Goal: Information Seeking & Learning: Learn about a topic

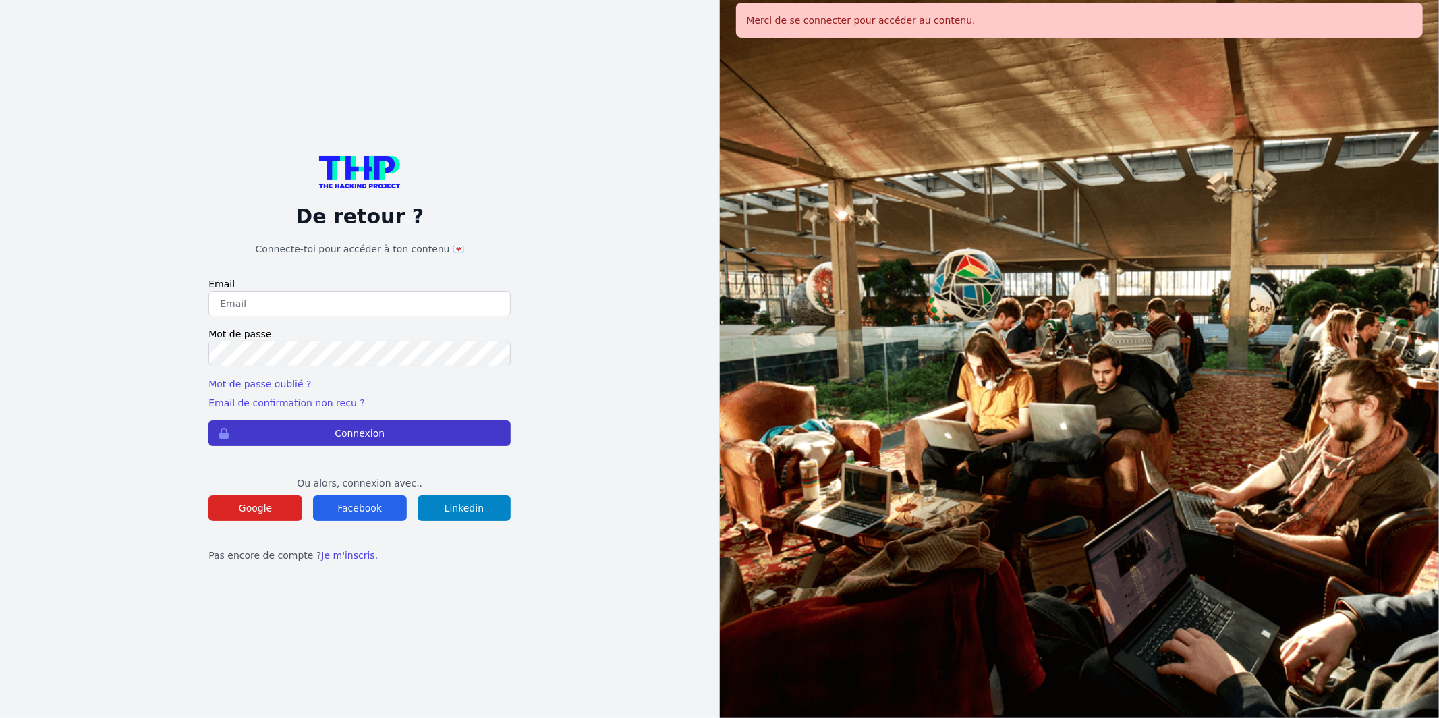
type input "Enzonatali75@gmail.com"
click at [439, 442] on button "Connexion" at bounding box center [360, 433] width 302 height 26
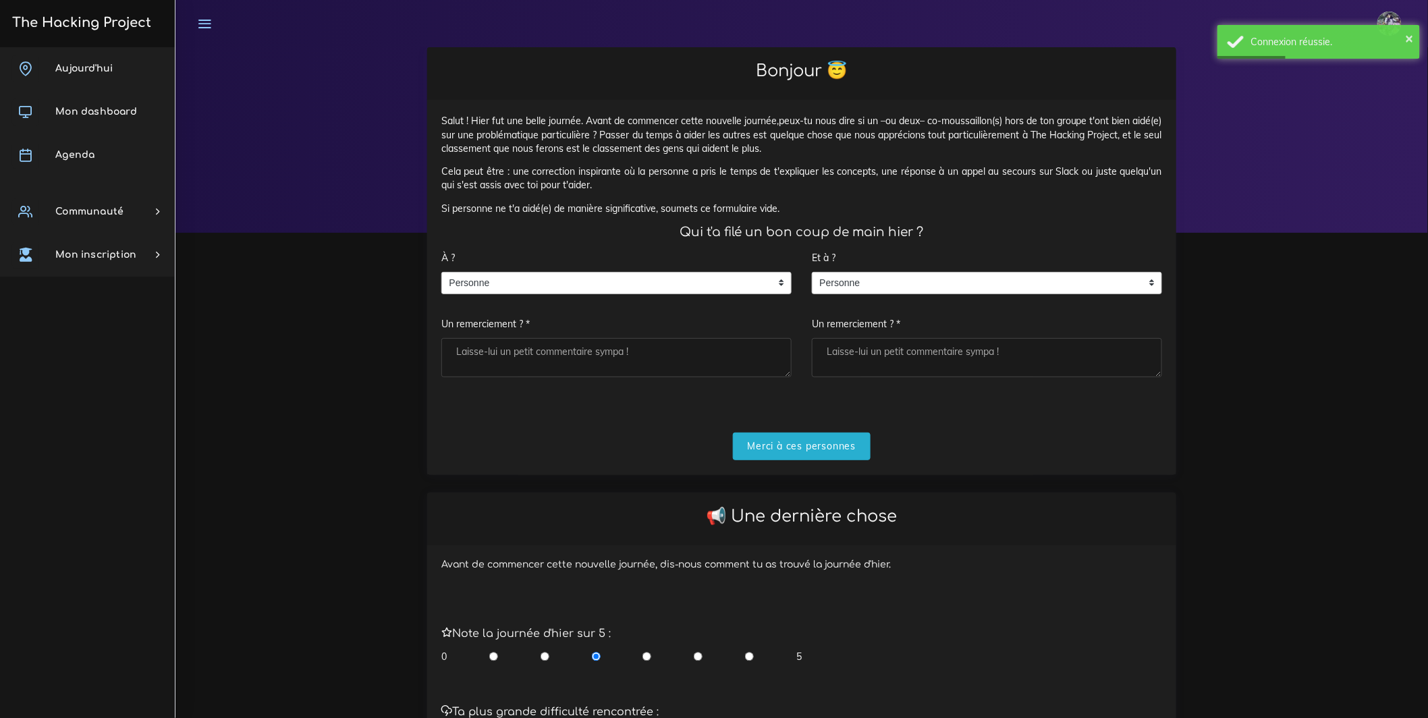
drag, startPoint x: 651, startPoint y: 316, endPoint x: 655, endPoint y: 308, distance: 8.5
click at [651, 316] on div "À ? Personne Personne Personne Un remerciement ? *" at bounding box center [616, 310] width 350 height 133
click at [652, 294] on span "Personne" at bounding box center [606, 284] width 329 height 22
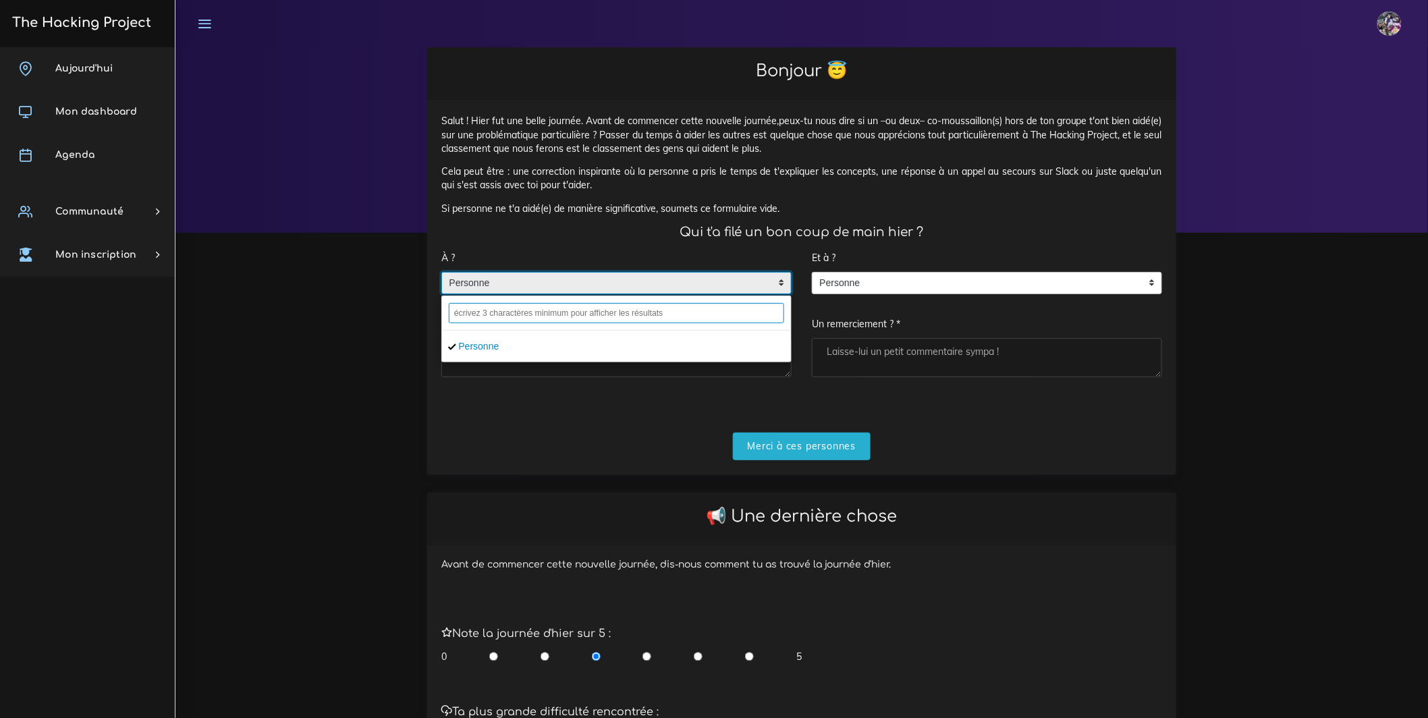
click at [605, 323] on input "text" at bounding box center [616, 313] width 335 height 20
click at [537, 323] on input "text" at bounding box center [616, 313] width 335 height 20
type input "o"
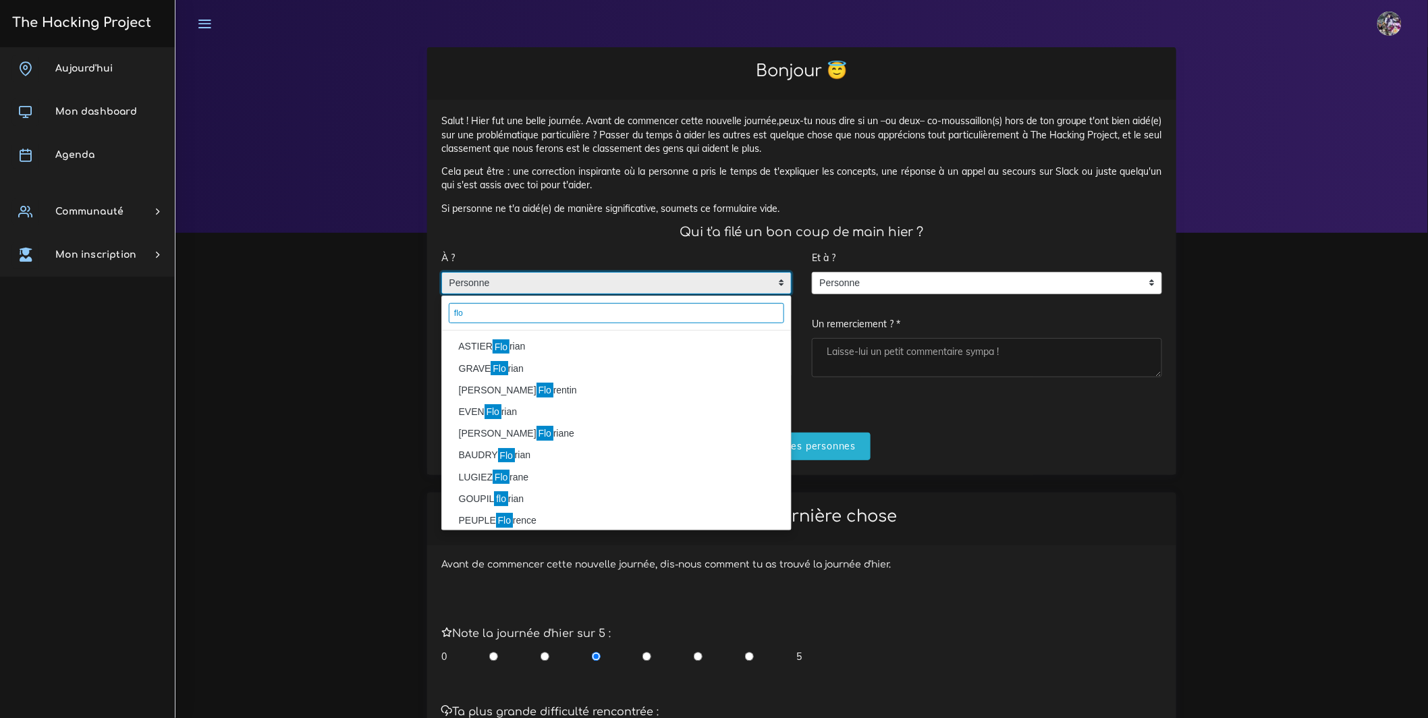
type input "flo"
click at [566, 358] on li "ASTIER Flo rian" at bounding box center [616, 347] width 349 height 22
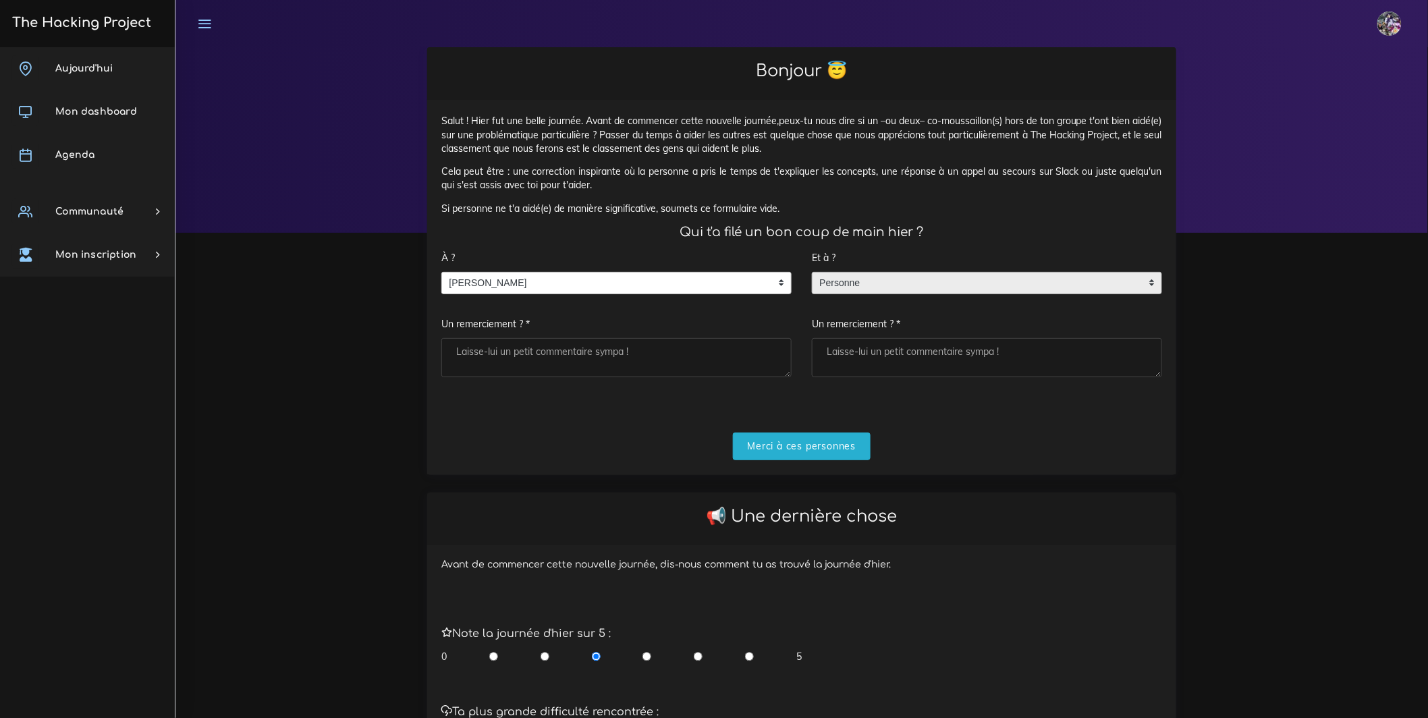
click at [863, 294] on span "Personne" at bounding box center [977, 284] width 329 height 22
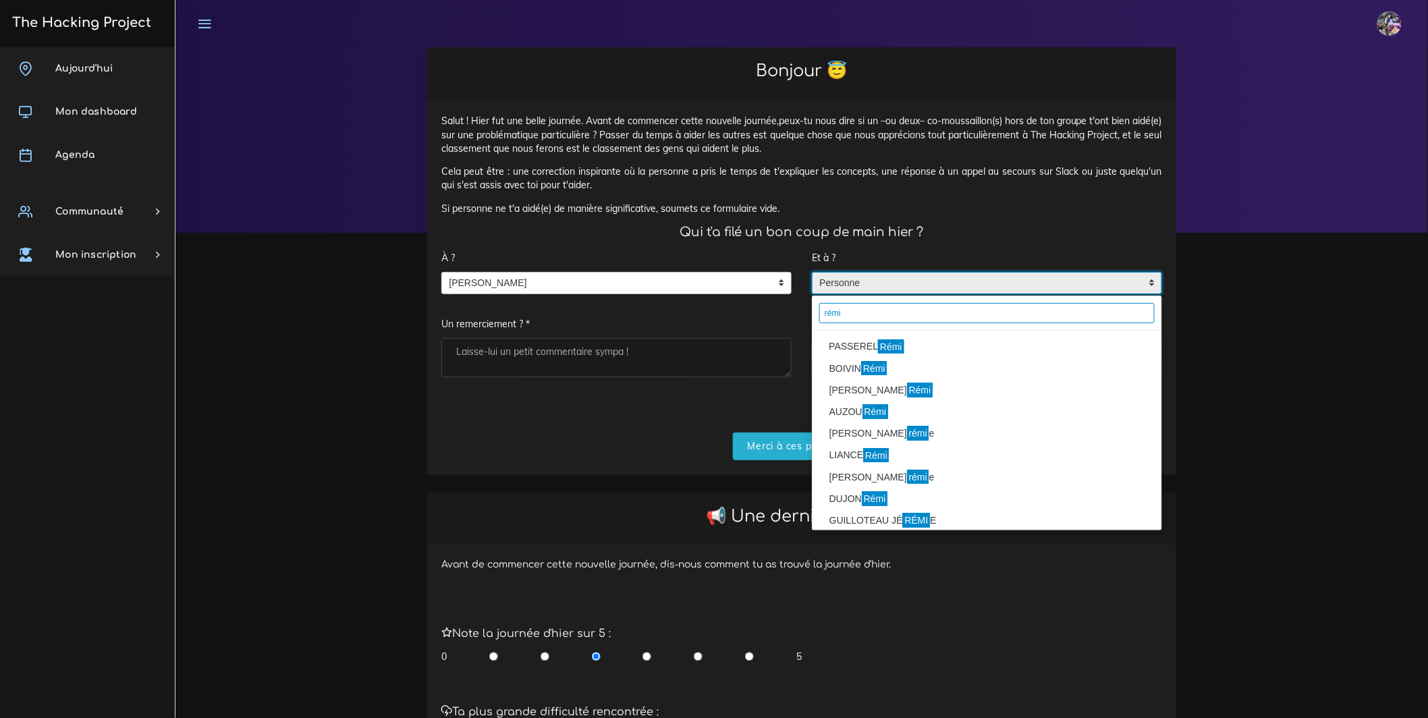
type input "rémi"
click at [931, 352] on li "PASSEREL Rémi" at bounding box center [987, 347] width 349 height 22
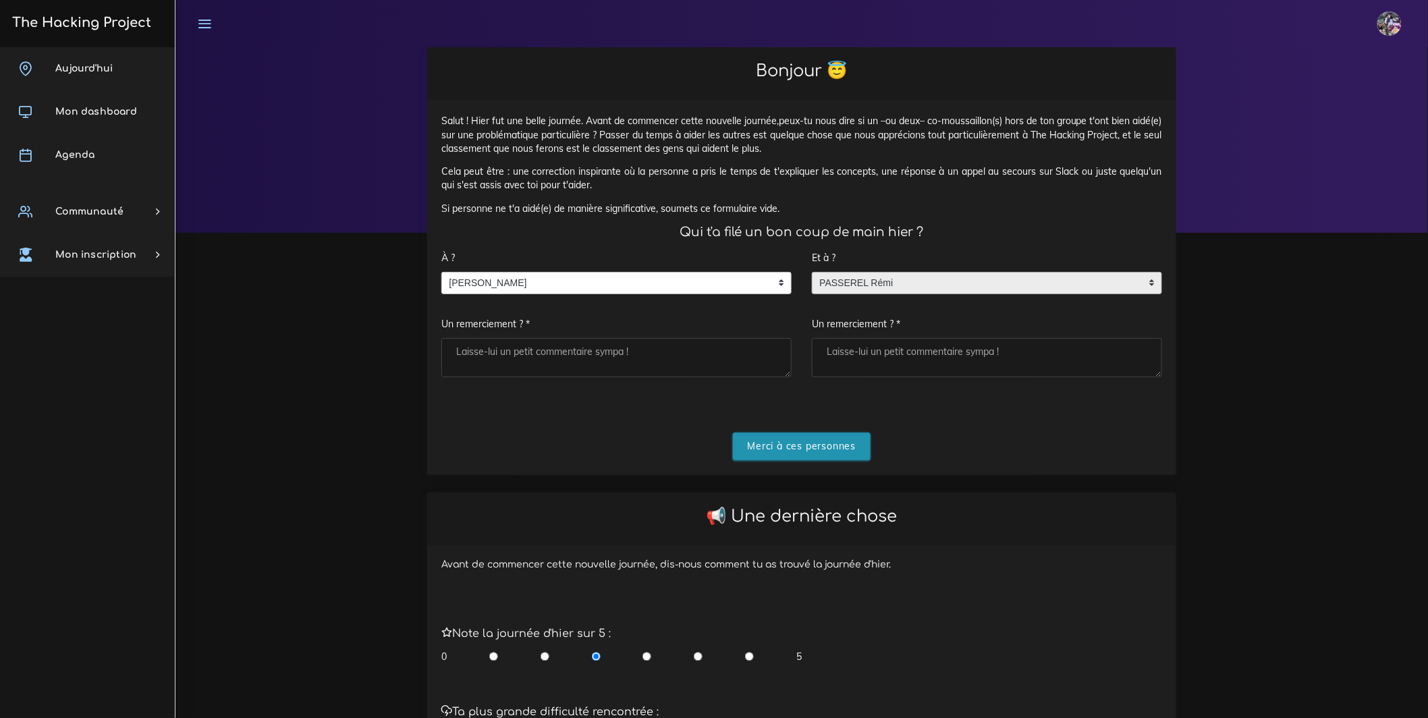
click at [788, 460] on input "Merci à ces personnes" at bounding box center [802, 447] width 138 height 28
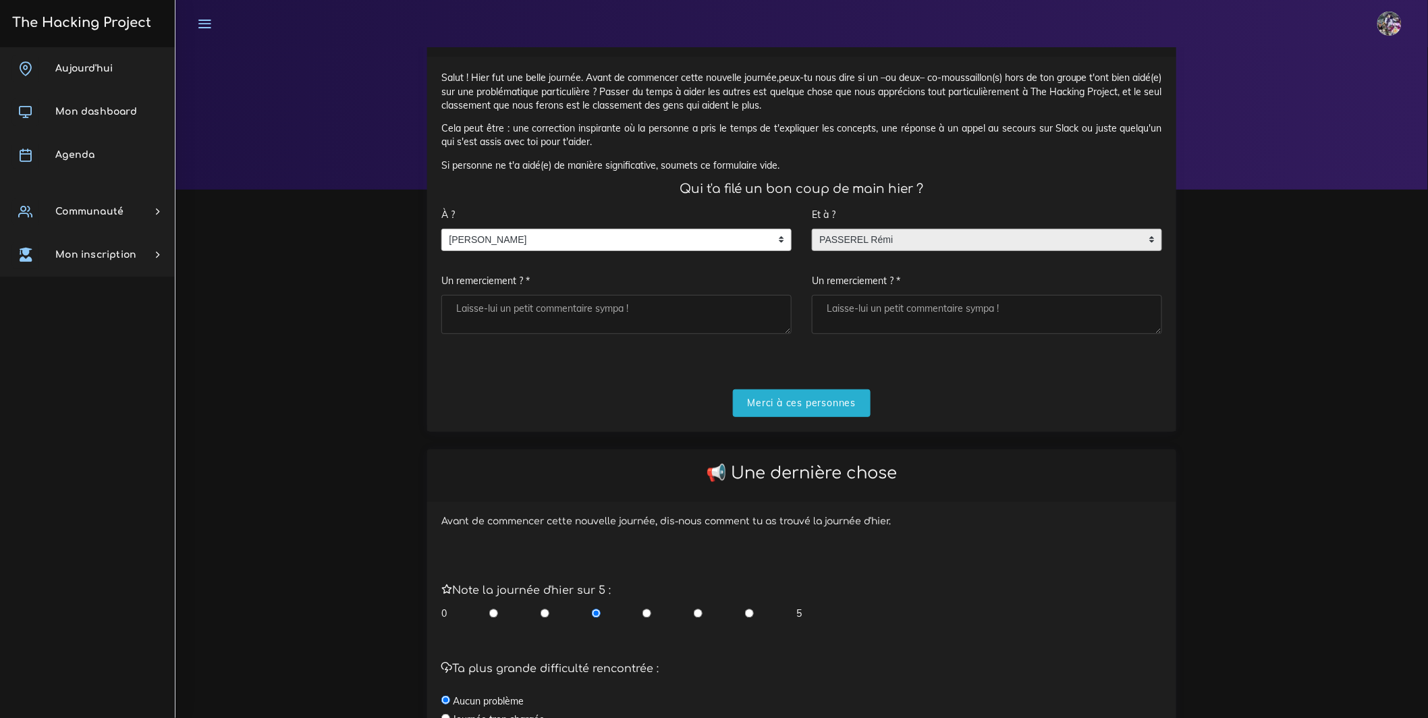
scroll to position [238, 0]
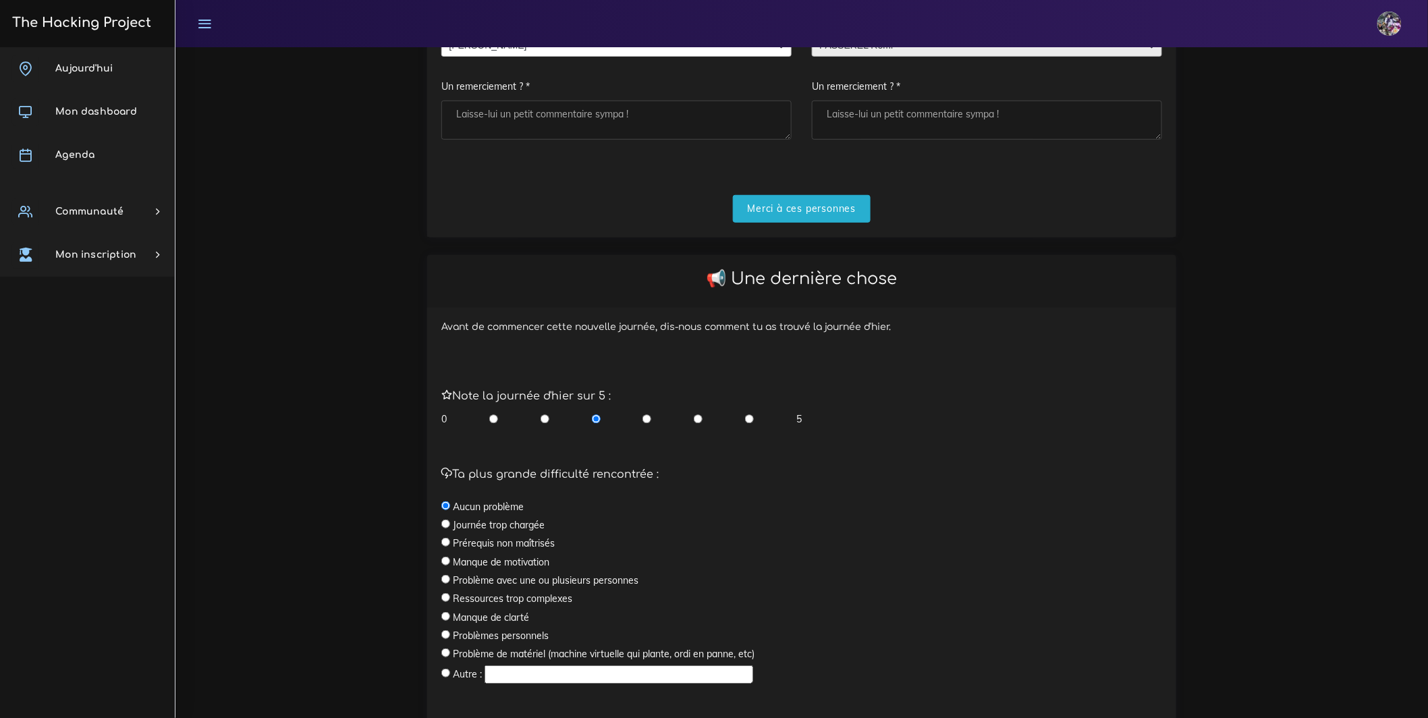
click at [614, 122] on textarea "Un remerciement ? *" at bounding box center [616, 120] width 350 height 39
type textarea "l"
type textarea "u"
type textarea "b"
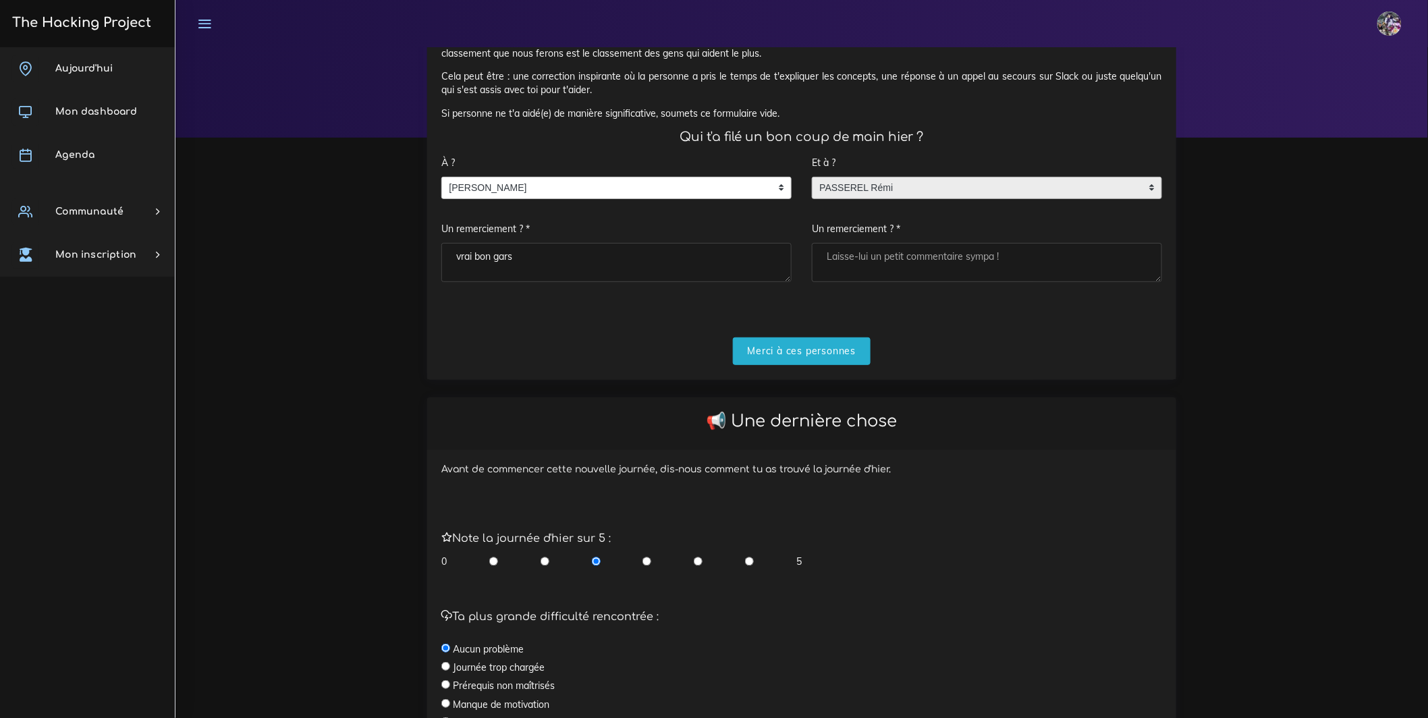
scroll to position [92, 0]
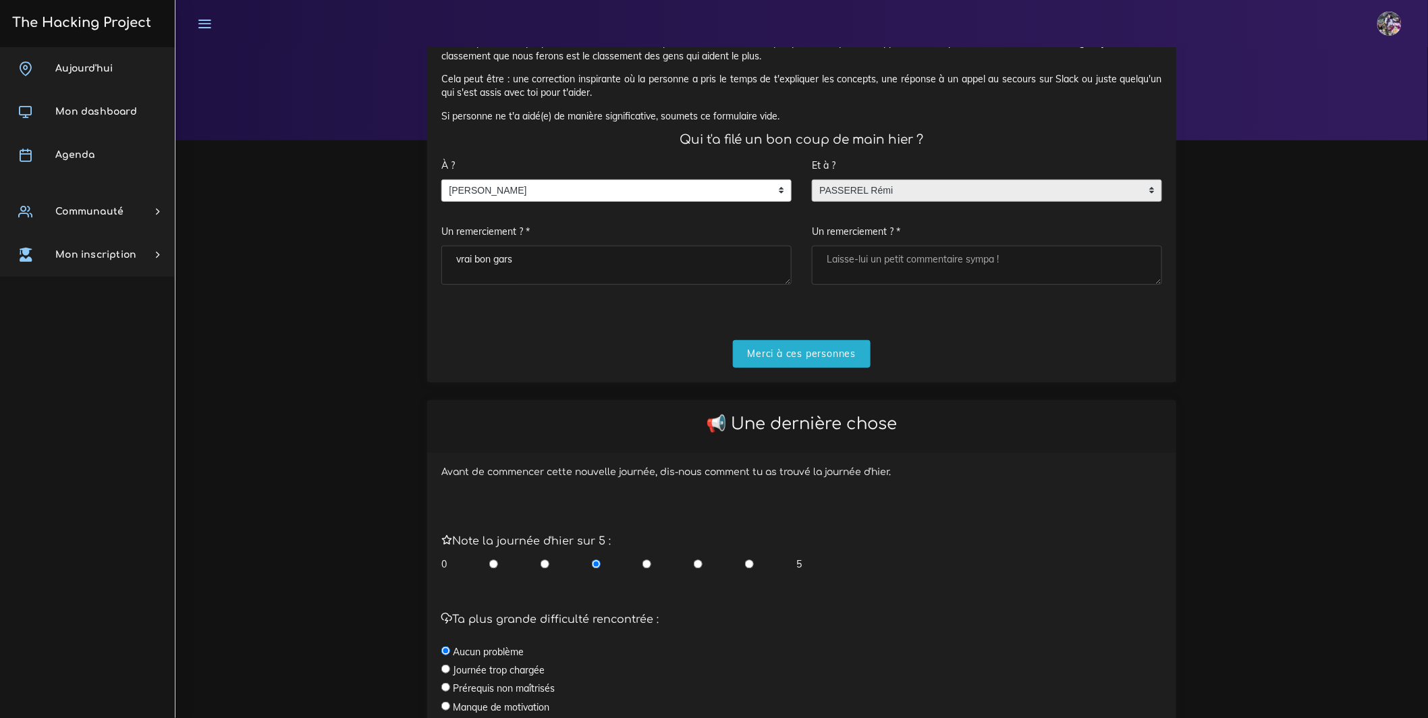
type textarea "vrai bon gars"
click at [910, 285] on textarea "Un remerciement ? *" at bounding box center [987, 265] width 350 height 39
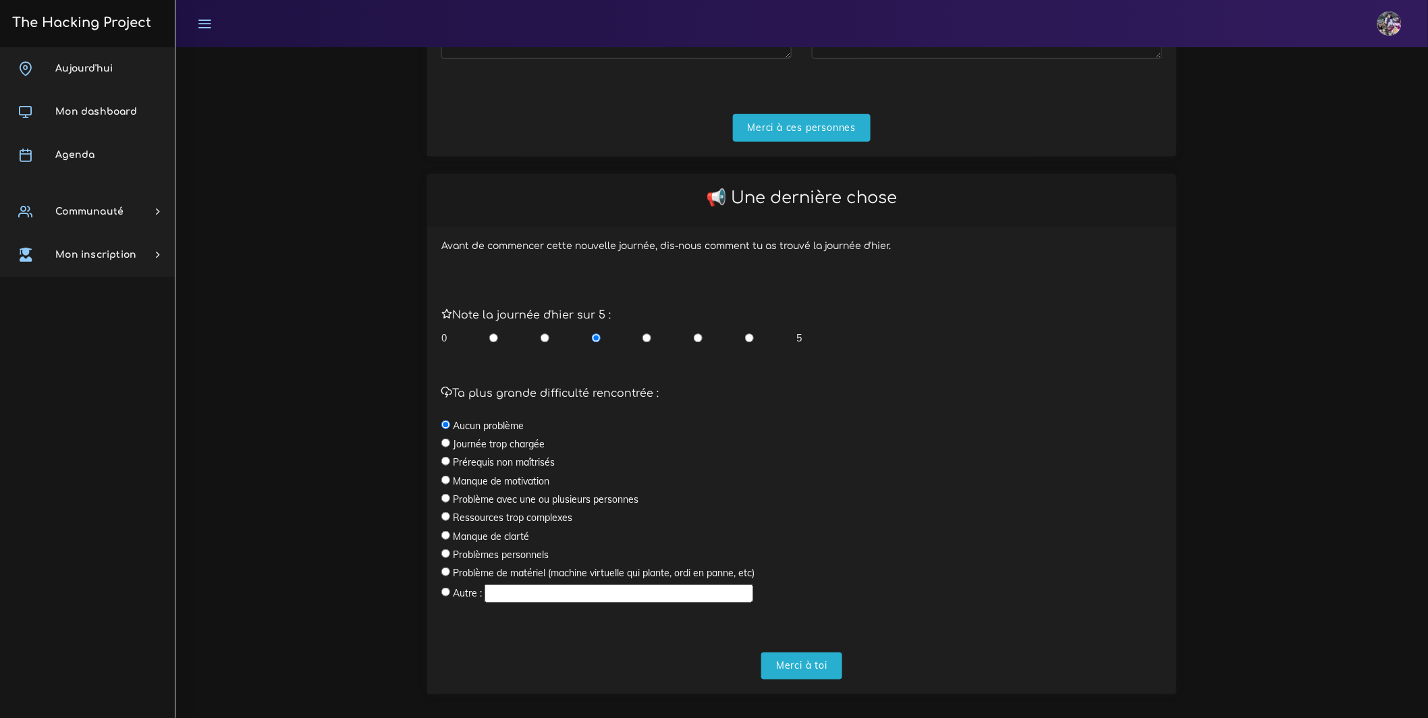
scroll to position [324, 0]
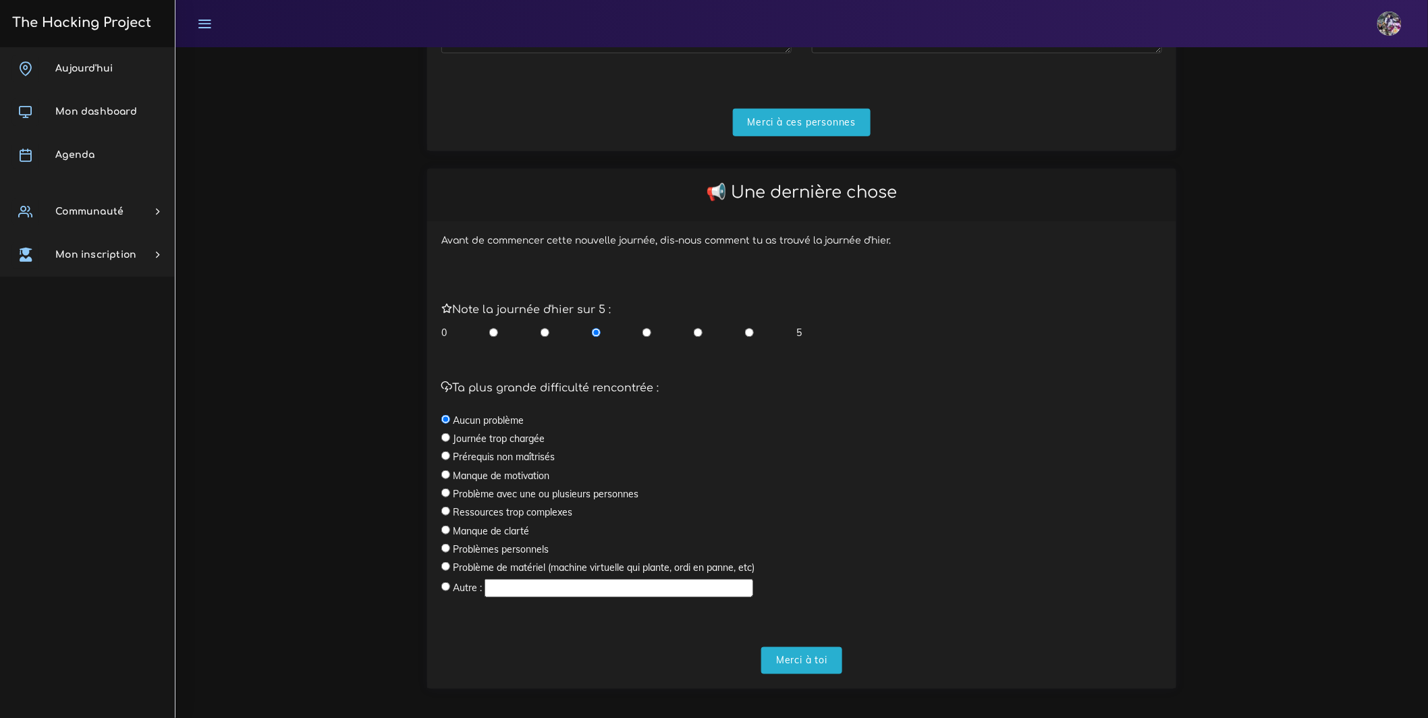
type textarea "reste avec nous rémi!"
click at [694, 339] on input "radio" at bounding box center [698, 332] width 9 height 13
radio input "true"
click at [799, 675] on input "Merci à toi" at bounding box center [801, 661] width 81 height 28
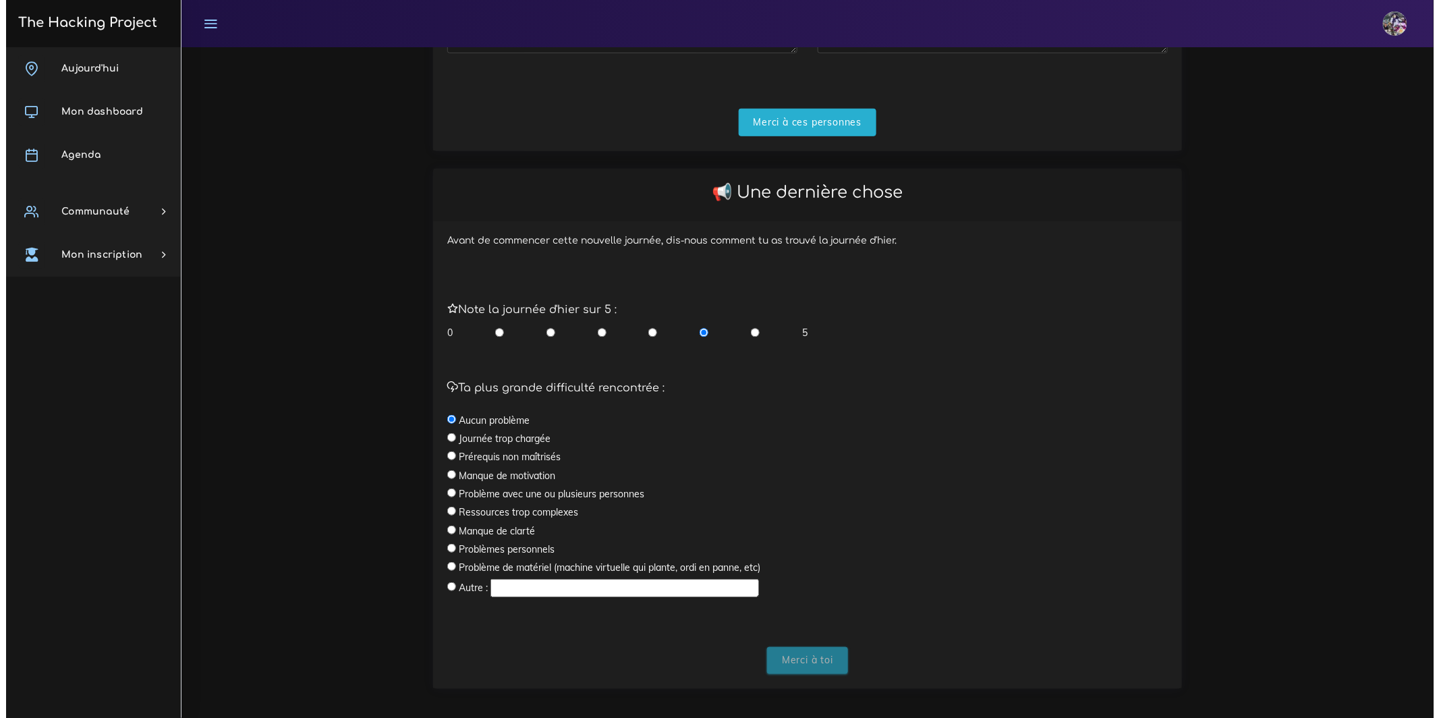
scroll to position [0, 0]
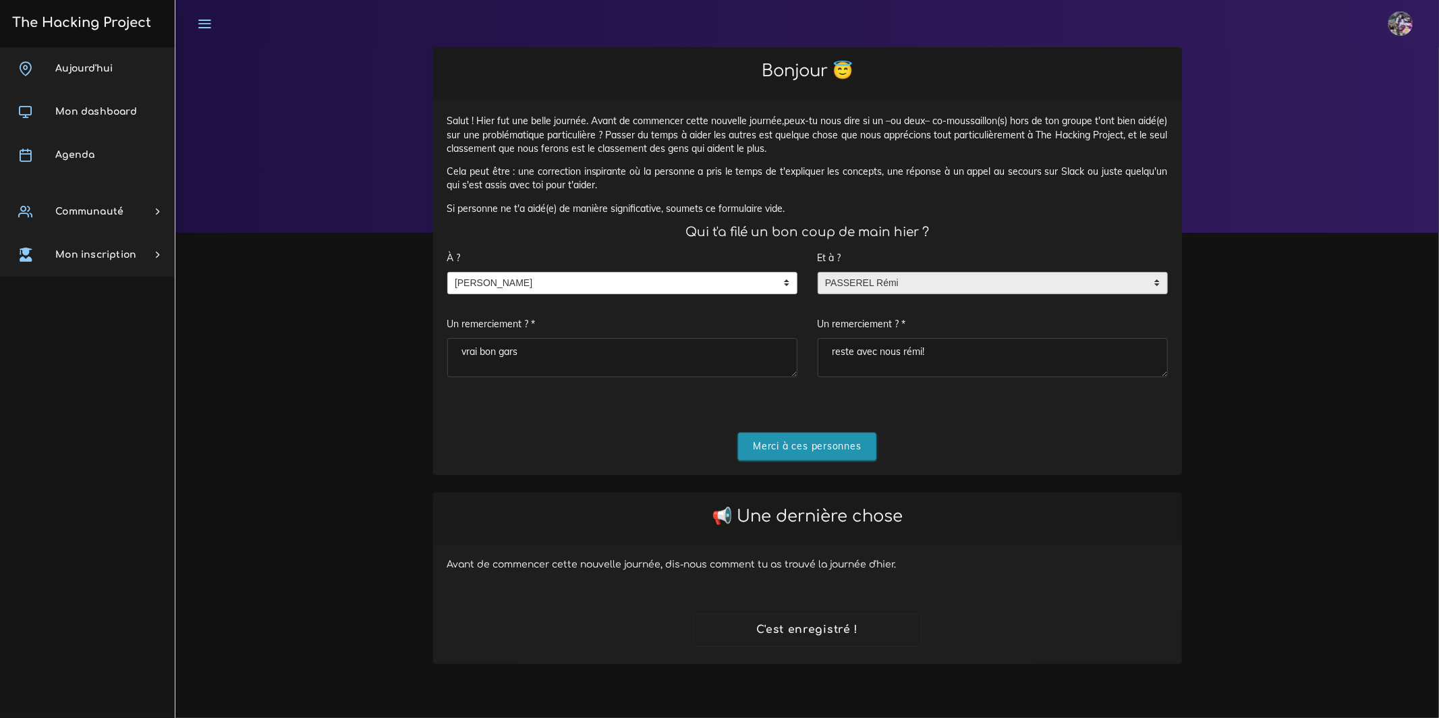
click at [792, 452] on input "Merci à ces personnes" at bounding box center [807, 447] width 138 height 28
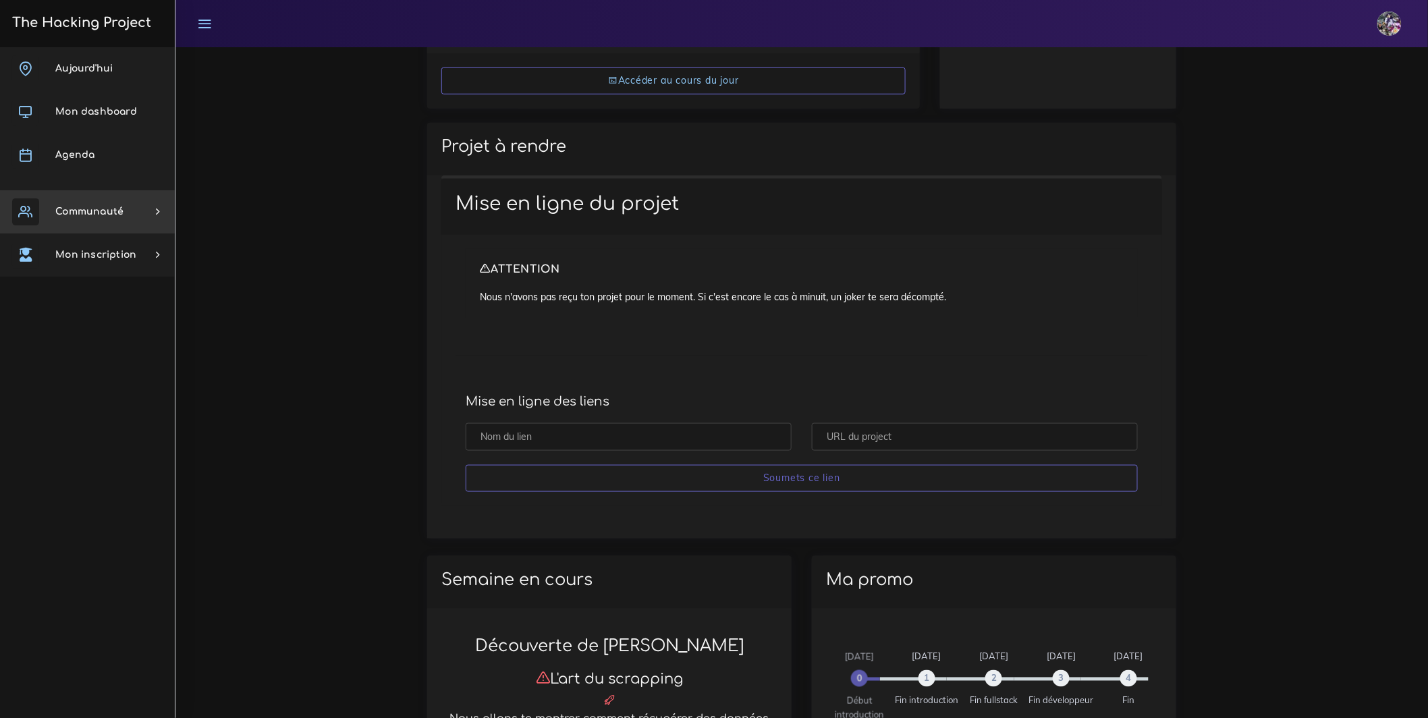
scroll to position [356, 0]
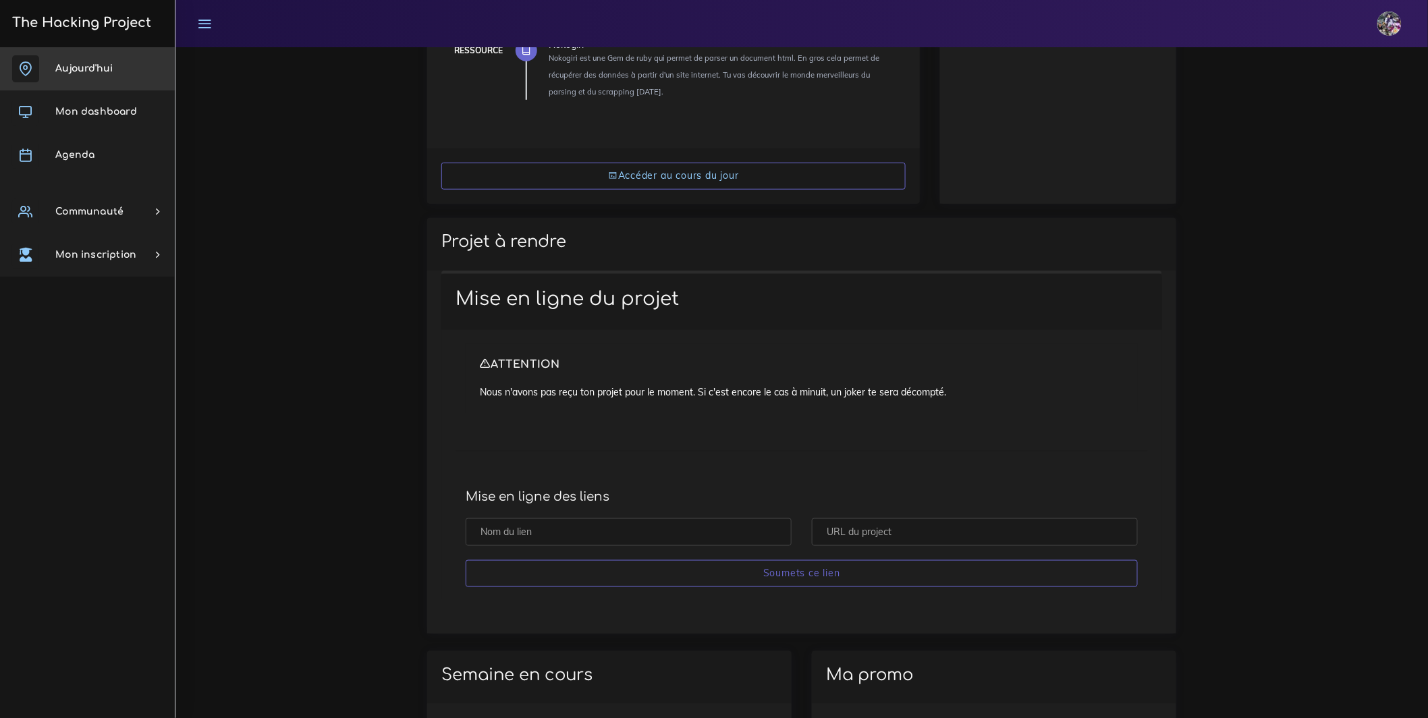
drag, startPoint x: 85, startPoint y: 86, endPoint x: 78, endPoint y: 84, distance: 7.0
click at [85, 86] on link "Aujourd'hui" at bounding box center [87, 68] width 175 height 43
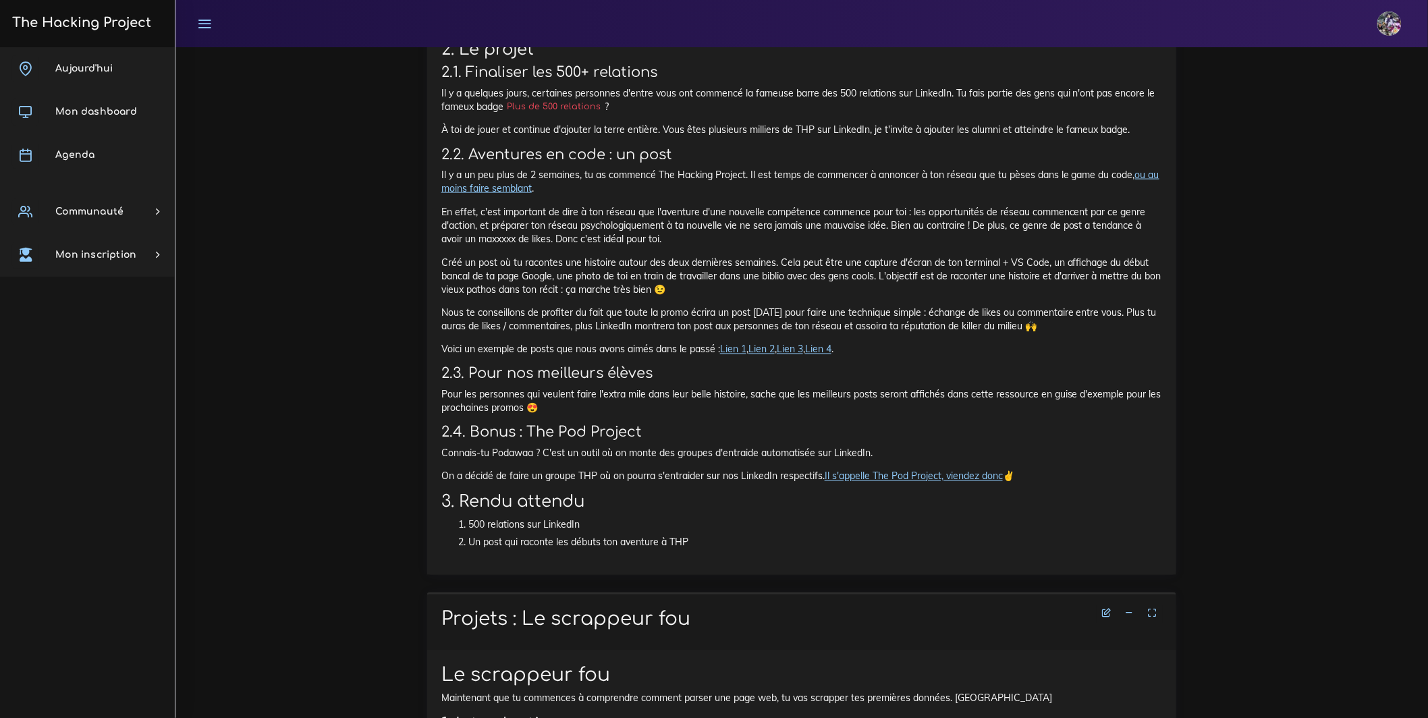
scroll to position [744, 0]
click at [746, 354] on link "Lien 1" at bounding box center [733, 348] width 26 height 12
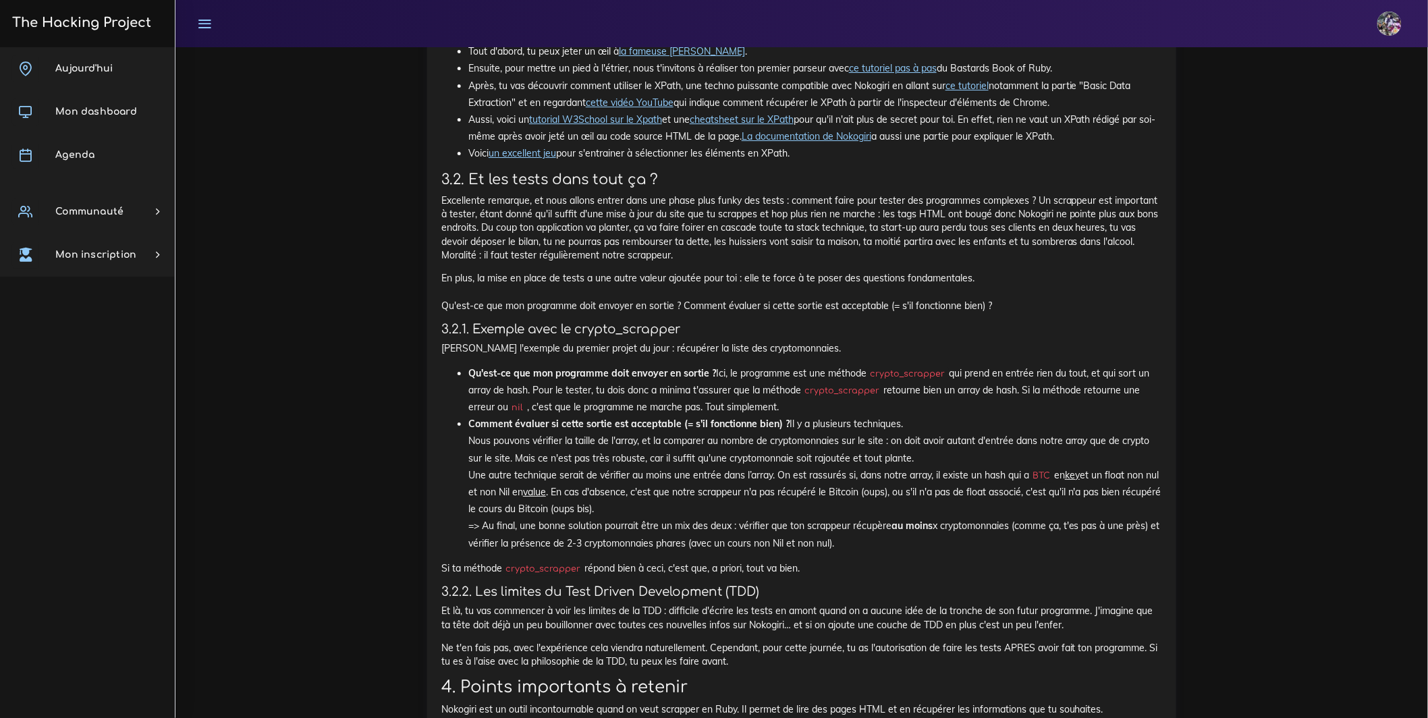
scroll to position [4212, 0]
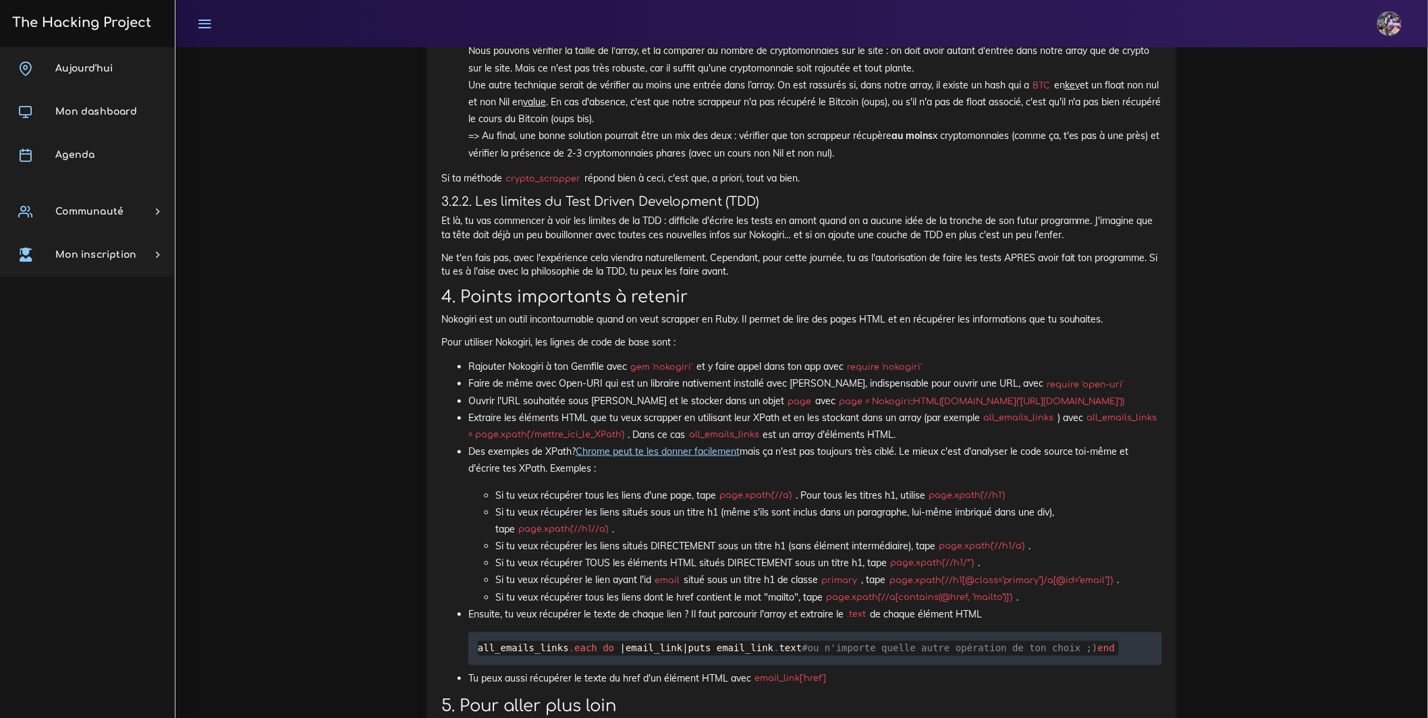
scroll to position [4585, 0]
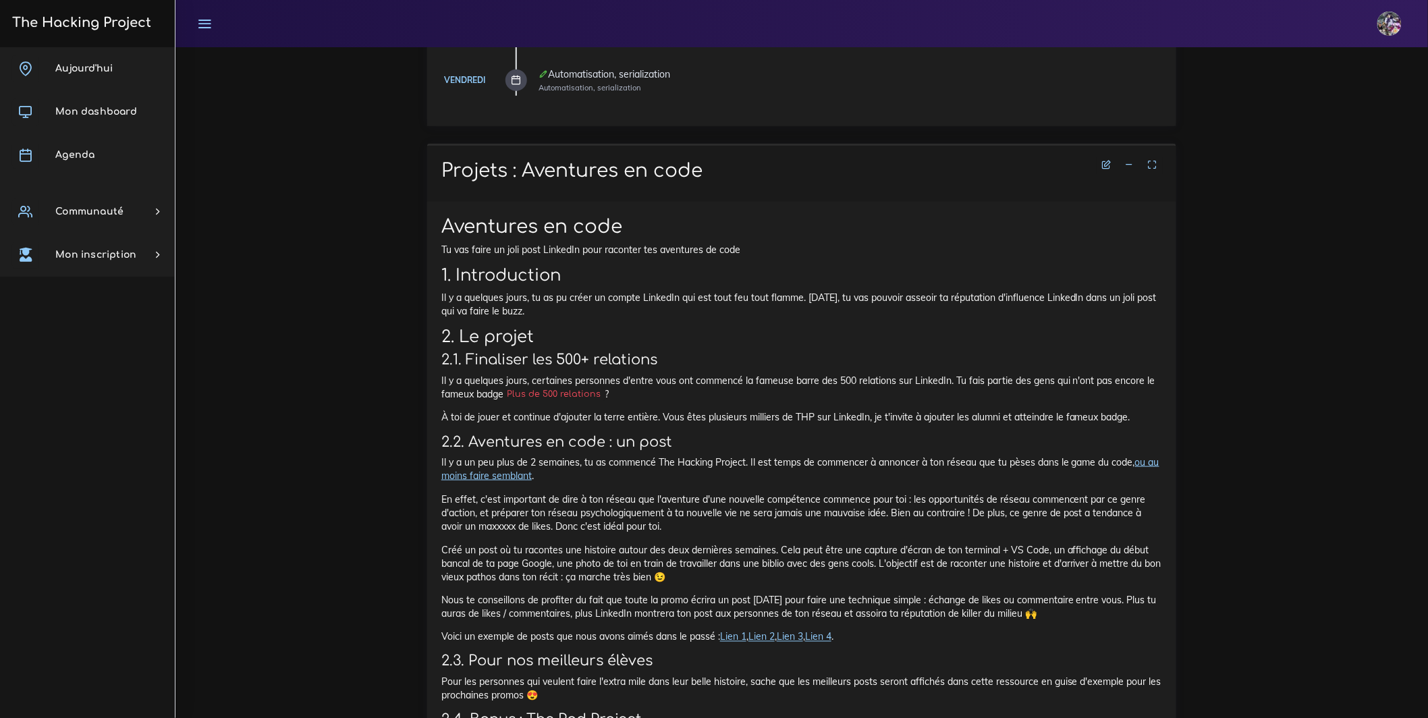
scroll to position [464, 0]
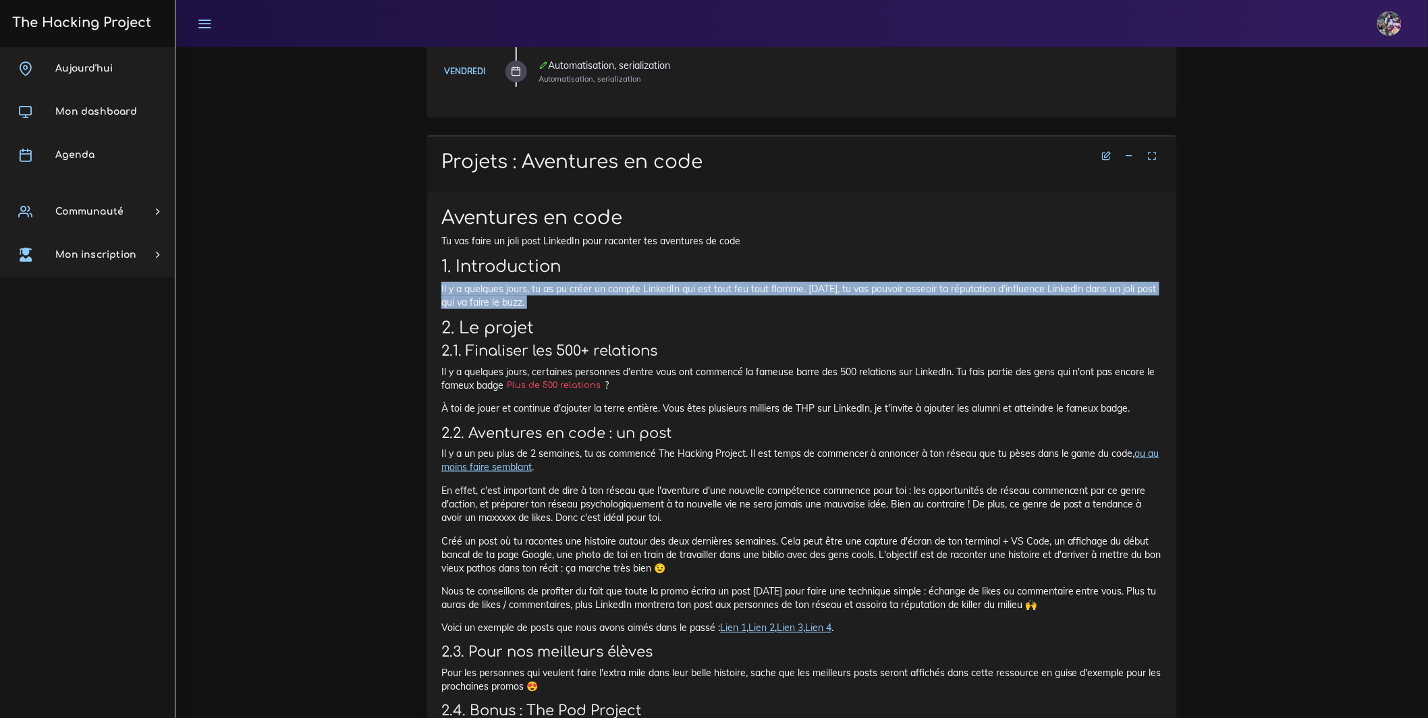
drag, startPoint x: 437, startPoint y: 290, endPoint x: 681, endPoint y: 321, distance: 245.6
click at [681, 321] on div "Aventures en code Tu vas faire un joli post LinkedIn pour raconter tes aventure…" at bounding box center [801, 523] width 749 height 661
click at [680, 320] on div "Aventures en code Tu vas faire un joli post LinkedIn pour raconter tes aventure…" at bounding box center [801, 518] width 721 height 623
drag, startPoint x: 680, startPoint y: 320, endPoint x: 440, endPoint y: 280, distance: 243.5
click at [440, 280] on div "Aventures en code Tu vas faire un joli post LinkedIn pour raconter tes aventure…" at bounding box center [801, 523] width 749 height 661
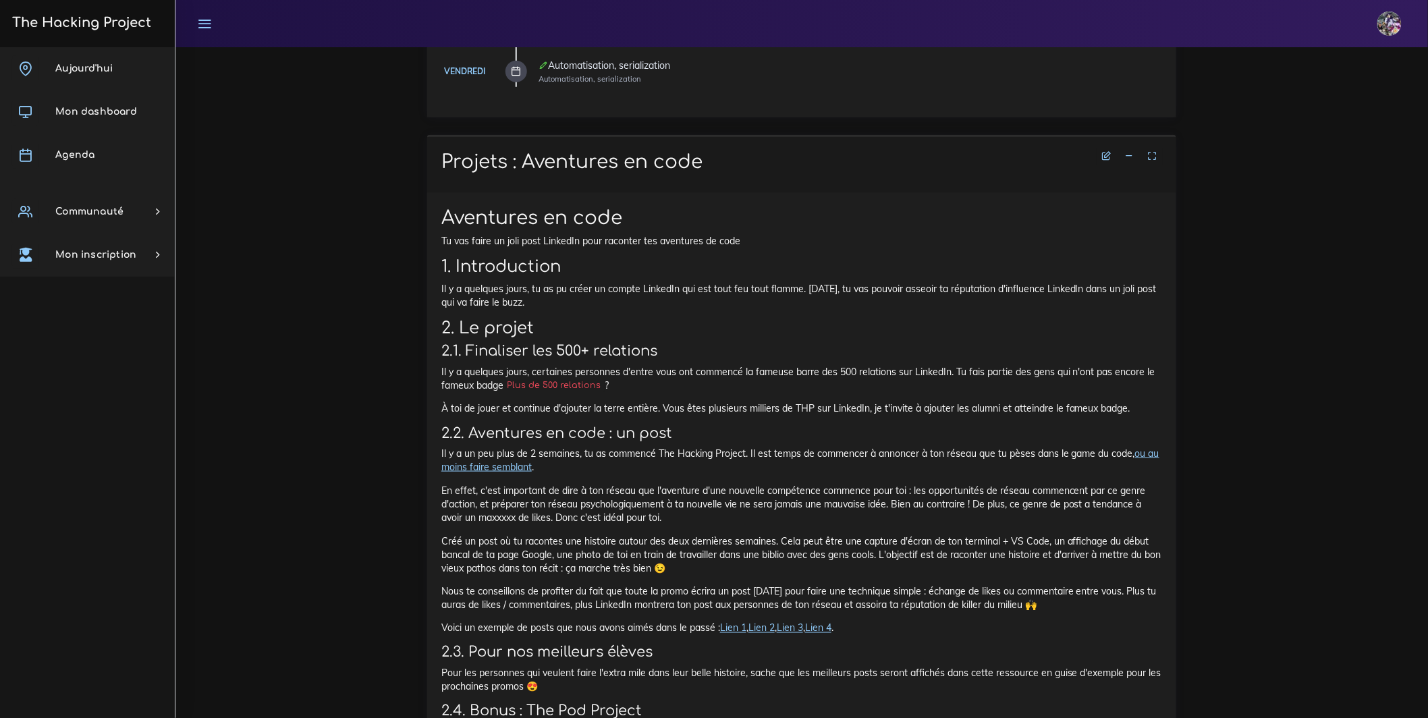
click at [624, 271] on h2 "1. Introduction" at bounding box center [801, 267] width 721 height 20
click at [753, 338] on h2 "2. Le projet" at bounding box center [801, 329] width 721 height 20
click at [758, 345] on div "Aventures en code Tu vas faire un joli post LinkedIn pour raconter tes aventure…" at bounding box center [801, 518] width 721 height 623
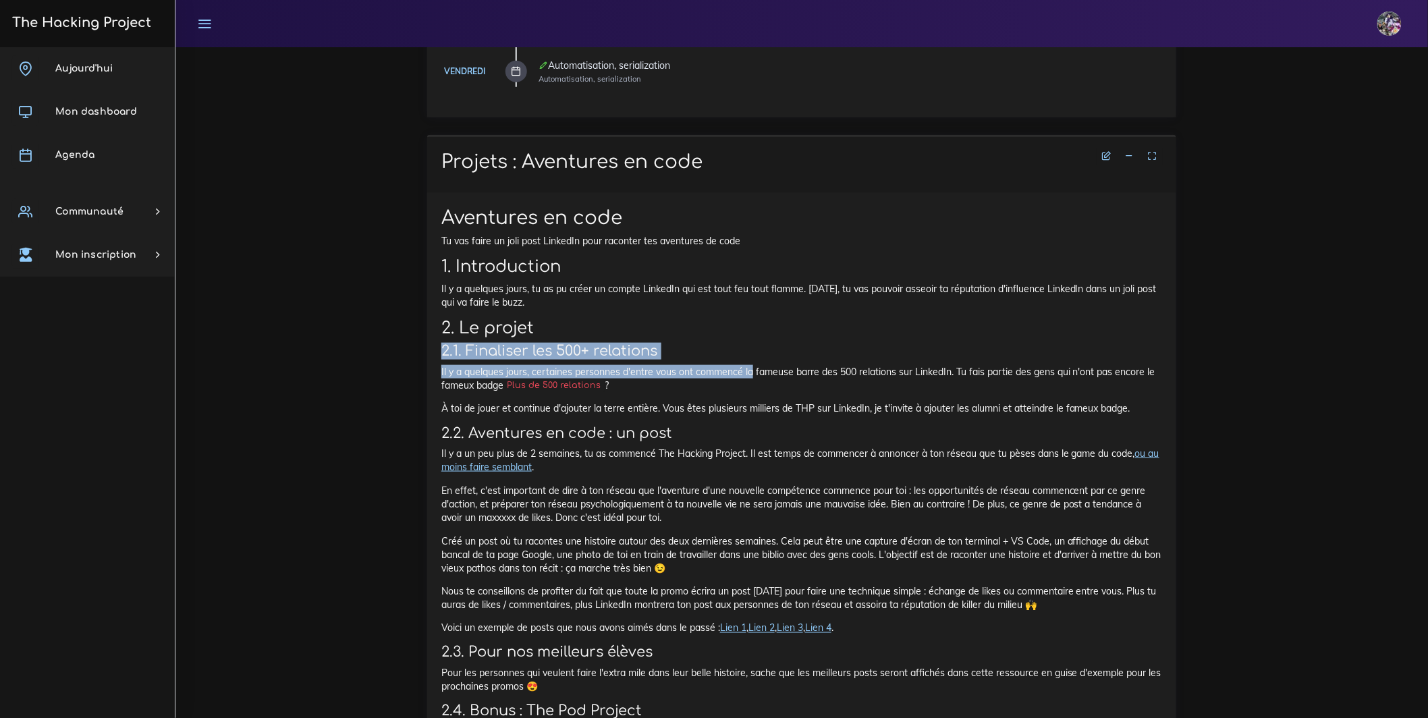
drag, startPoint x: 758, startPoint y: 346, endPoint x: 773, endPoint y: 370, distance: 28.8
click at [786, 390] on div "Aventures en code Tu vas faire un joli post LinkedIn pour raconter tes aventure…" at bounding box center [801, 518] width 721 height 623
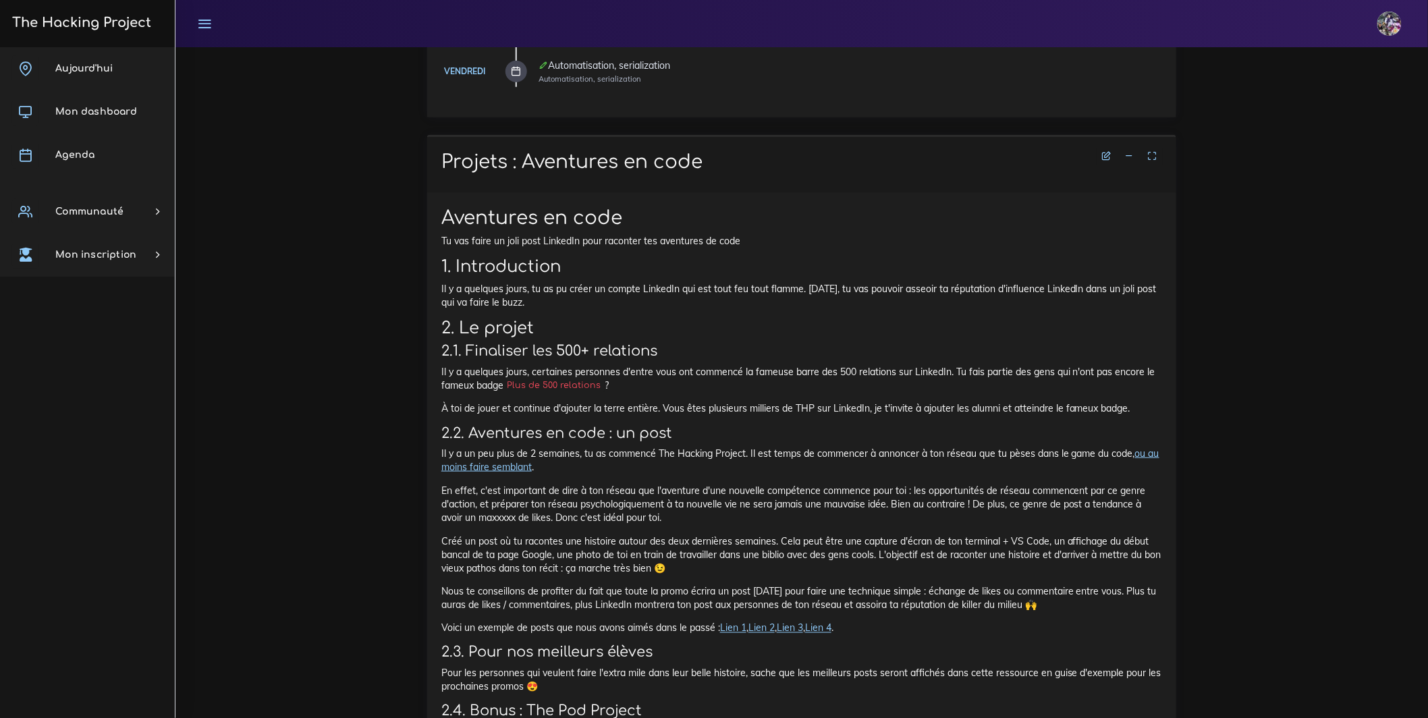
click at [759, 337] on h2 "2. Le projet" at bounding box center [801, 329] width 721 height 20
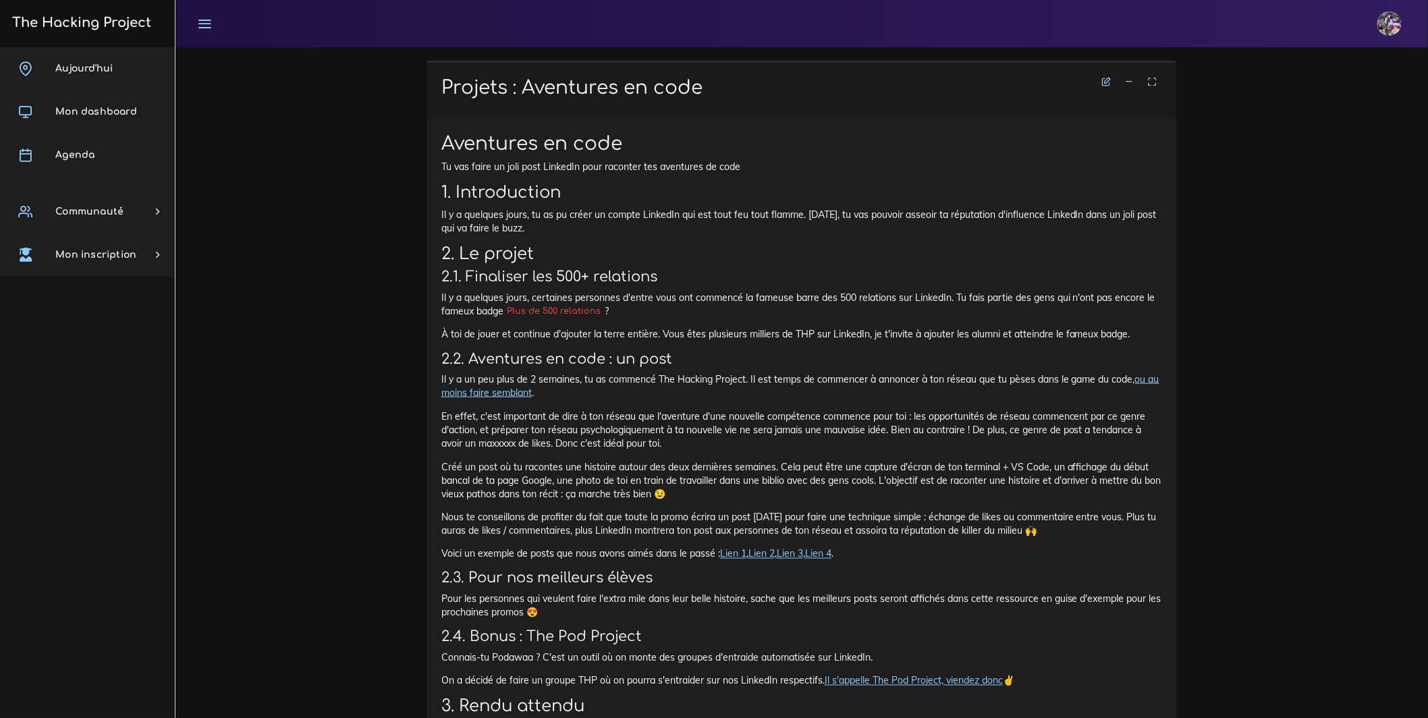
scroll to position [561, 0]
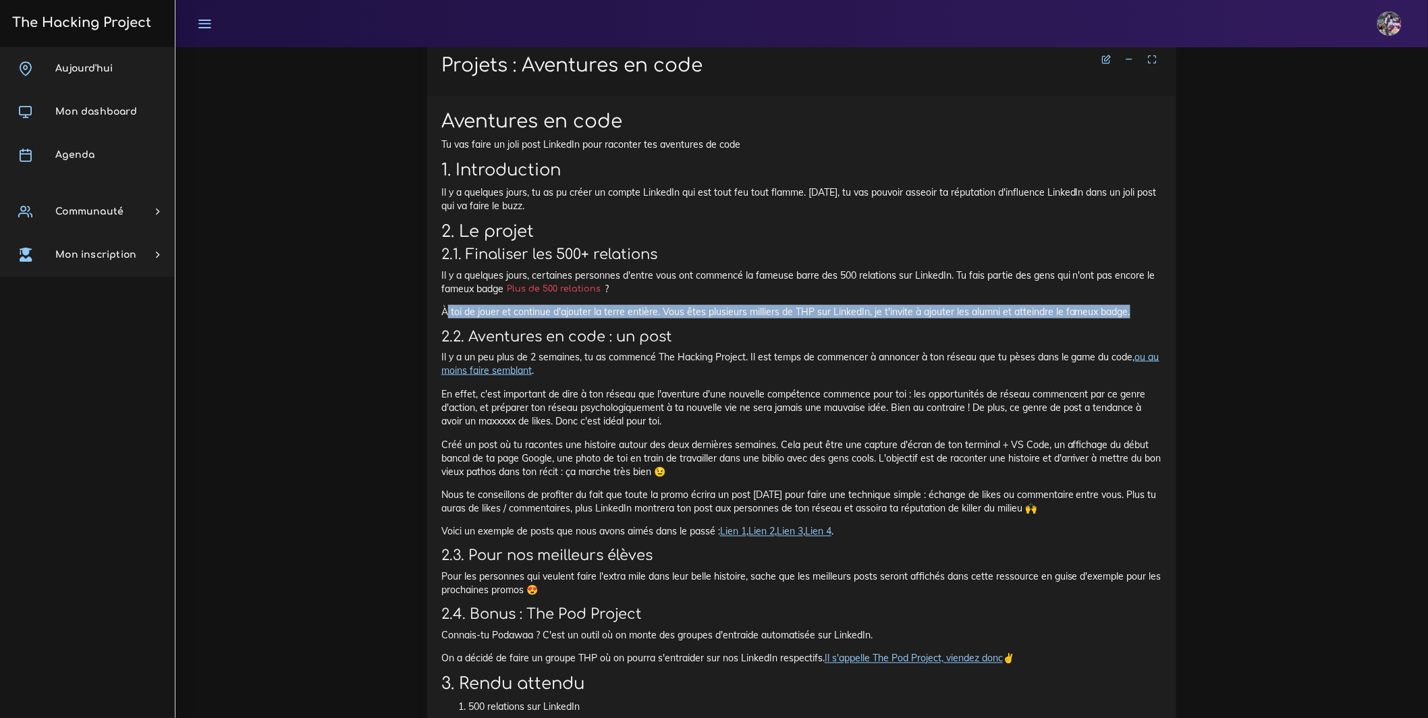
drag, startPoint x: 449, startPoint y: 332, endPoint x: 580, endPoint y: 339, distance: 131.1
click at [580, 319] on p "À toi de jouer et continue d'ajouter la terre entière. Vous êtes plusieurs mill…" at bounding box center [801, 311] width 721 height 13
drag, startPoint x: 443, startPoint y: 327, endPoint x: 499, endPoint y: 340, distance: 57.0
click at [499, 319] on p "À toi de jouer et continue d'ajouter la terre entière. Vous êtes plusieurs mill…" at bounding box center [801, 311] width 721 height 13
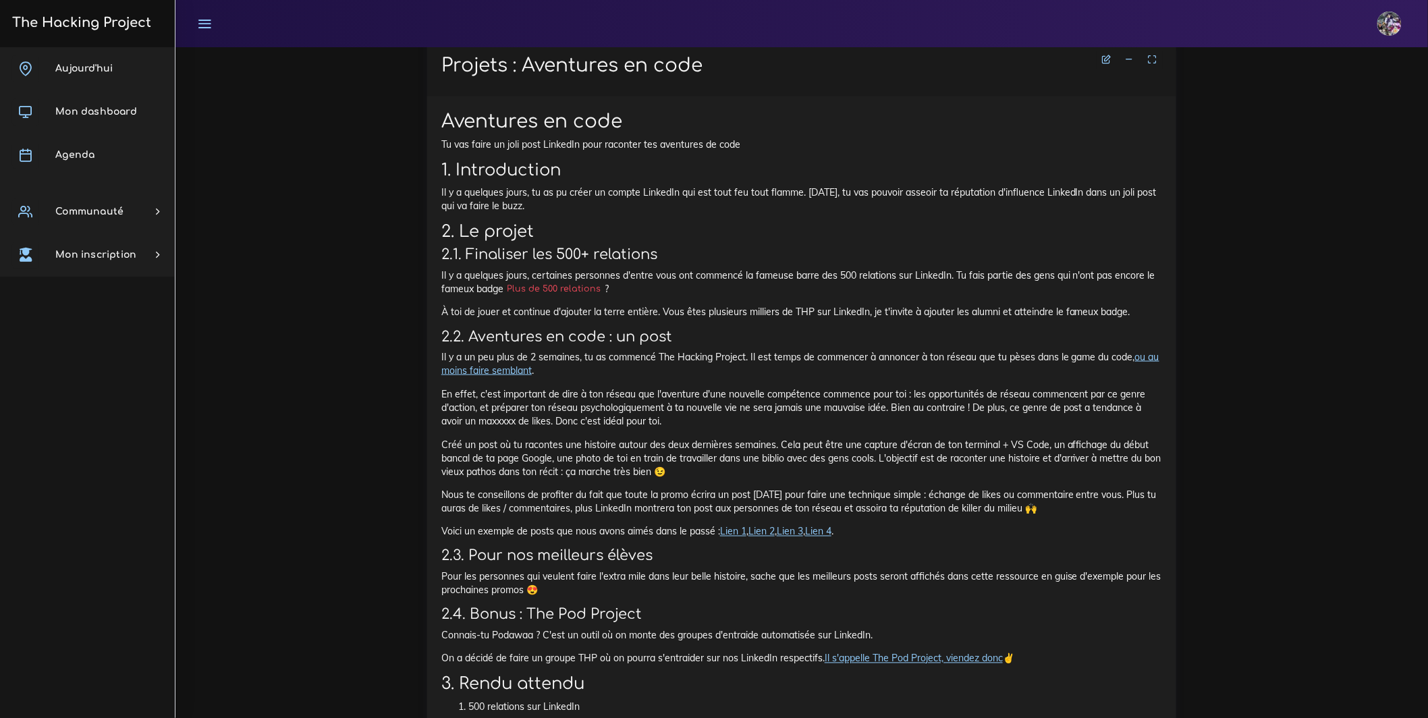
click at [520, 319] on p "À toi de jouer et continue d'ajouter la terre entière. Vous êtes plusieurs mill…" at bounding box center [801, 311] width 721 height 13
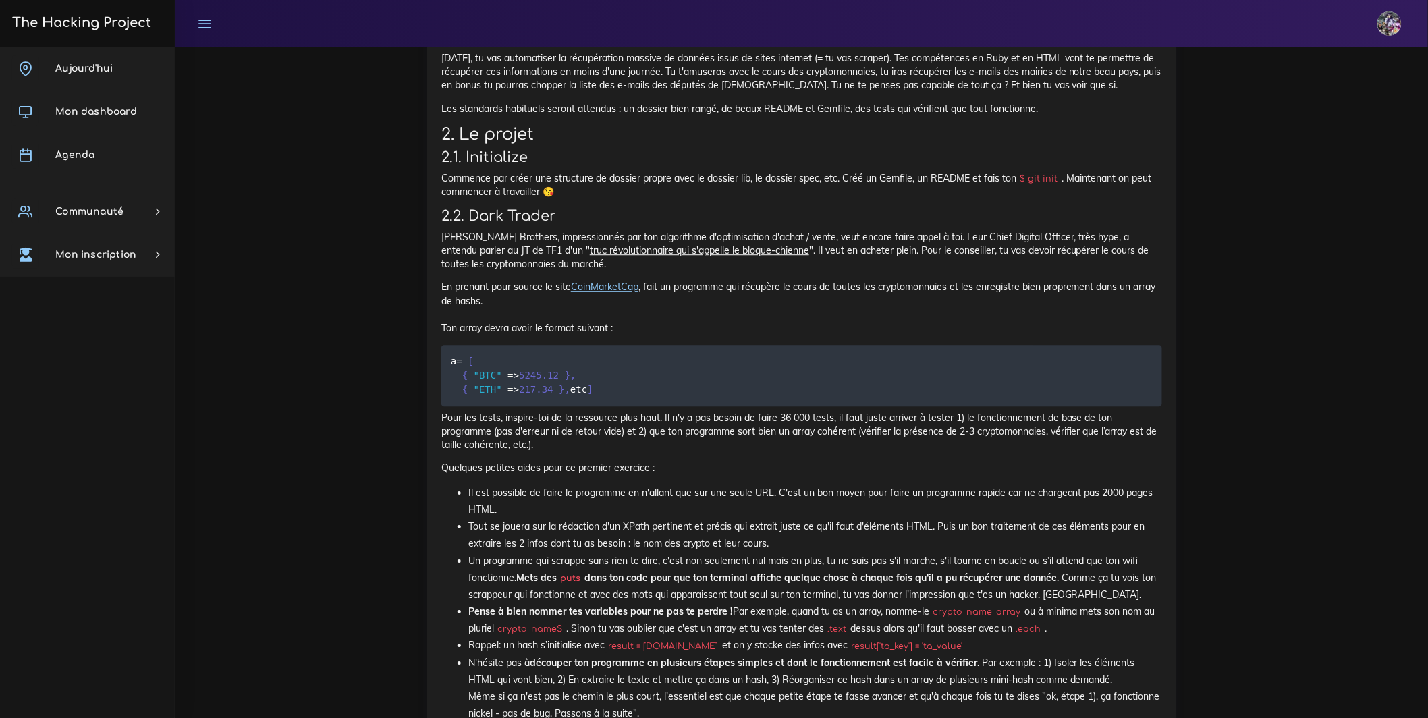
scroll to position [1435, 0]
click at [638, 290] on link "CoinMarketCap" at bounding box center [604, 283] width 67 height 12
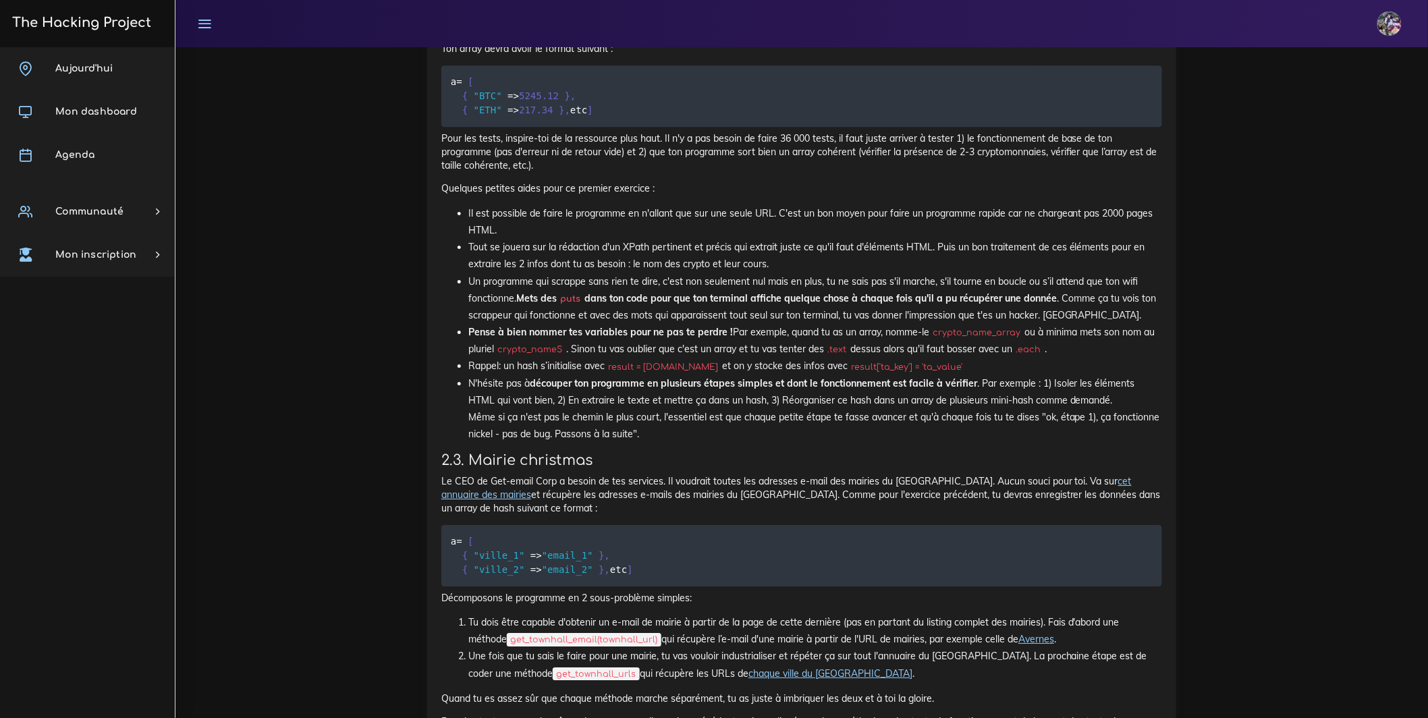
scroll to position [1725, 0]
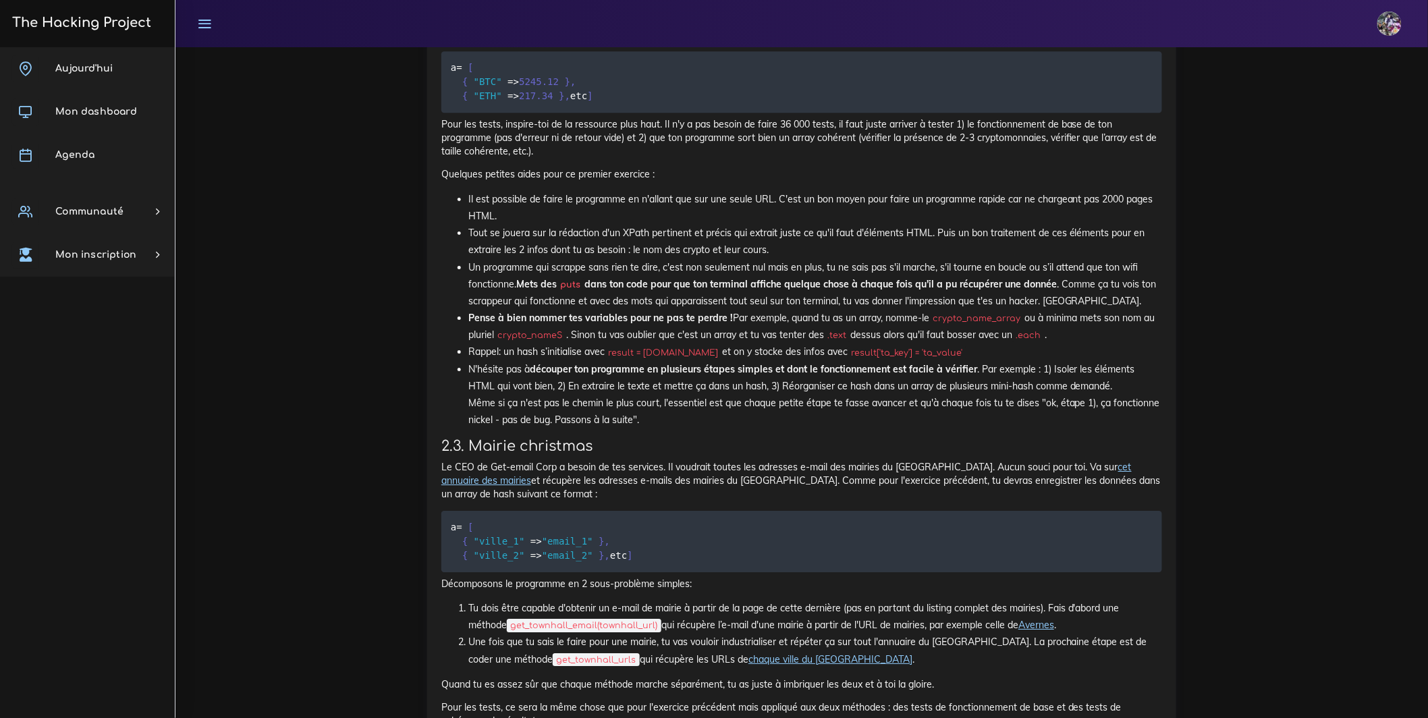
drag, startPoint x: 468, startPoint y: 370, endPoint x: 664, endPoint y: 601, distance: 303.0
click at [664, 429] on ul "Il est possible de faire le programme en n'allant que sur une seule URL. C'est …" at bounding box center [801, 310] width 721 height 238
click at [664, 429] on li "N'hésite pas à découper ton programme en plusieurs étapes simples et dont le fo…" at bounding box center [815, 395] width 694 height 68
drag, startPoint x: 663, startPoint y: 601, endPoint x: 433, endPoint y: 375, distance: 322.6
click at [433, 375] on div "Le scrappeur fou Maintenant que tu commences à comprendre comment parser une pa…" at bounding box center [801, 390] width 749 height 1443
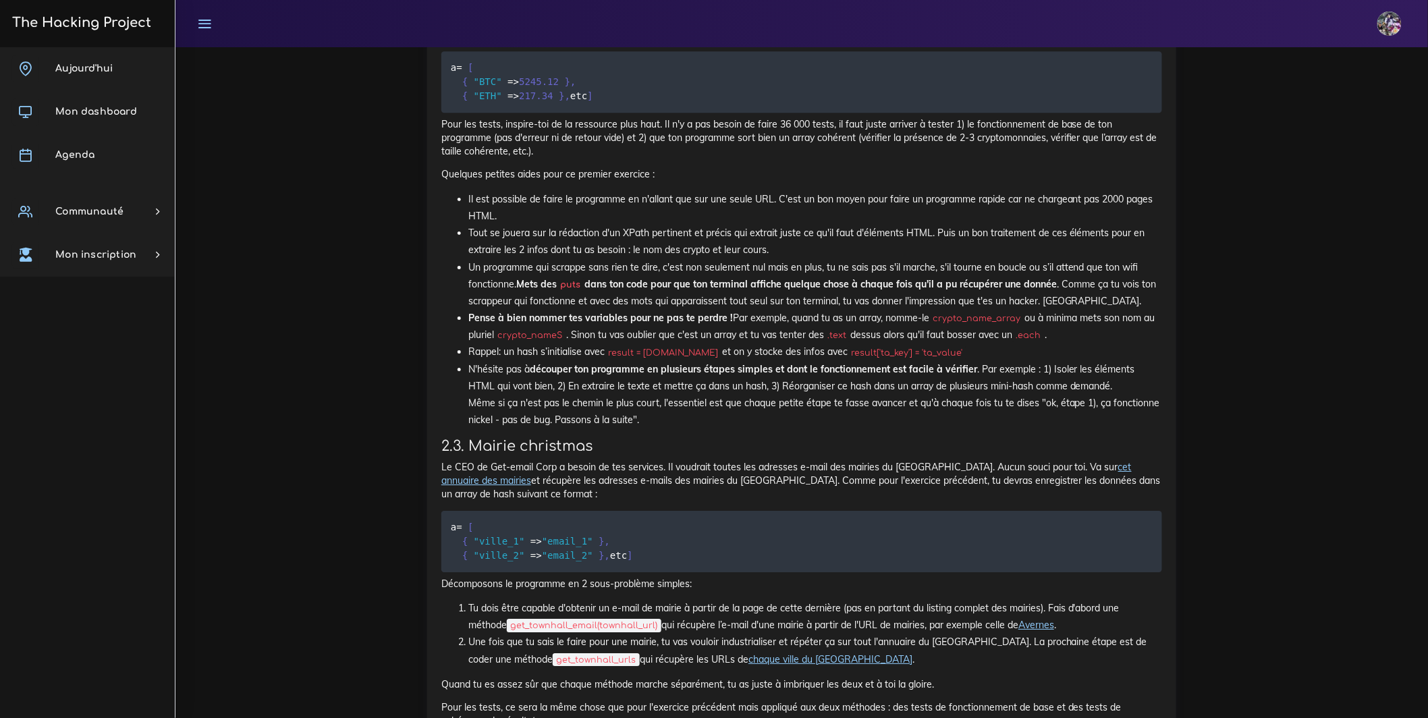
click at [433, 375] on div "Le scrappeur fou Maintenant que tu commences à comprendre comment parser une pa…" at bounding box center [801, 390] width 749 height 1443
drag, startPoint x: 431, startPoint y: 350, endPoint x: 643, endPoint y: 601, distance: 329.0
click at [643, 601] on div "Le scrappeur fou Maintenant que tu commences à comprendre comment parser une pa…" at bounding box center [801, 390] width 749 height 1443
click at [750, 357] on div "Le scrappeur fou Maintenant que tu commences à comprendre comment parser une pa…" at bounding box center [801, 385] width 721 height 1405
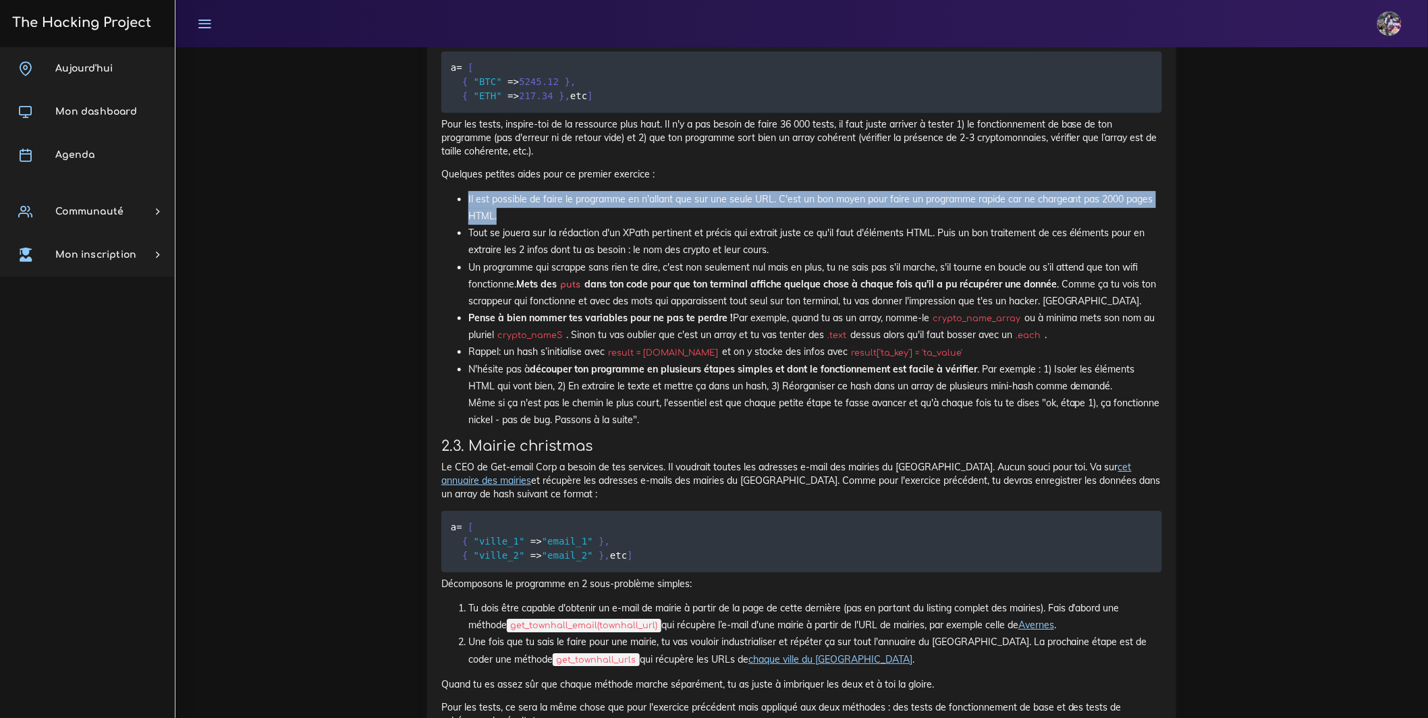
drag, startPoint x: 468, startPoint y: 367, endPoint x: 503, endPoint y: 395, distance: 45.1
click at [503, 225] on li "Il est possible de faire le programme en n'allant que sur une seule URL. C'est …" at bounding box center [815, 208] width 694 height 34
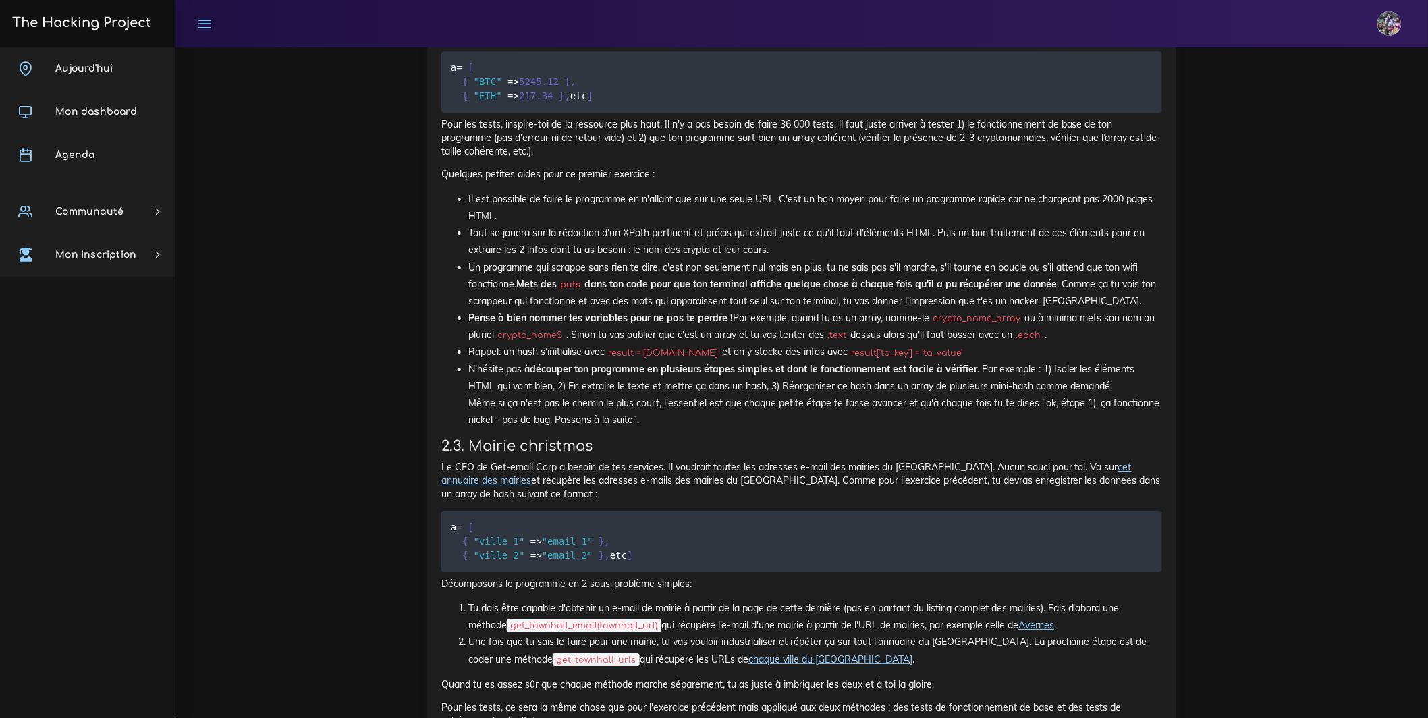
click at [500, 225] on li "Il est possible de faire le programme en n'allant que sur une seule URL. C'est …" at bounding box center [815, 208] width 694 height 34
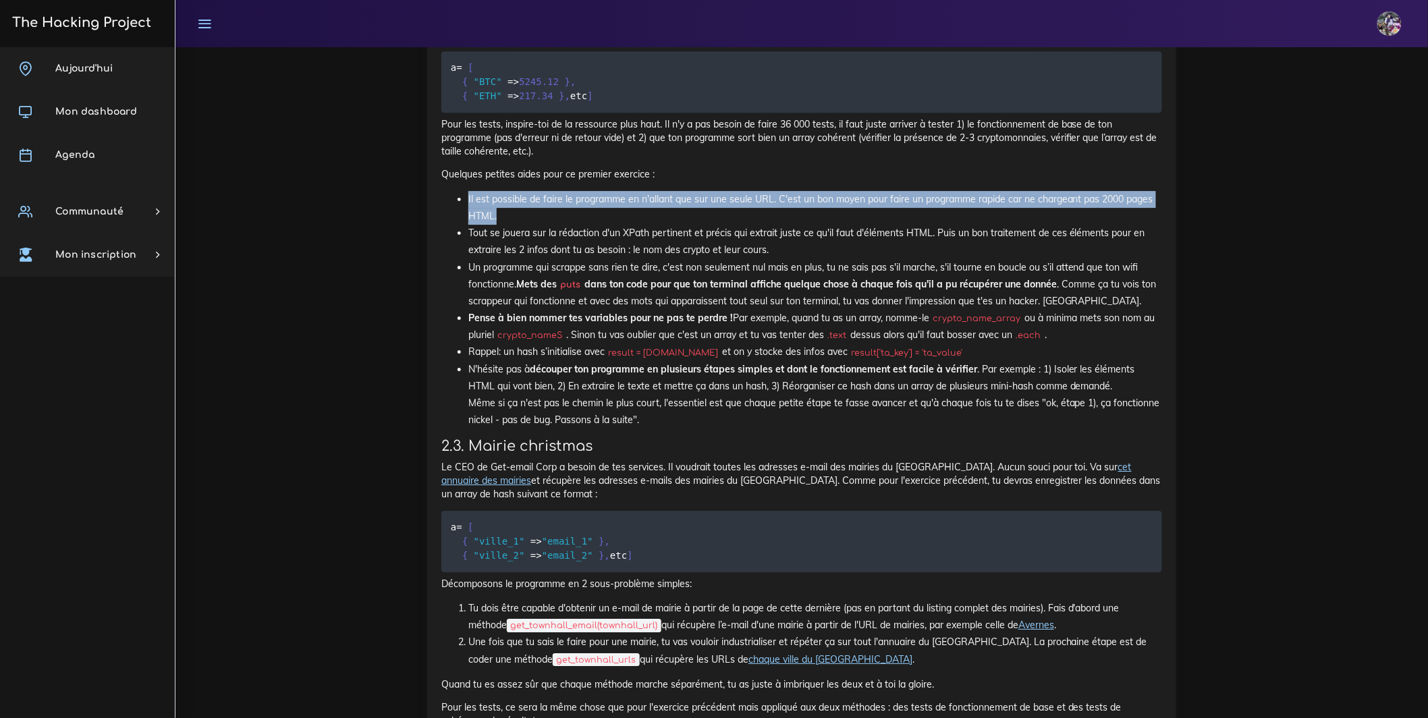
drag, startPoint x: 441, startPoint y: 373, endPoint x: 520, endPoint y: 395, distance: 81.9
click at [520, 395] on div "Le scrappeur fou Maintenant que tu commences à comprendre comment parser une pa…" at bounding box center [801, 390] width 749 height 1443
click at [520, 225] on li "Il est possible de faire le programme en n'allant que sur une seule URL. C'est …" at bounding box center [815, 208] width 694 height 34
drag, startPoint x: 466, startPoint y: 376, endPoint x: 496, endPoint y: 397, distance: 37.3
click at [496, 397] on ul "Il est possible de faire le programme en n'allant que sur une seule URL. C'est …" at bounding box center [801, 310] width 721 height 238
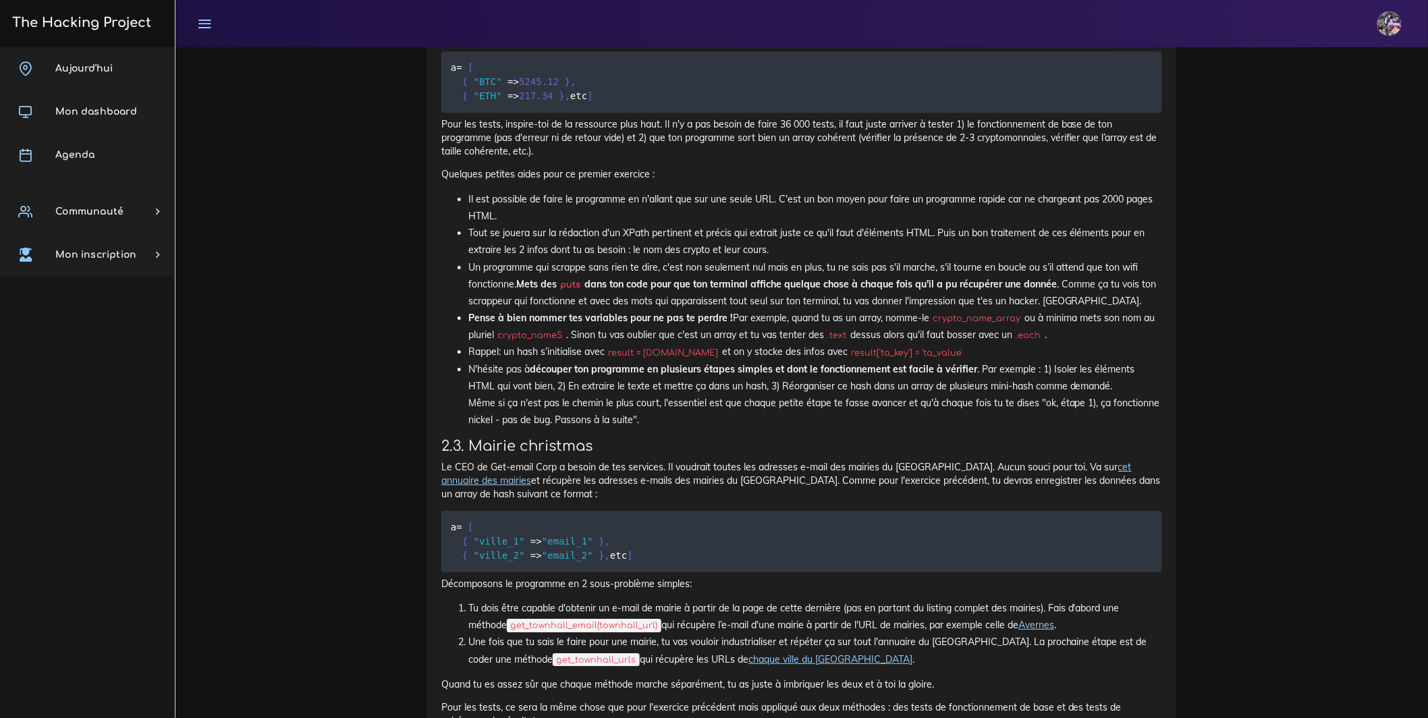
click at [547, 258] on li "Tout se jouera sur la rédaction d'un XPath pertinent et précis qui extrait just…" at bounding box center [815, 242] width 694 height 34
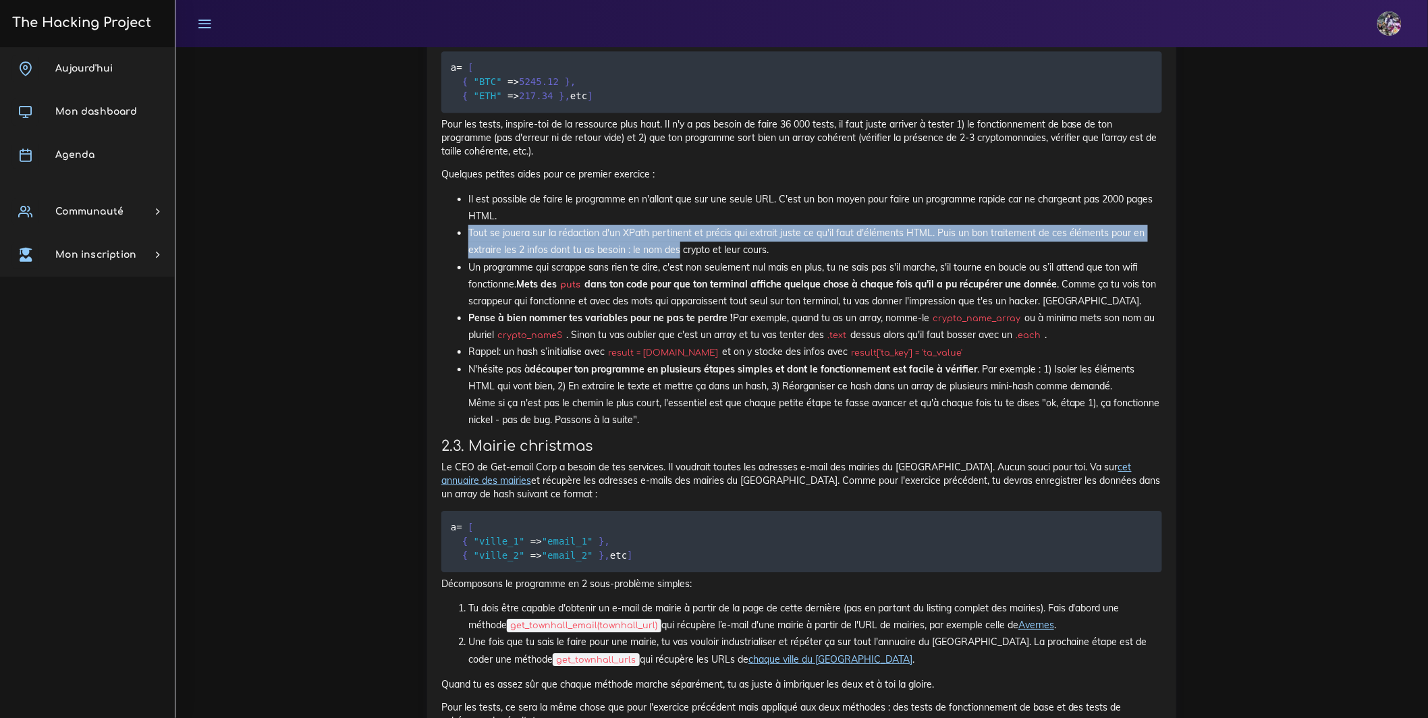
drag, startPoint x: 468, startPoint y: 403, endPoint x: 742, endPoint y: 429, distance: 275.9
click at [696, 258] on li "Tout se jouera sur la rédaction d'un XPath pertinent et précis qui extrait just…" at bounding box center [815, 242] width 694 height 34
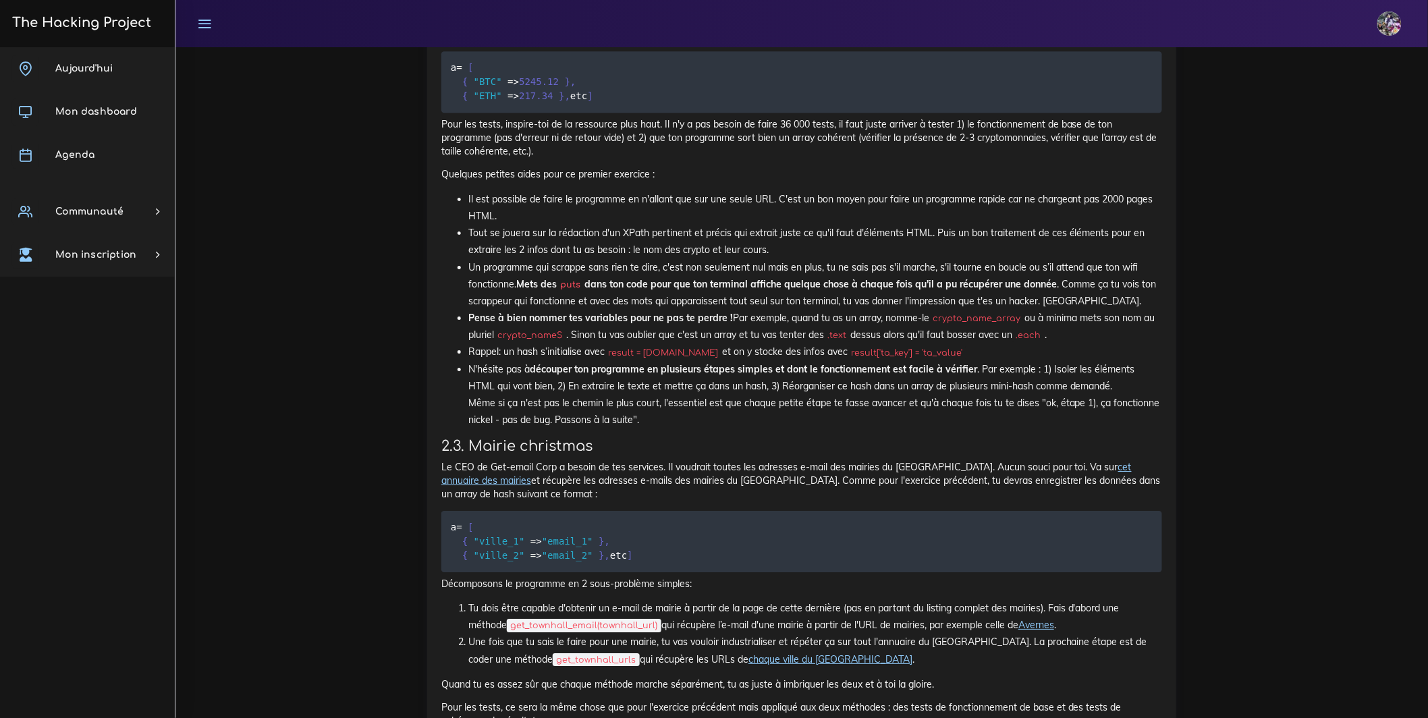
drag, startPoint x: 802, startPoint y: 421, endPoint x: 814, endPoint y: 420, distance: 11.6
click at [814, 258] on li "Tout se jouera sur la rédaction d'un XPath pertinent et précis qui extrait just…" at bounding box center [815, 242] width 694 height 34
drag, startPoint x: 664, startPoint y: 441, endPoint x: 639, endPoint y: 424, distance: 30.1
click at [639, 424] on ul "Il est possible de faire le programme en n'allant que sur une seule URL. C'est …" at bounding box center [801, 310] width 721 height 238
click at [639, 258] on li "Tout se jouera sur la rédaction d'un XPath pertinent et précis qui extrait just…" at bounding box center [815, 242] width 694 height 34
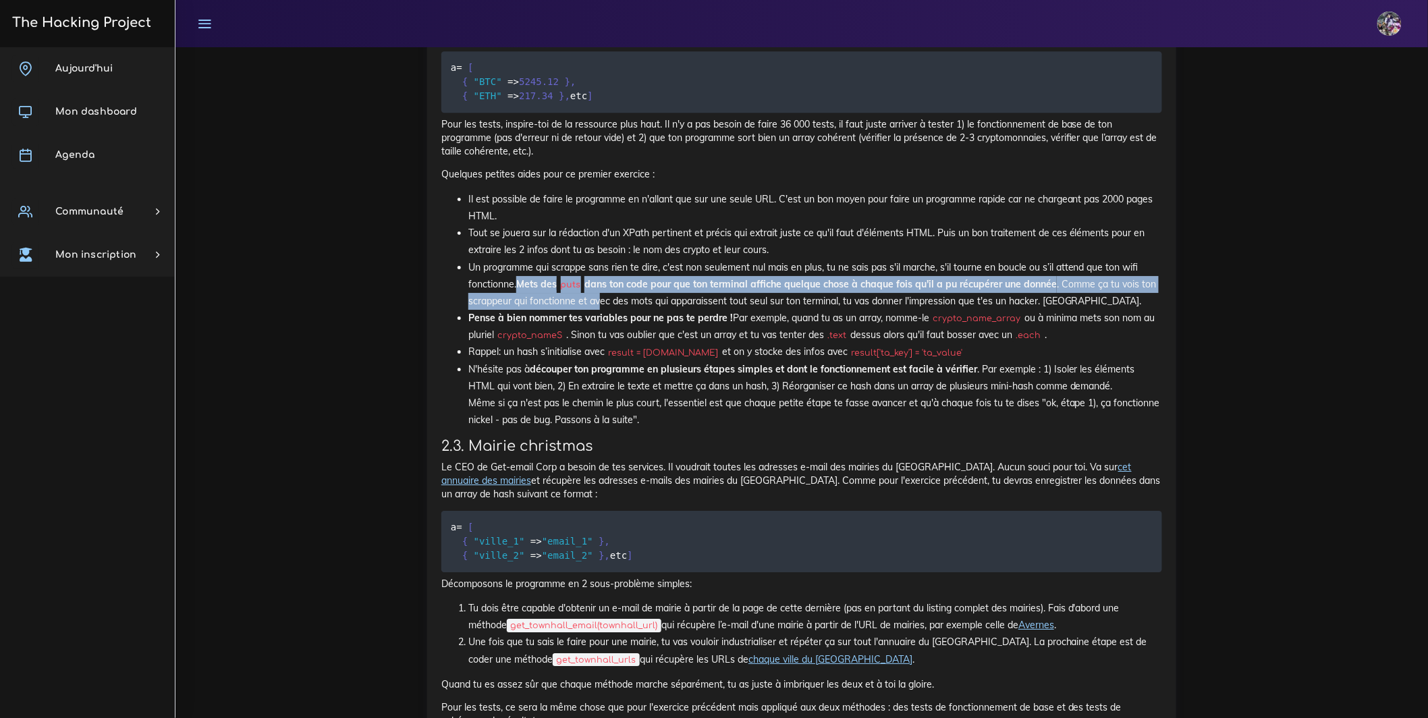
drag, startPoint x: 519, startPoint y: 454, endPoint x: 601, endPoint y: 471, distance: 84.0
click at [601, 310] on li "Un programme qui scrappe sans rien te dire, c'est non seulement nul mais en plu…" at bounding box center [815, 284] width 694 height 51
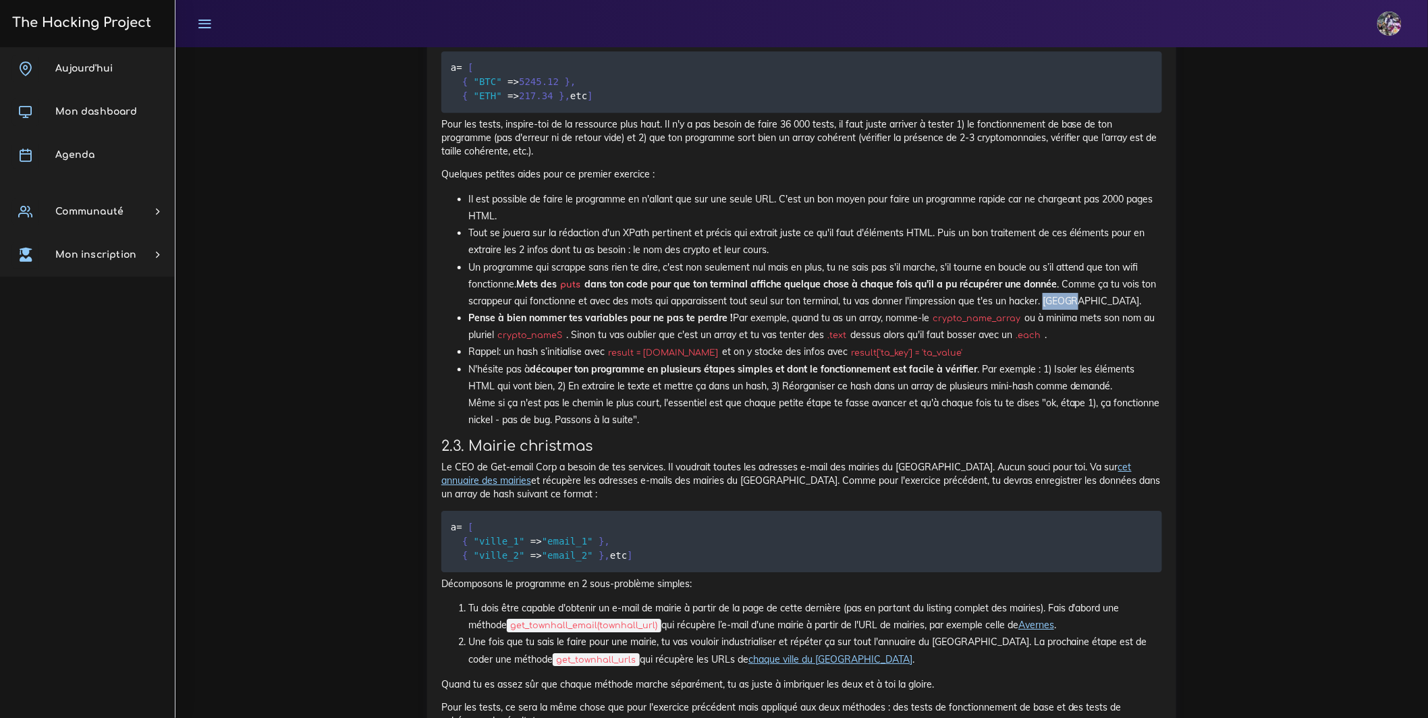
drag, startPoint x: 1068, startPoint y: 474, endPoint x: 1044, endPoint y: 476, distance: 23.7
click at [1044, 310] on li "Un programme qui scrappe sans rien te dire, c'est non seulement nul mais en plu…" at bounding box center [815, 284] width 694 height 51
click at [1095, 310] on li "Un programme qui scrappe sans rien te dire, c'est non seulement nul mais en plu…" at bounding box center [815, 284] width 694 height 51
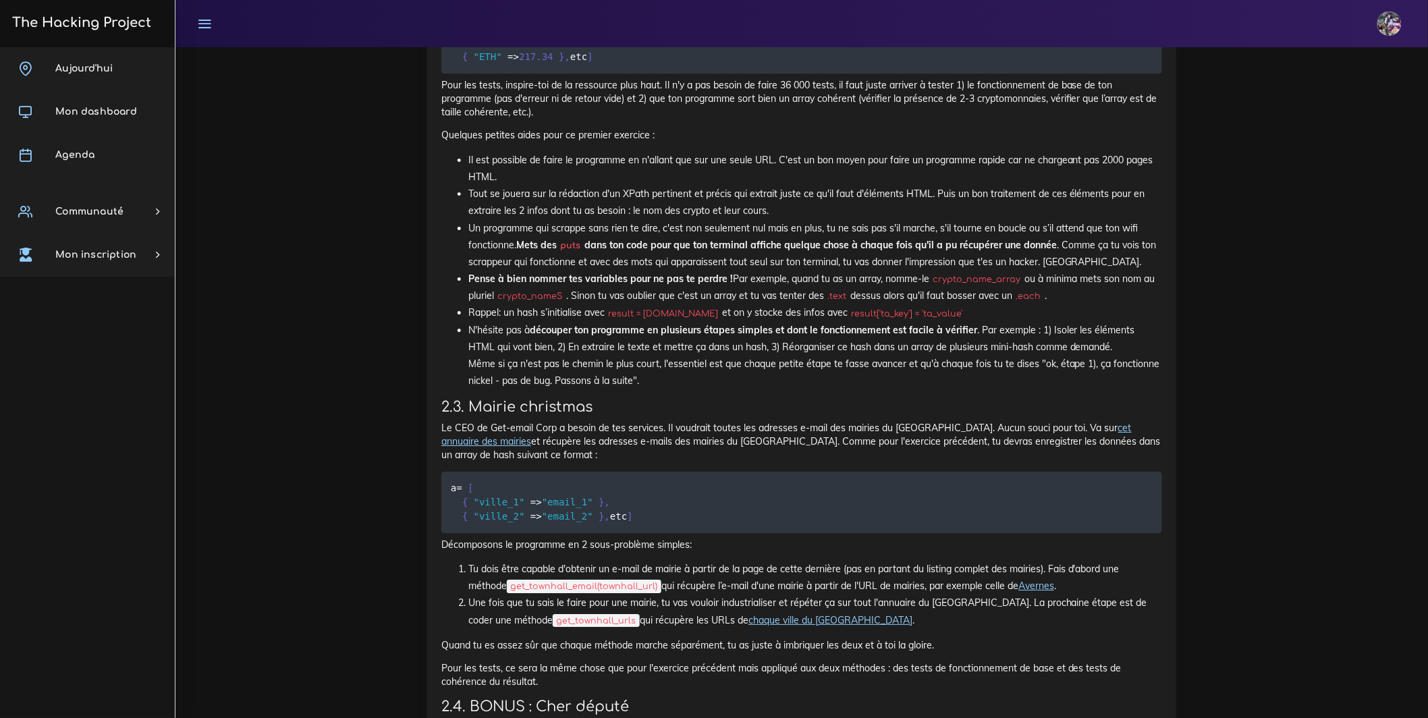
scroll to position [1765, 0]
drag, startPoint x: 470, startPoint y: 329, endPoint x: 481, endPoint y: 354, distance: 26.6
click at [476, 185] on li "Il est possible de faire le programme en n'allant que sur une seule URL. C'est …" at bounding box center [815, 168] width 694 height 34
click at [483, 185] on li "Il est possible de faire le programme en n'allant que sur une seule URL. C'est …" at bounding box center [815, 168] width 694 height 34
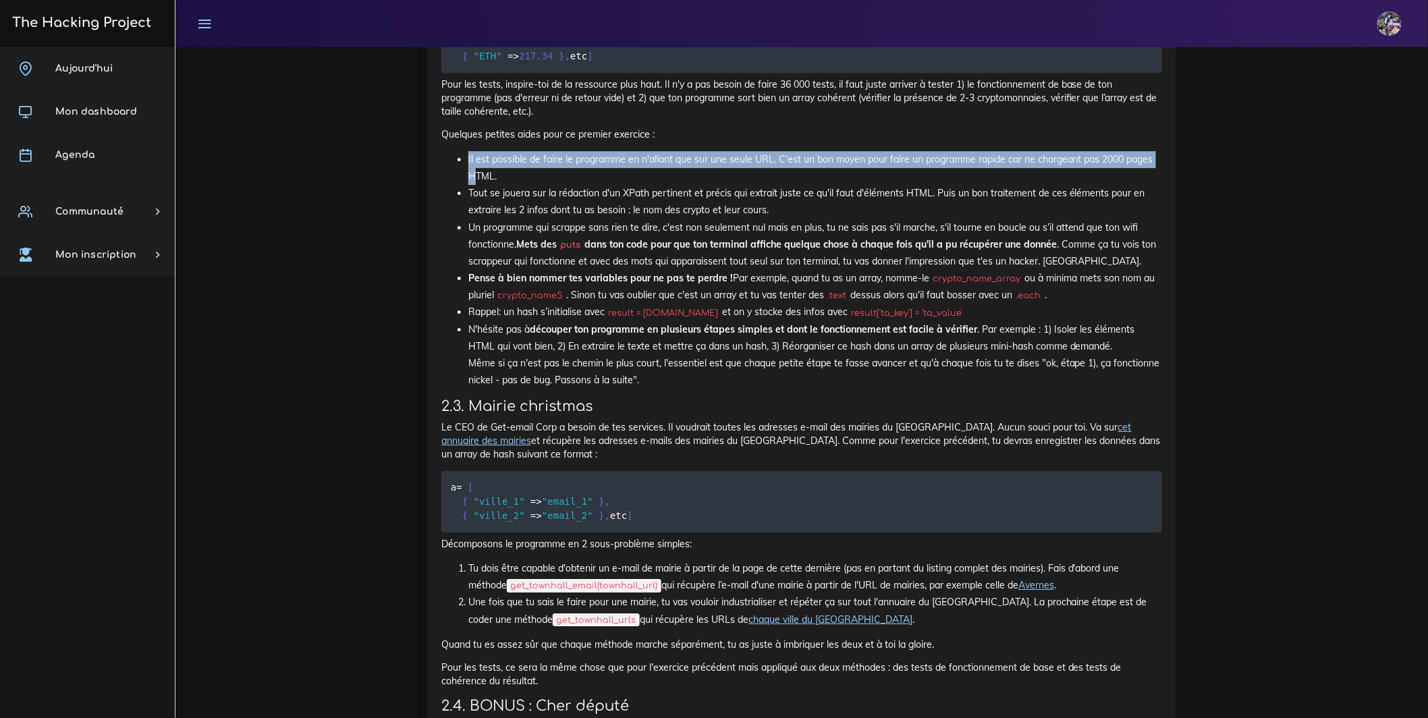
click at [474, 185] on li "Il est possible de faire le programme en n'allant que sur une seule URL. C'est …" at bounding box center [815, 168] width 694 height 34
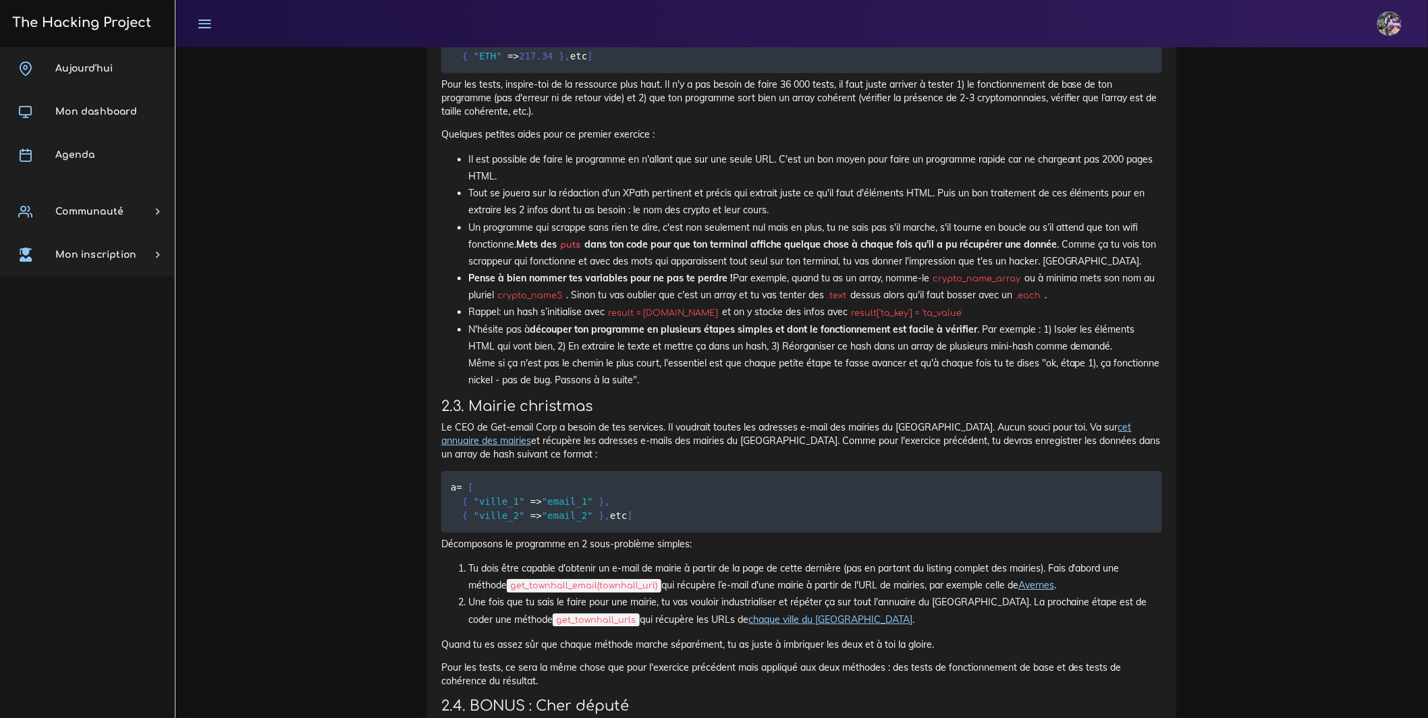
click at [480, 185] on li "Il est possible de faire le programme en n'allant que sur une seule URL. C'est …" at bounding box center [815, 168] width 694 height 34
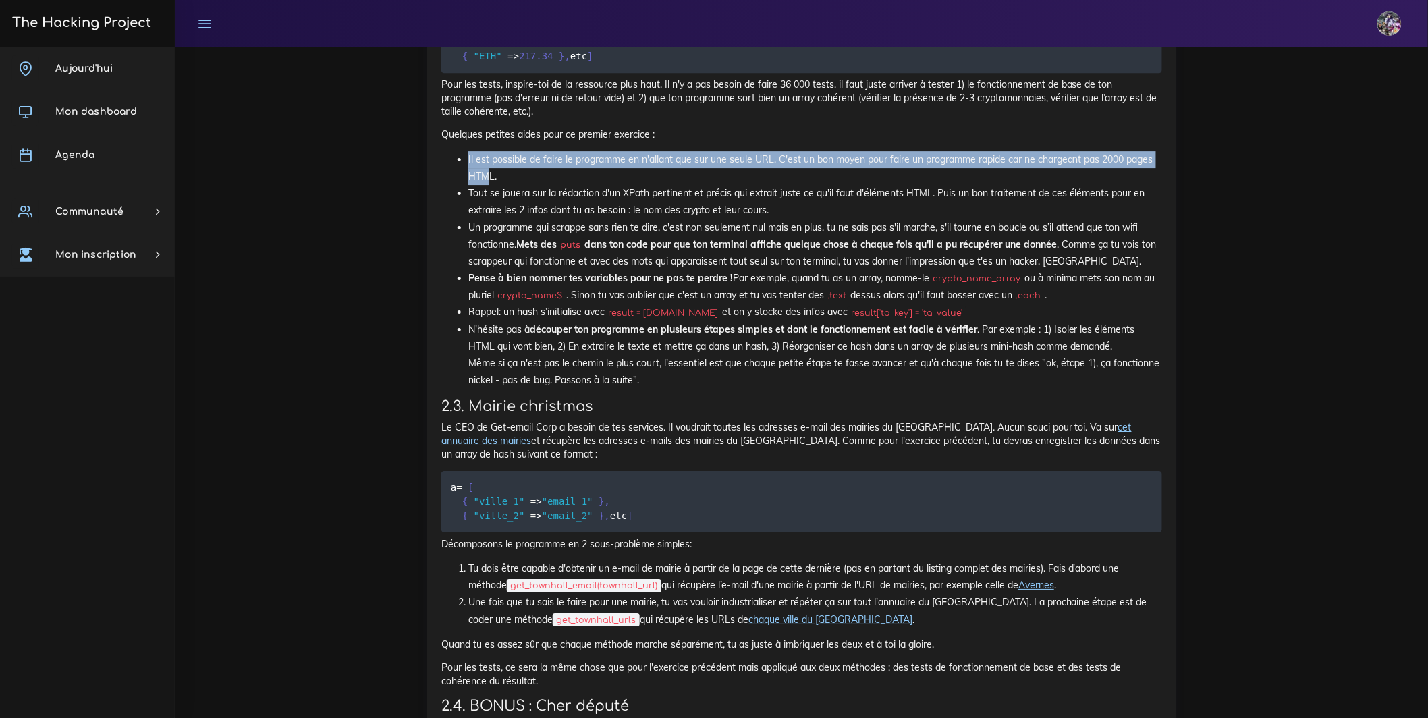
drag, startPoint x: 466, startPoint y: 331, endPoint x: 491, endPoint y: 351, distance: 32.3
click at [491, 351] on ul "Il est possible de faire le programme en n'allant que sur une seule URL. C'est …" at bounding box center [801, 270] width 721 height 238
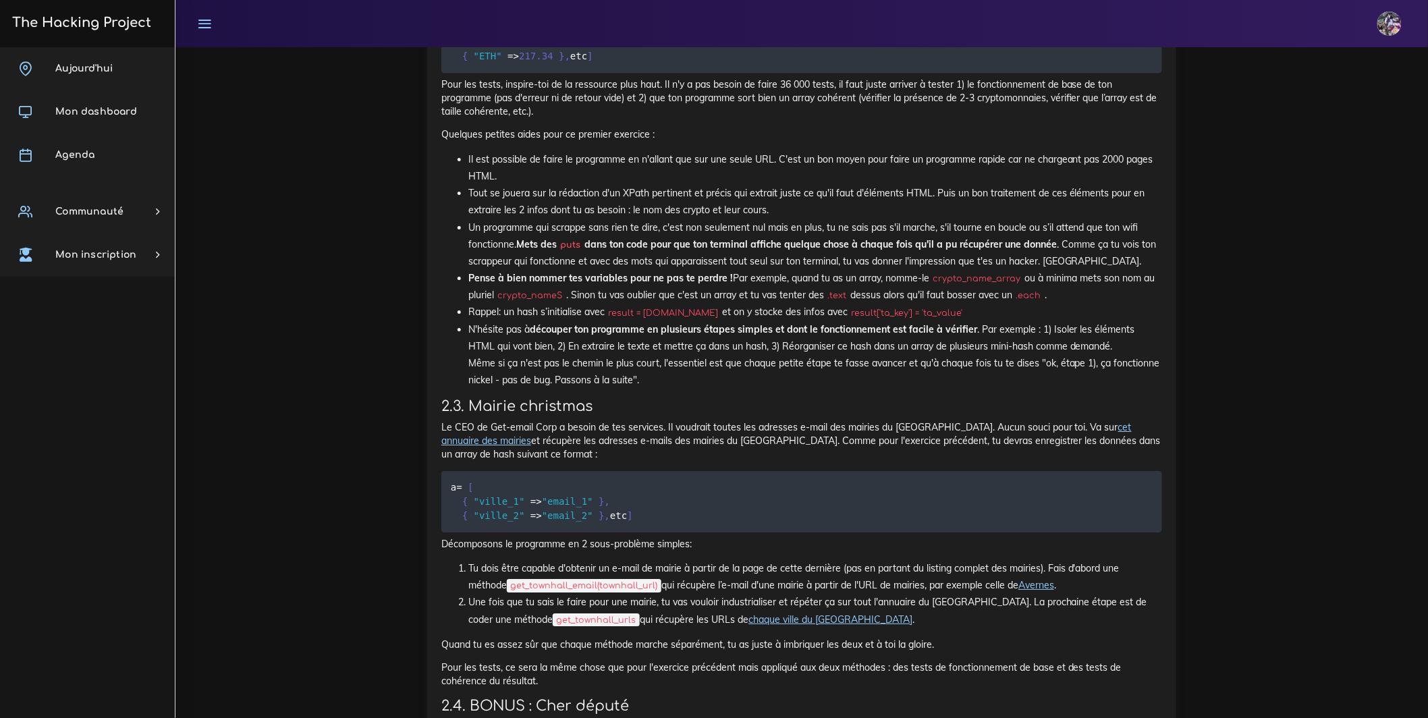
click at [518, 185] on li "Il est possible de faire le programme en n'allant que sur une seule URL. C'est …" at bounding box center [815, 168] width 694 height 34
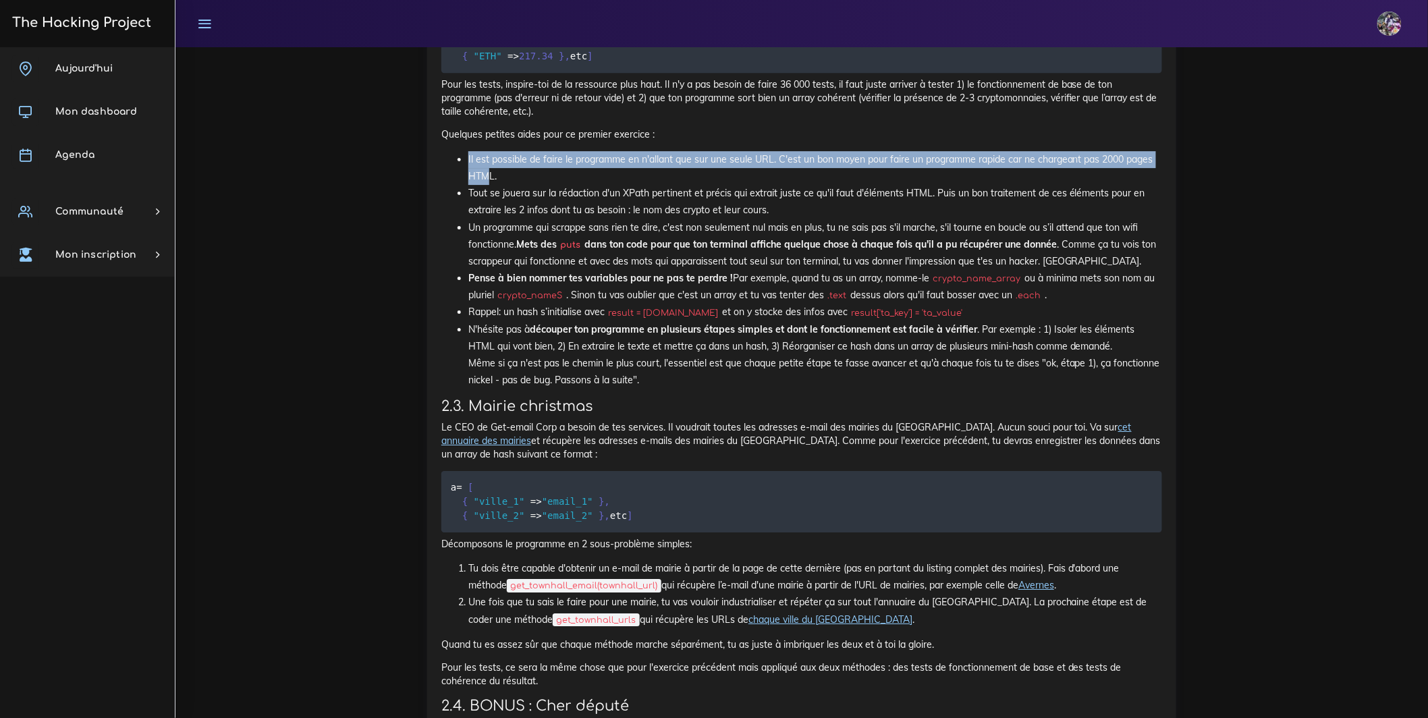
drag, startPoint x: 472, startPoint y: 335, endPoint x: 488, endPoint y: 352, distance: 23.4
click at [488, 352] on ul "Il est possible de faire le programme en n'allant que sur une seule URL. C'est …" at bounding box center [801, 270] width 721 height 238
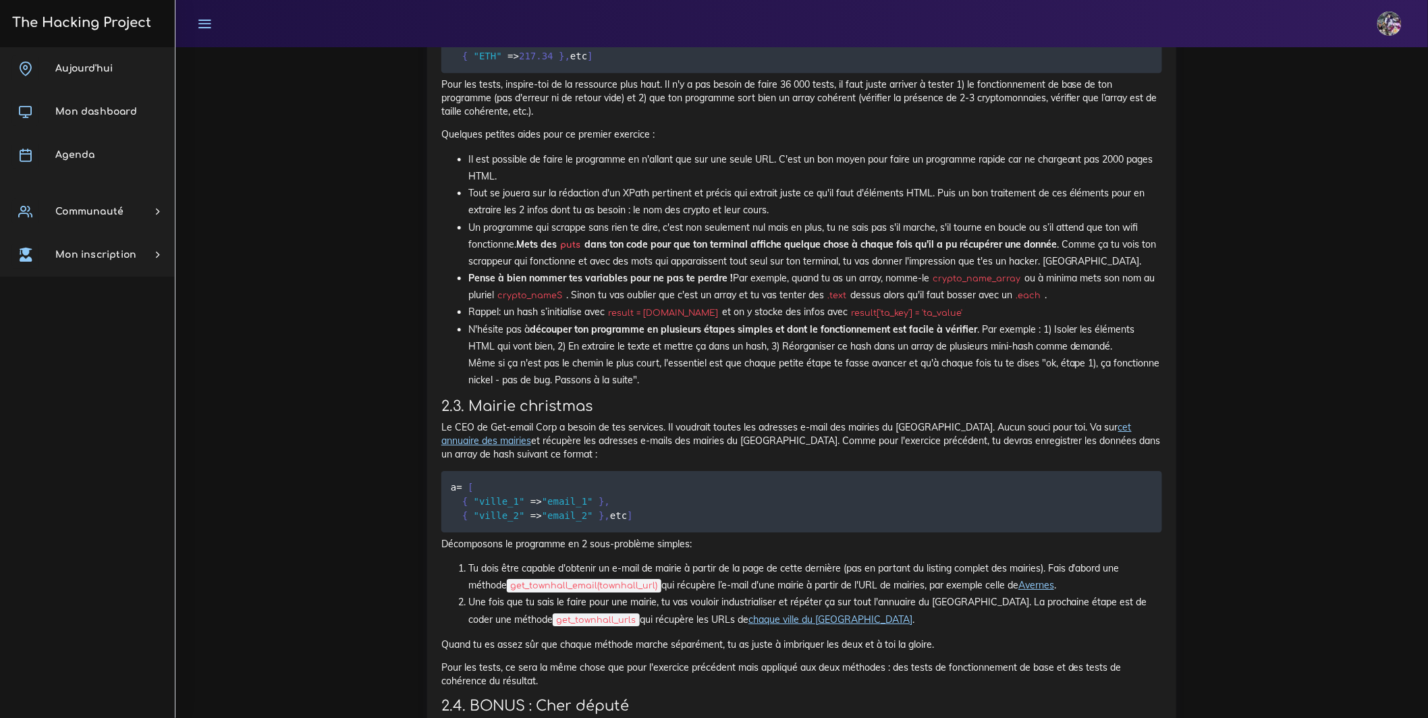
click at [508, 185] on li "Il est possible de faire le programme en n'allant que sur une seule URL. C'est …" at bounding box center [815, 168] width 694 height 34
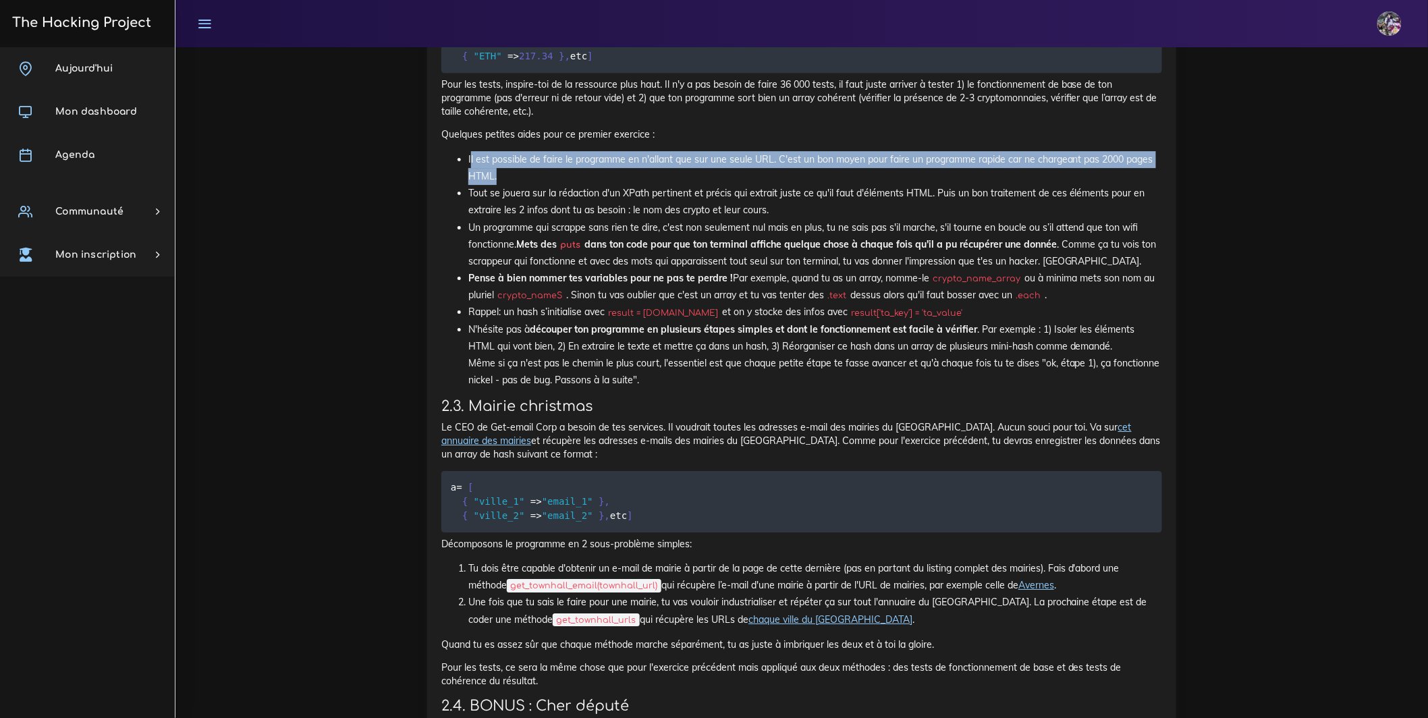
drag, startPoint x: 471, startPoint y: 330, endPoint x: 499, endPoint y: 353, distance: 35.9
click at [499, 185] on li "Il est possible de faire le programme en n'allant que sur une seule URL. C'est …" at bounding box center [815, 168] width 694 height 34
click at [498, 185] on li "Il est possible de faire le programme en n'allant que sur une seule URL. C'est …" at bounding box center [815, 168] width 694 height 34
drag, startPoint x: 466, startPoint y: 331, endPoint x: 497, endPoint y: 353, distance: 38.2
click at [497, 353] on ul "Il est possible de faire le programme en n'allant que sur une seule URL. C'est …" at bounding box center [801, 270] width 721 height 238
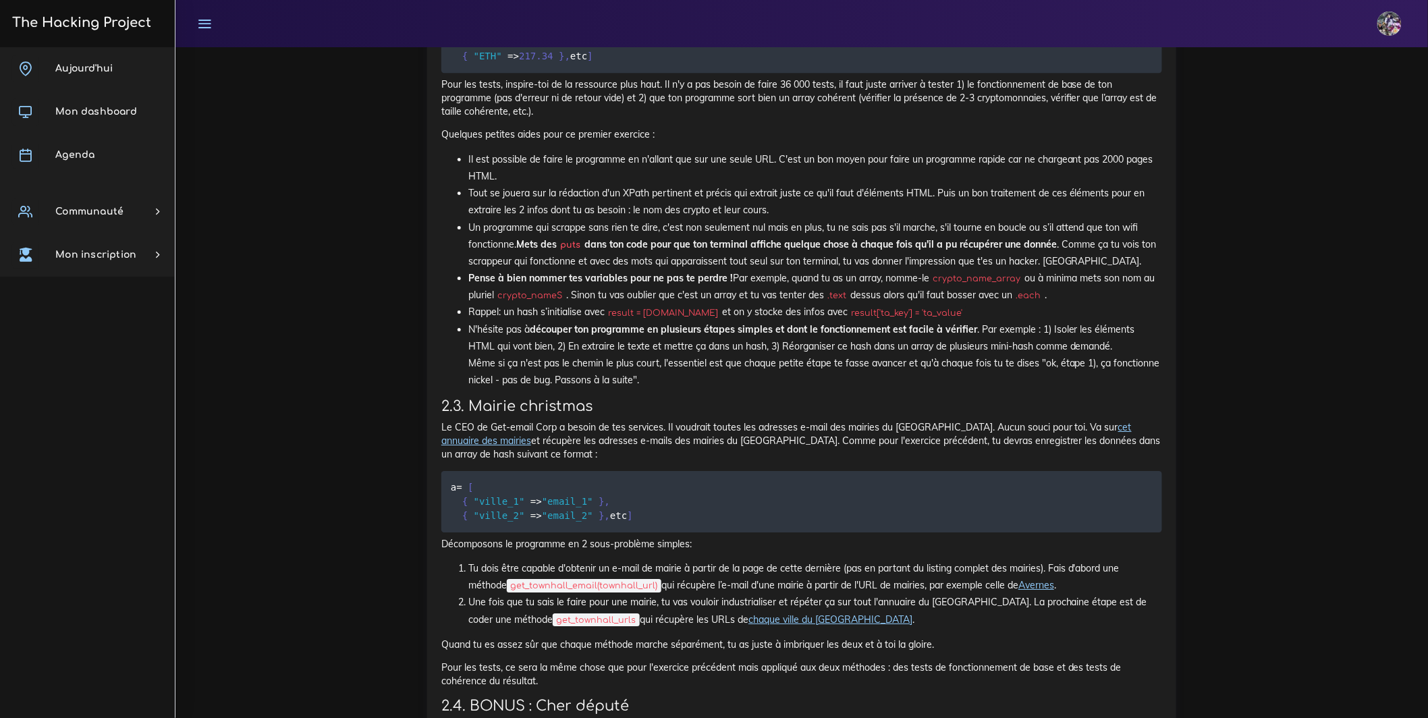
click at [497, 185] on li "Il est possible de faire le programme en n'allant que sur une seule URL. C'est …" at bounding box center [815, 168] width 694 height 34
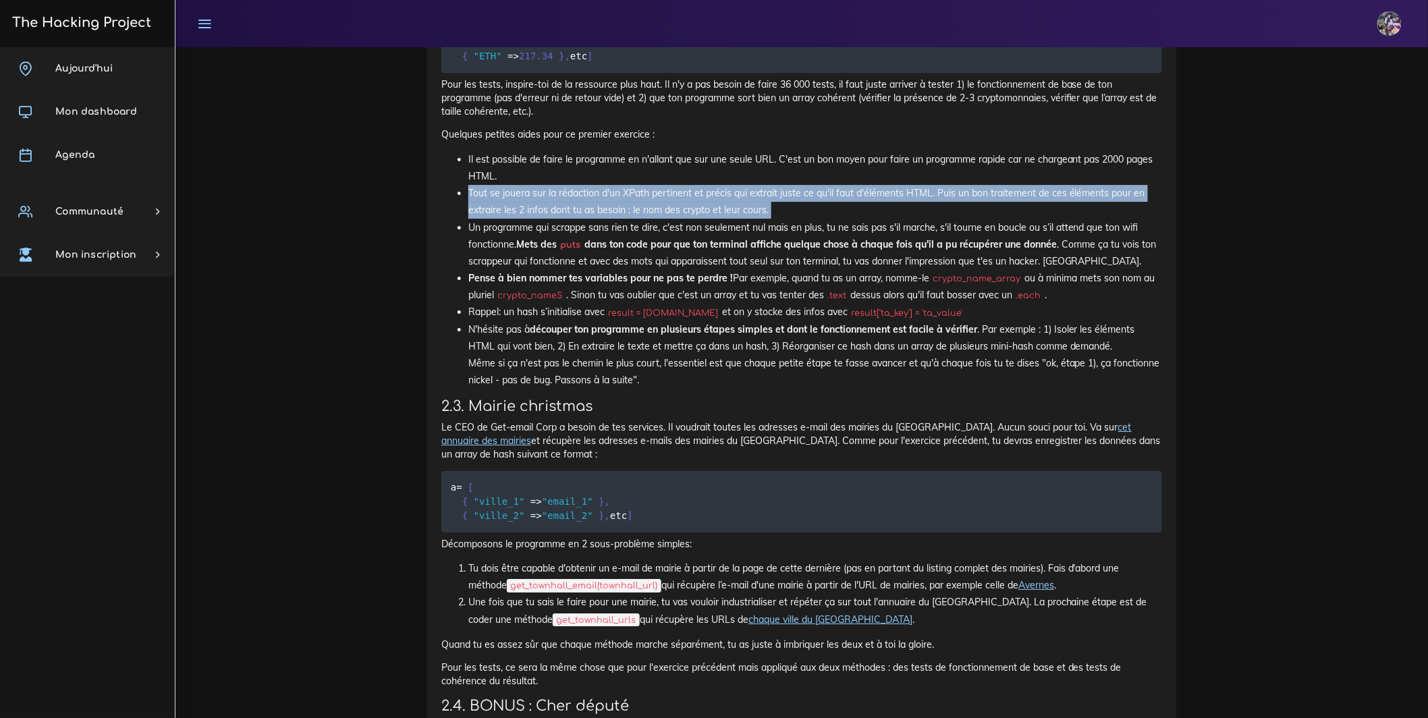
drag, startPoint x: 469, startPoint y: 365, endPoint x: 788, endPoint y: 379, distance: 318.8
click at [788, 219] on li "Tout se jouera sur la rédaction d'un XPath pertinent et précis qui extrait just…" at bounding box center [815, 202] width 694 height 34
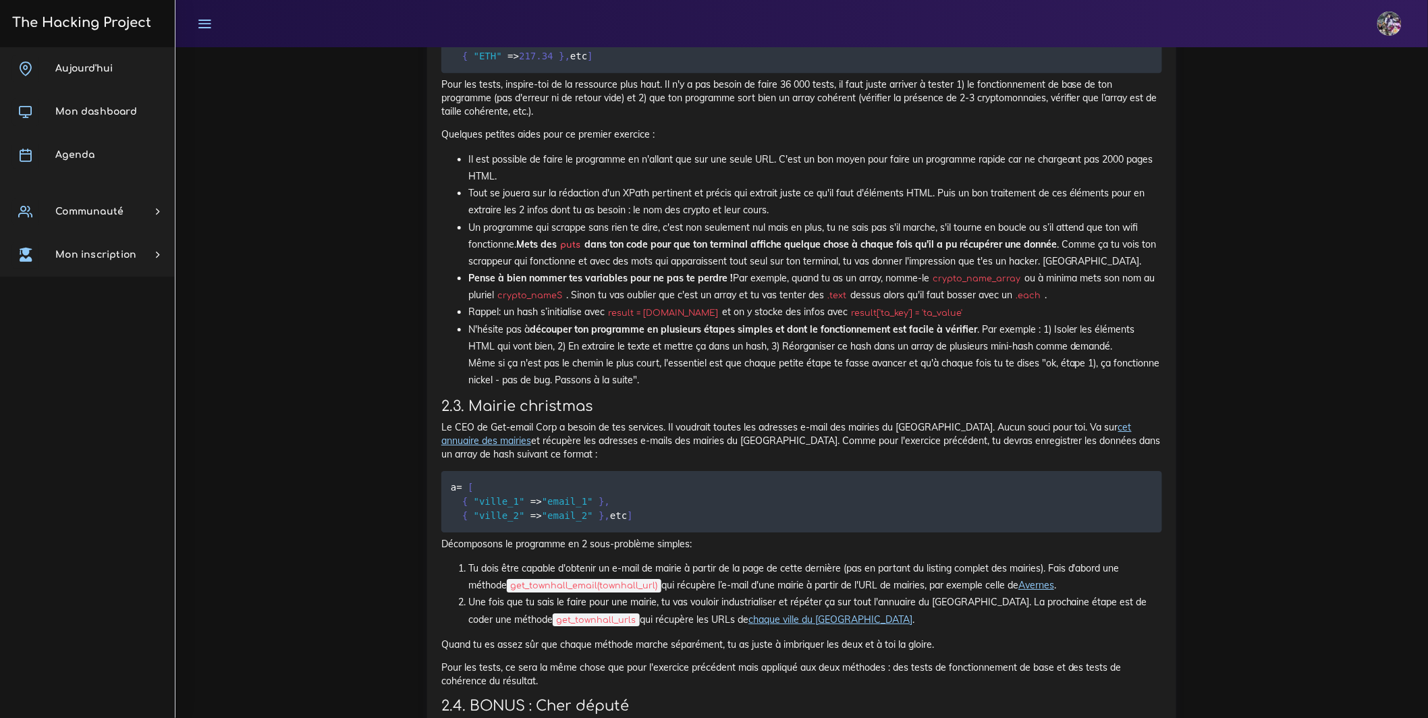
drag, startPoint x: 547, startPoint y: 398, endPoint x: 563, endPoint y: 395, distance: 15.8
click at [553, 271] on li "Un programme qui scrappe sans rien te dire, c'est non seulement nul mais en plu…" at bounding box center [815, 244] width 694 height 51
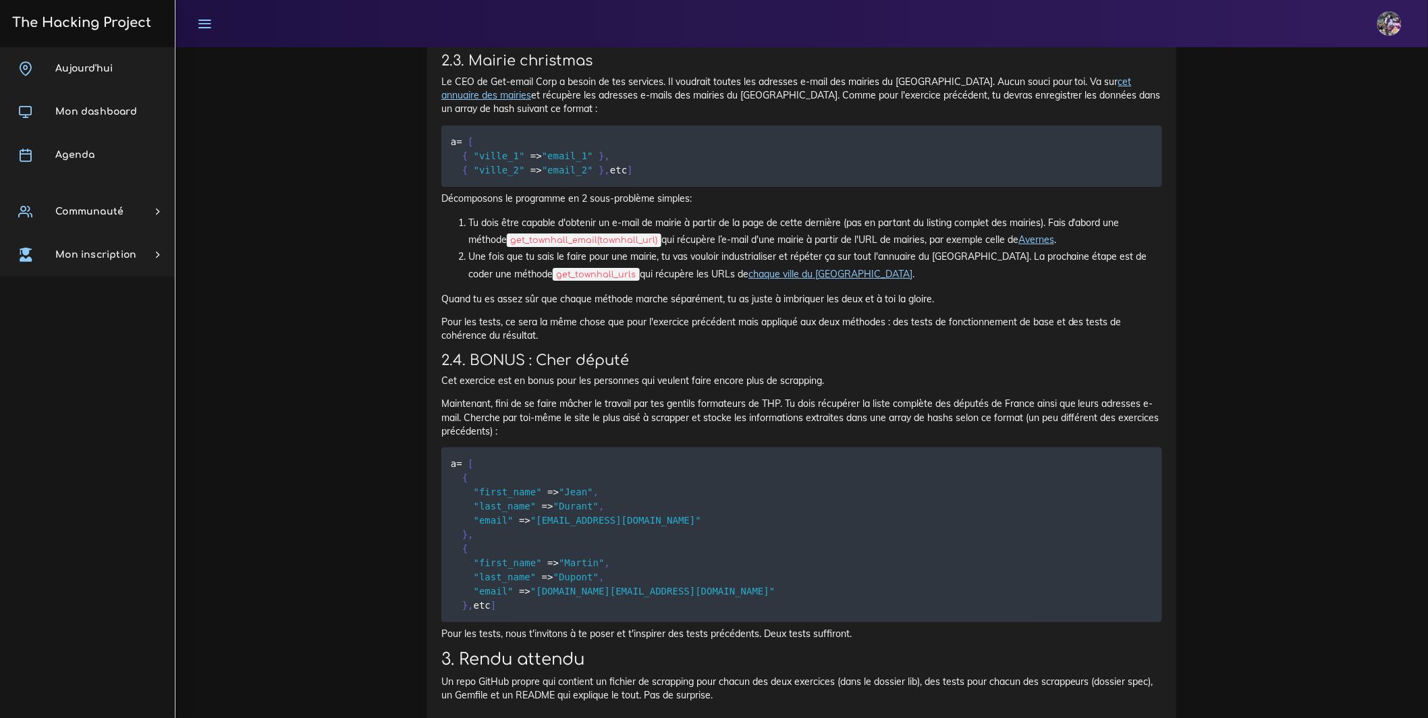
scroll to position [2114, 0]
click at [439, 254] on div "Le scrappeur fou Maintenant que tu commences à comprendre comment parser une pa…" at bounding box center [801, 1] width 749 height 1443
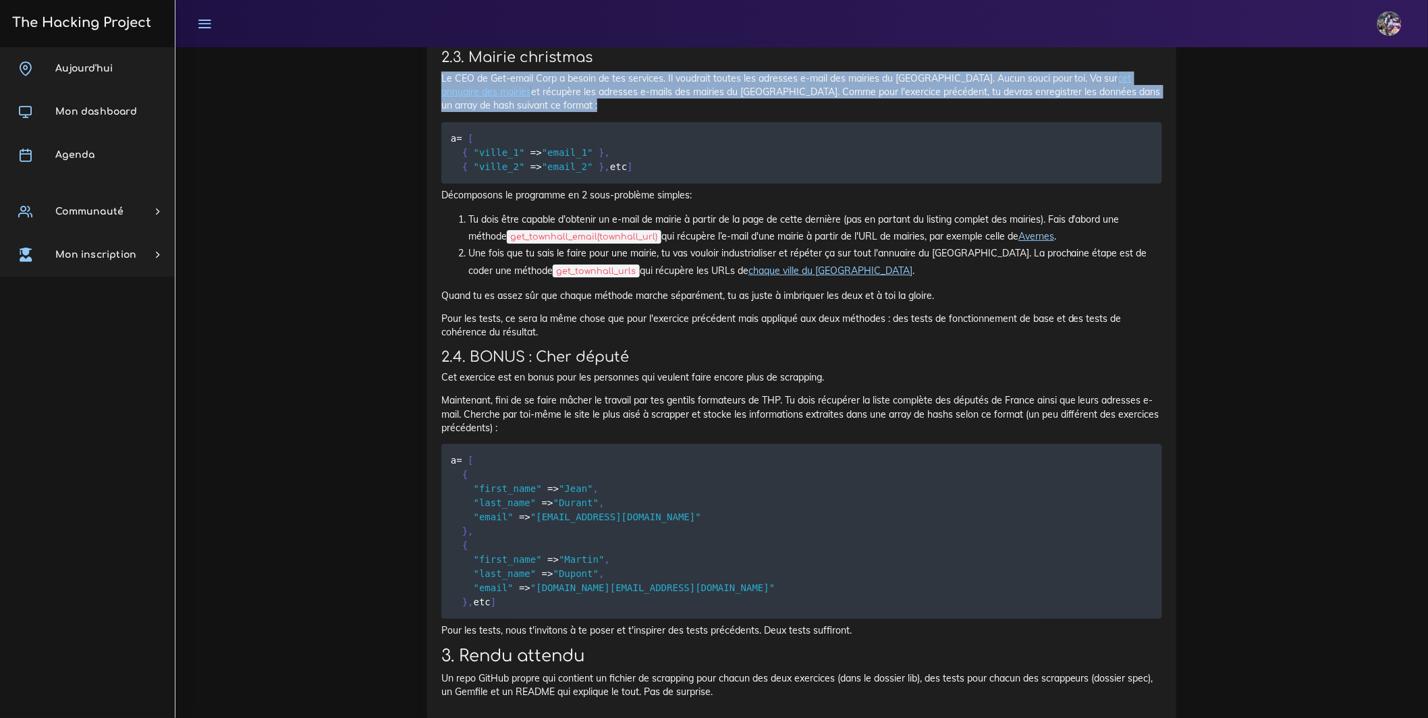
drag, startPoint x: 439, startPoint y: 254, endPoint x: 677, endPoint y: 295, distance: 241.8
click at [677, 295] on div "Le scrappeur fou Maintenant que tu commences à comprendre comment parser une pa…" at bounding box center [801, 1] width 749 height 1443
click at [677, 113] on p "Le CEO de Get-email Corp a besoin de tes services. Il voudrait toutes les adres…" at bounding box center [801, 92] width 721 height 41
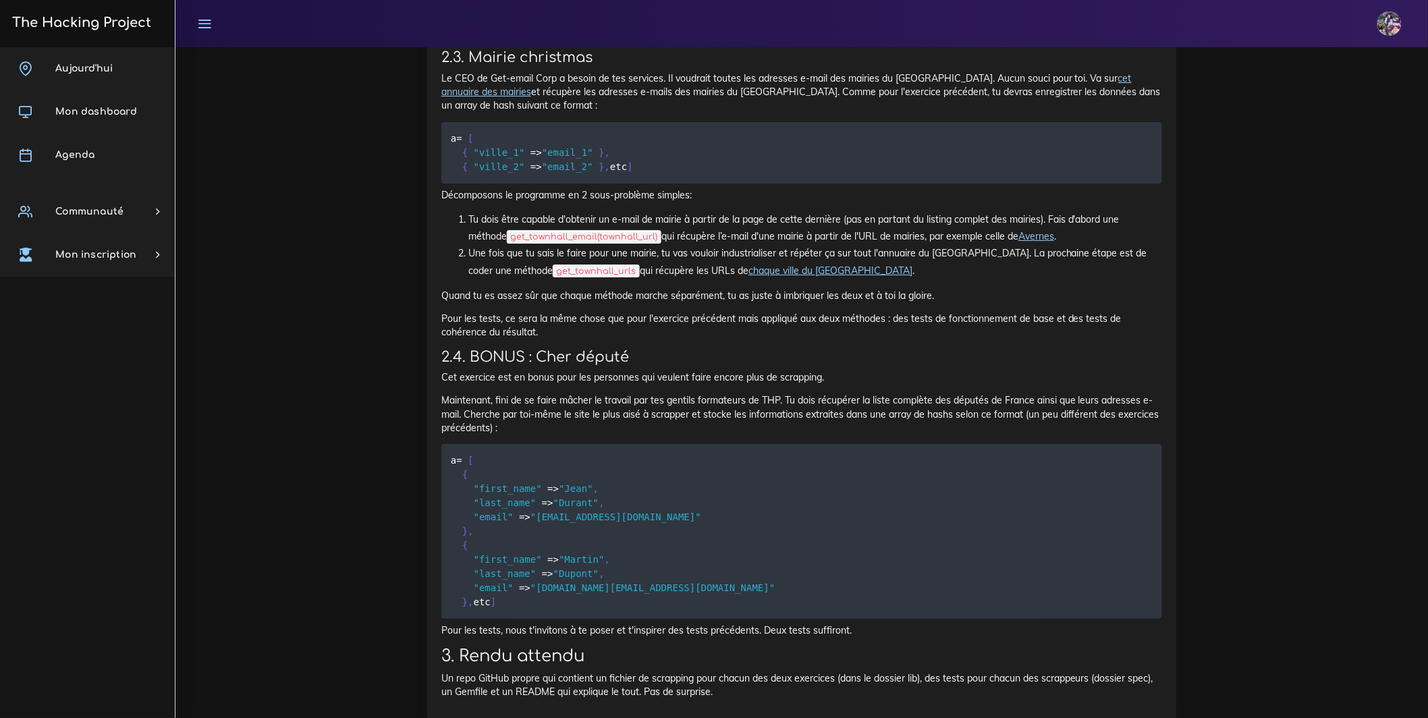
click at [667, 113] on p "Le CEO de Get-email Corp a besoin de tes services. Il voudrait toutes les adres…" at bounding box center [801, 92] width 721 height 41
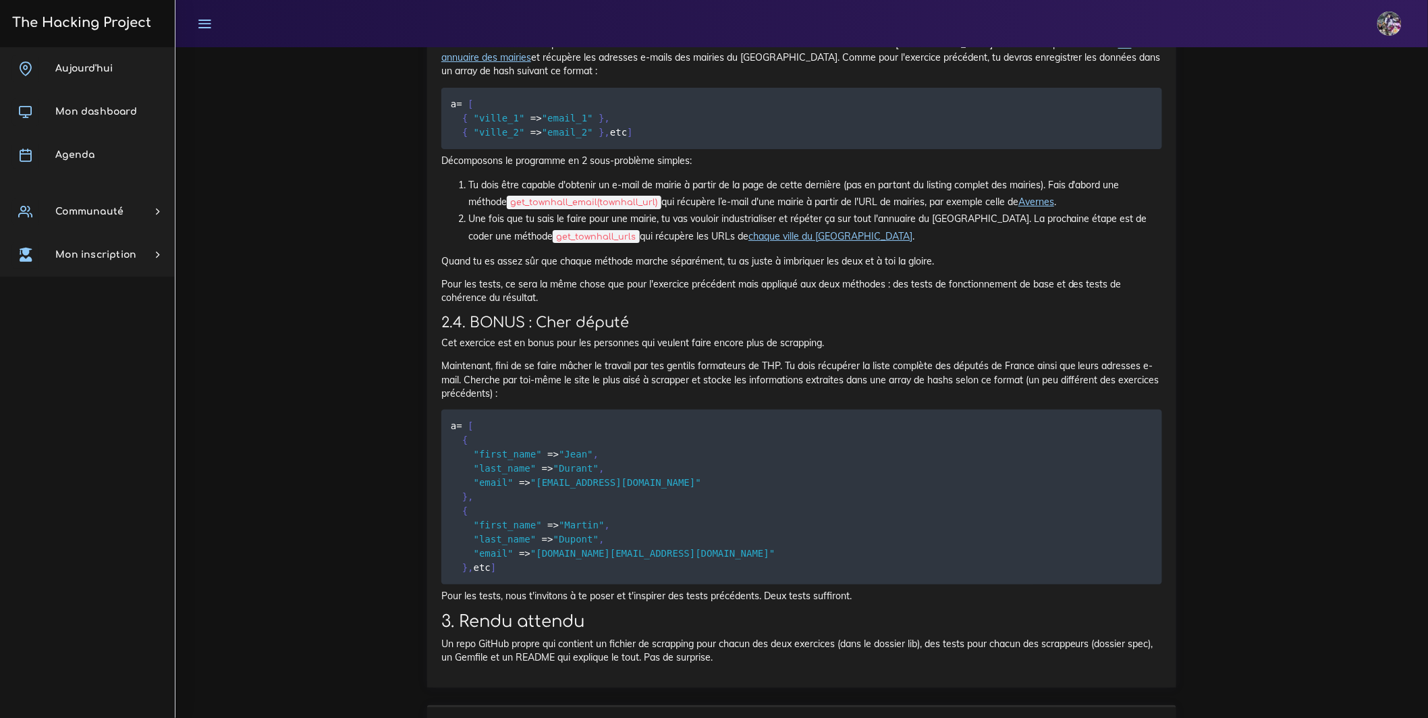
scroll to position [2149, 0]
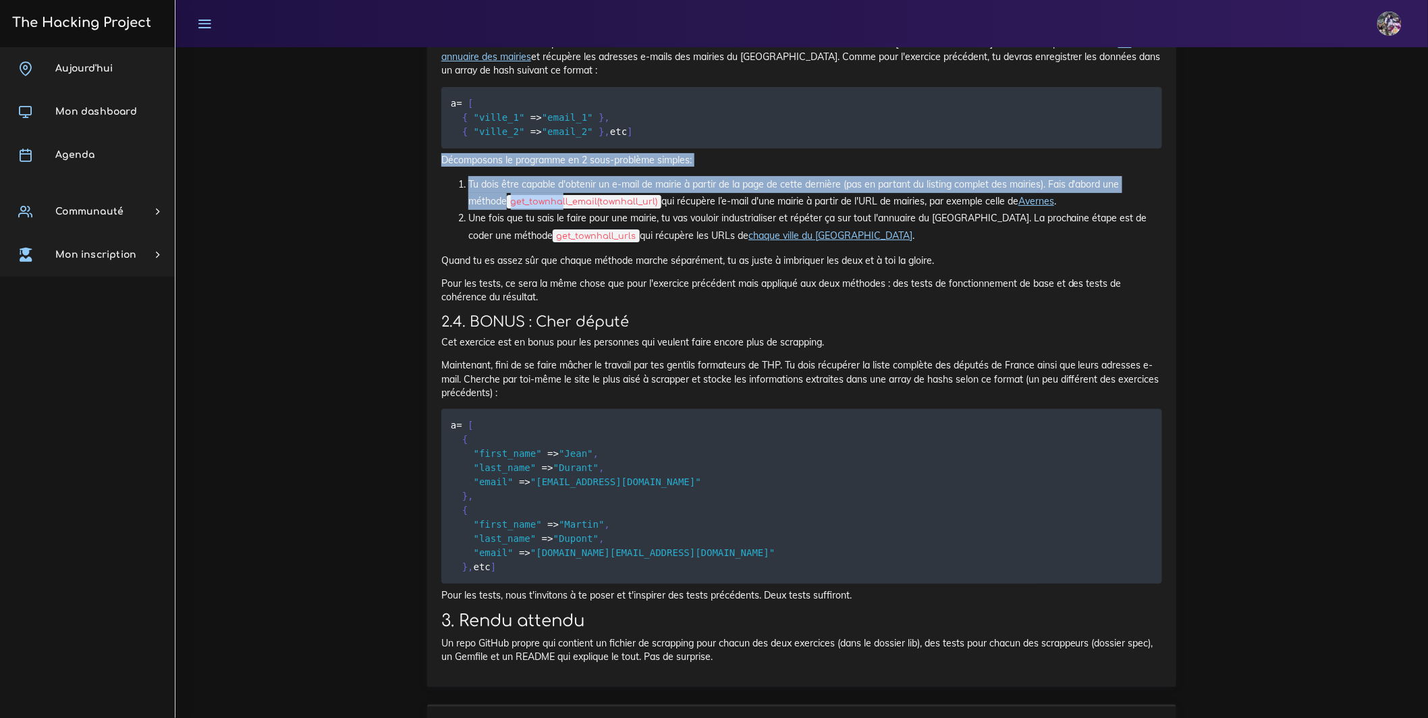
drag, startPoint x: 439, startPoint y: 375, endPoint x: 565, endPoint y: 409, distance: 130.8
click at [548, 210] on li "Tu dois être capable d'obtenir un e-mail de mairie à partir de la page de cette…" at bounding box center [815, 193] width 694 height 34
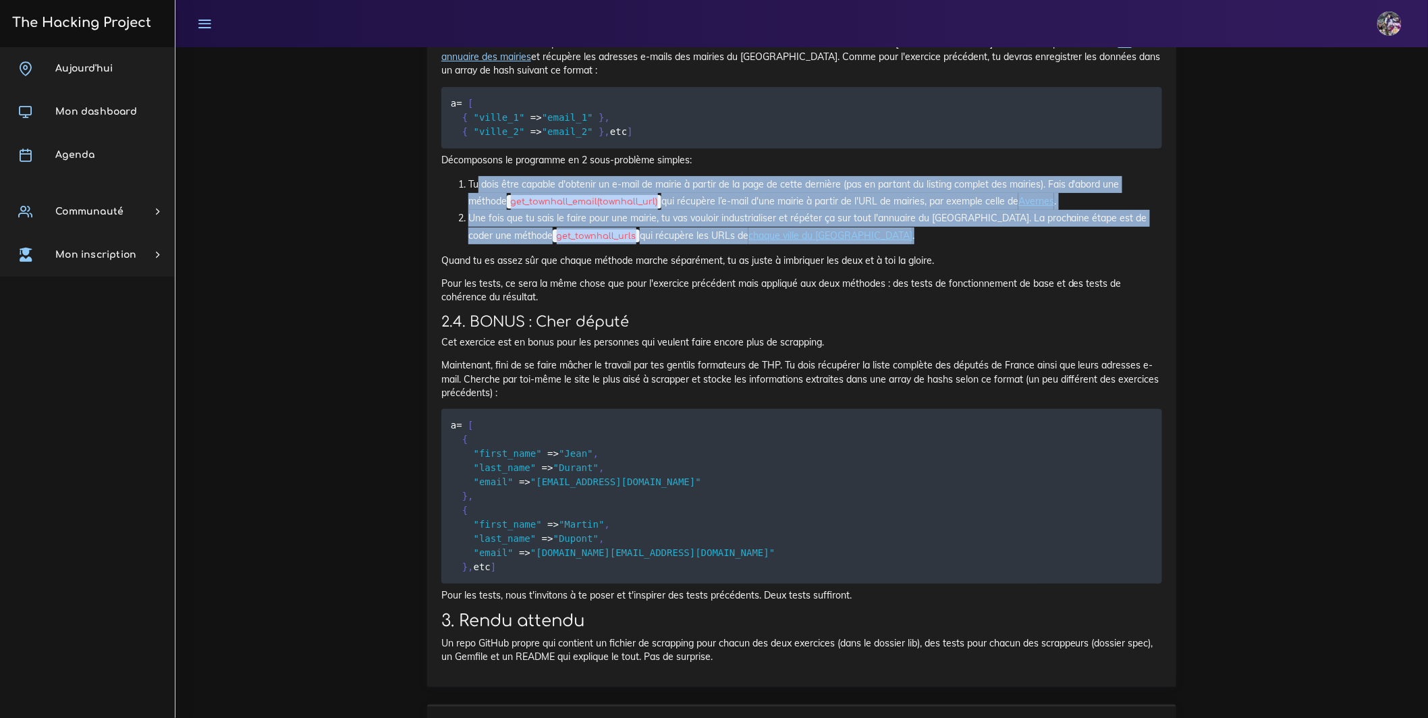
drag, startPoint x: 473, startPoint y: 393, endPoint x: 1089, endPoint y: 451, distance: 618.1
click at [1089, 244] on ol "Tu dois être capable d'obtenir un e-mail de mairie à partir de la page de cette…" at bounding box center [801, 210] width 721 height 68
click at [1004, 244] on li "Une fois que tu sais le faire pour une mairie, tu vas vouloir industrialiser et…" at bounding box center [815, 227] width 694 height 34
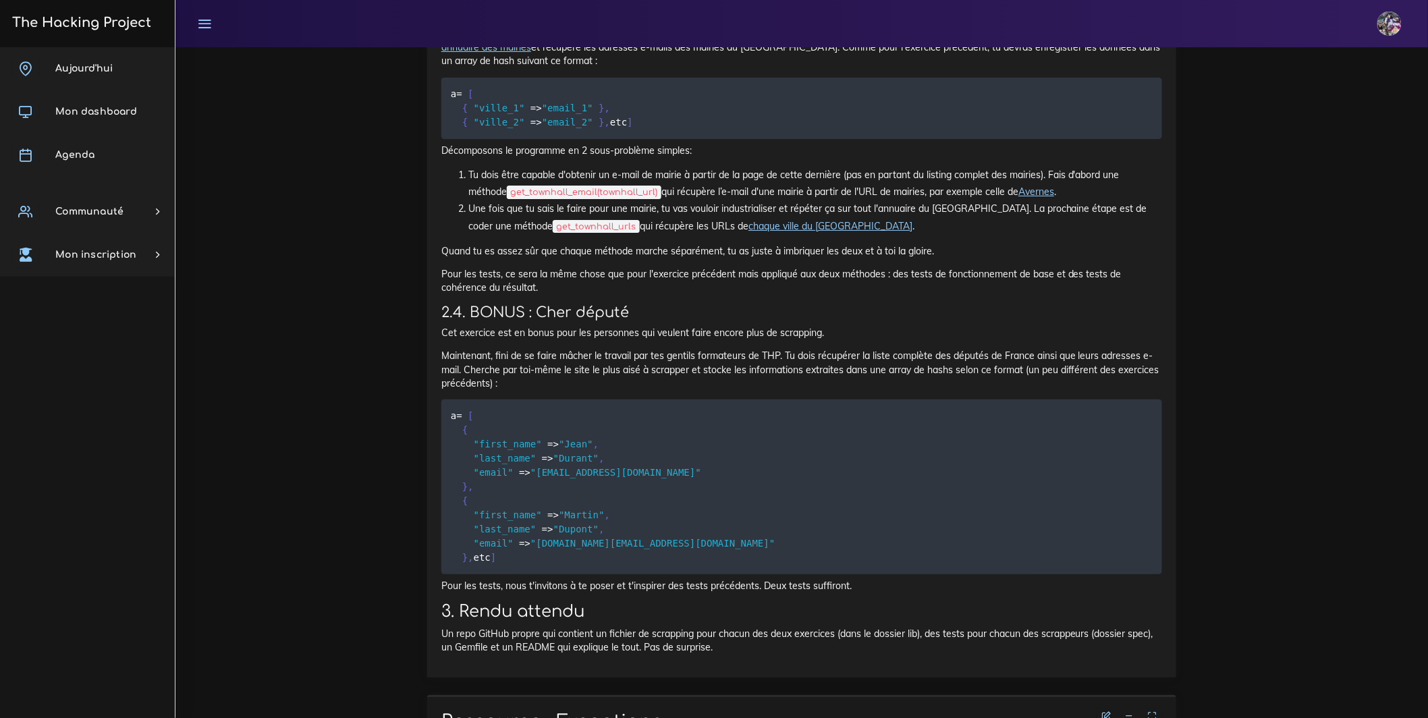
scroll to position [2218, 0]
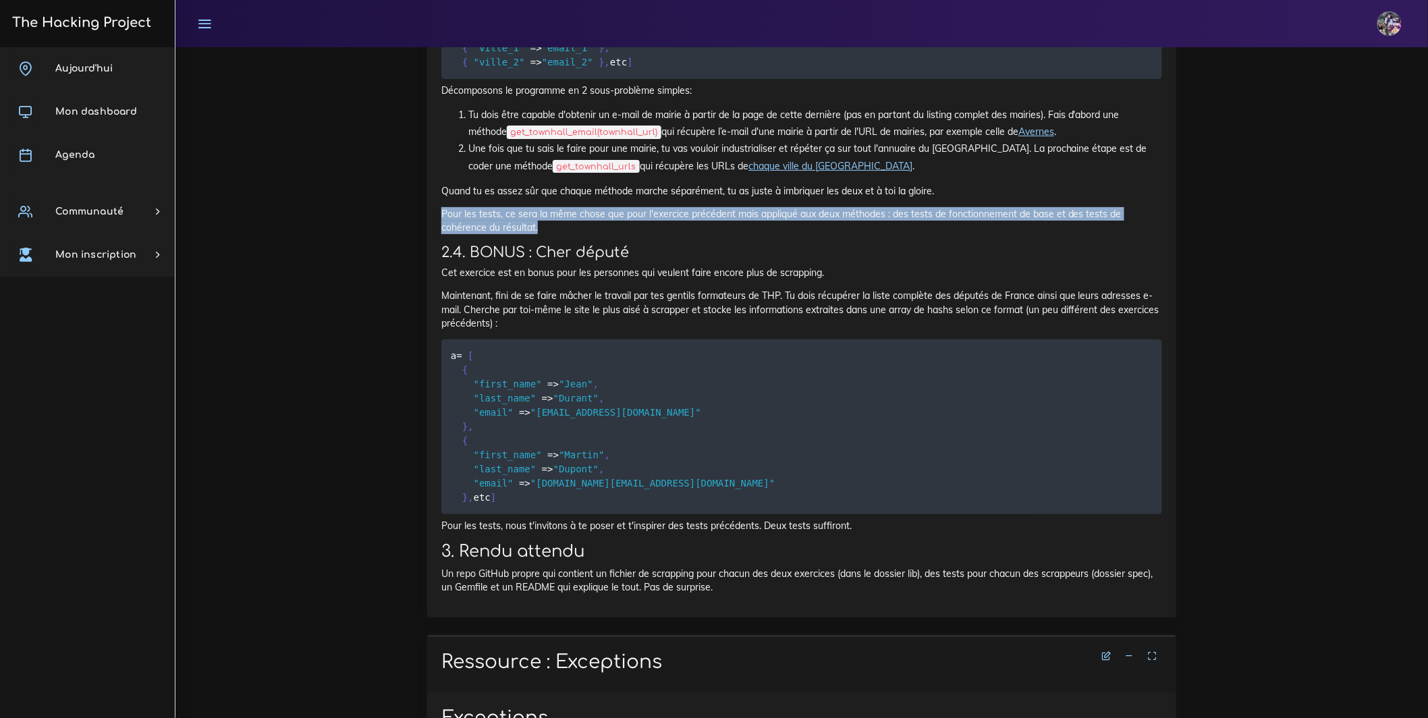
drag, startPoint x: 443, startPoint y: 430, endPoint x: 624, endPoint y: 449, distance: 182.6
click at [624, 235] on p "Pour les tests, ce sera la même chose que pour l'exercice précédent mais appliq…" at bounding box center [801, 221] width 721 height 28
drag, startPoint x: 611, startPoint y: 451, endPoint x: 443, endPoint y: 437, distance: 168.6
click at [443, 235] on p "Pour les tests, ce sera la même chose que pour l'exercice précédent mais appliq…" at bounding box center [801, 221] width 721 height 28
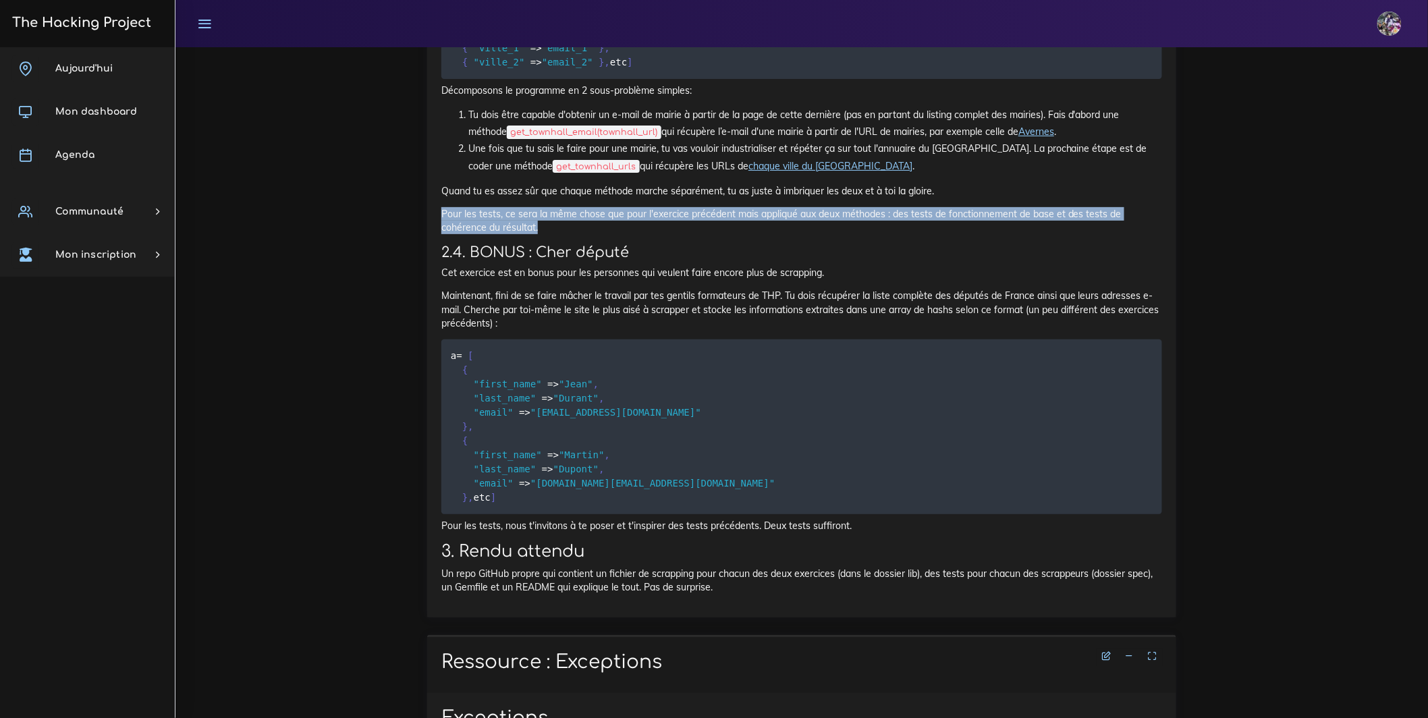
click at [622, 235] on p "Pour les tests, ce sera la même chose que pour l'exercice précédent mais appliq…" at bounding box center [801, 221] width 721 height 28
drag, startPoint x: 608, startPoint y: 444, endPoint x: 441, endPoint y: 433, distance: 167.0
click at [441, 235] on p "Pour les tests, ce sera la même chose que pour l'exercice précédent mais appliq…" at bounding box center [801, 221] width 721 height 28
click at [590, 235] on p "Pour les tests, ce sera la même chose que pour l'exercice précédent mais appliq…" at bounding box center [801, 221] width 721 height 28
drag, startPoint x: 443, startPoint y: 431, endPoint x: 615, endPoint y: 443, distance: 171.9
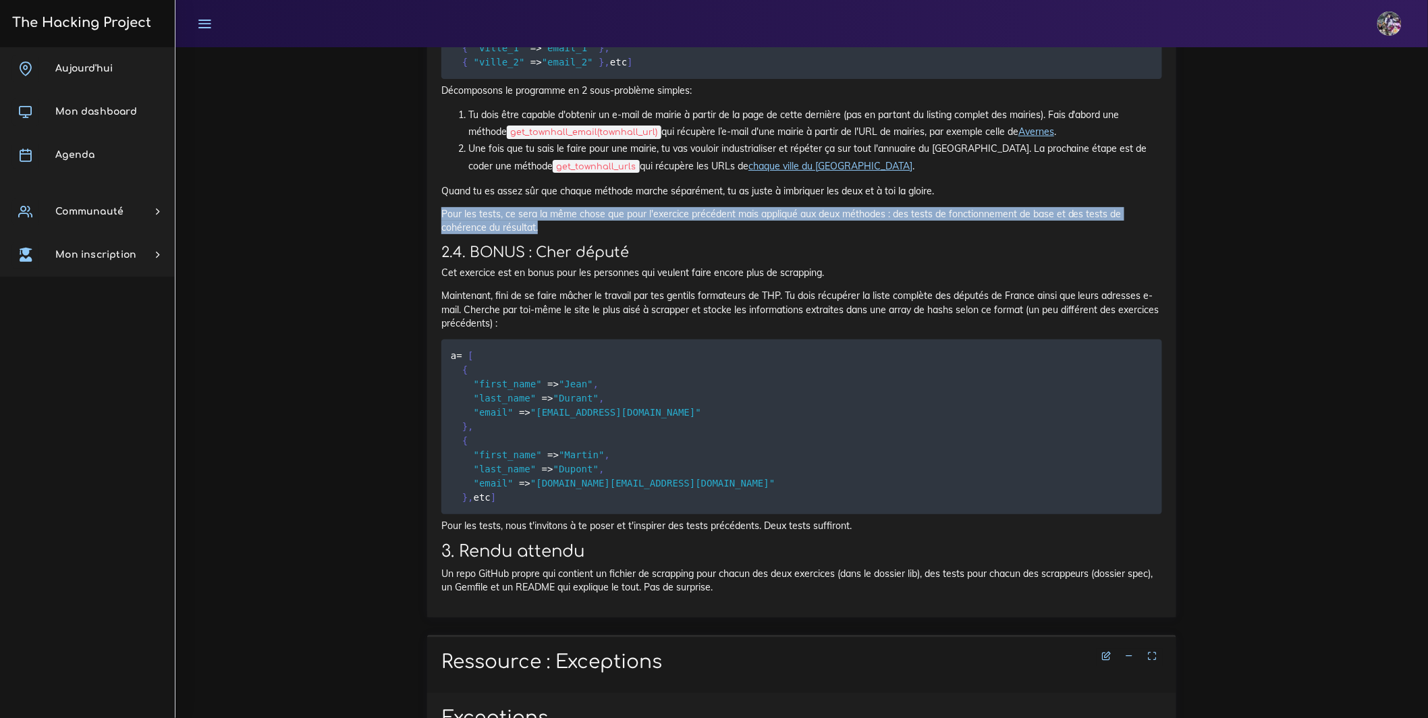
click at [615, 235] on p "Pour les tests, ce sera la même chose que pour l'exercice précédent mais appliq…" at bounding box center [801, 221] width 721 height 28
click at [619, 235] on p "Pour les tests, ce sera la même chose que pour l'exercice précédent mais appliq…" at bounding box center [801, 221] width 721 height 28
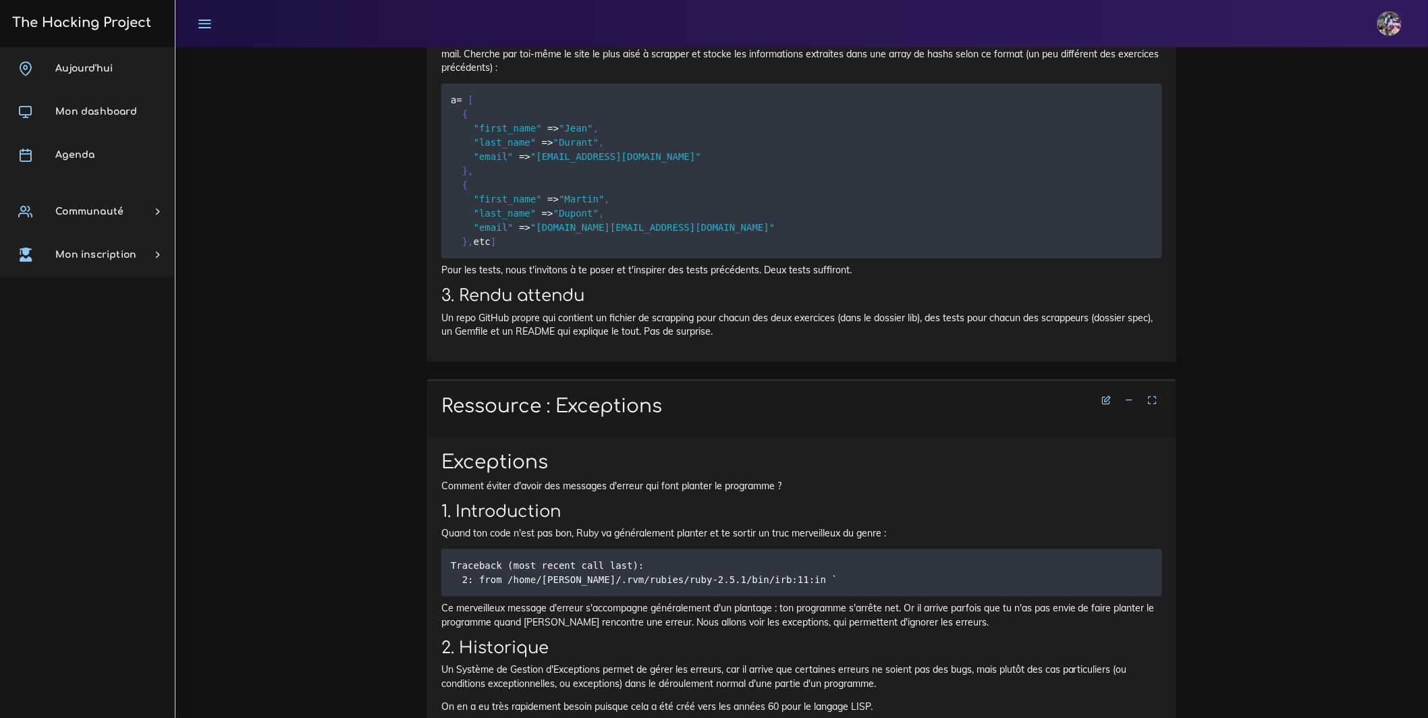
scroll to position [2477, 0]
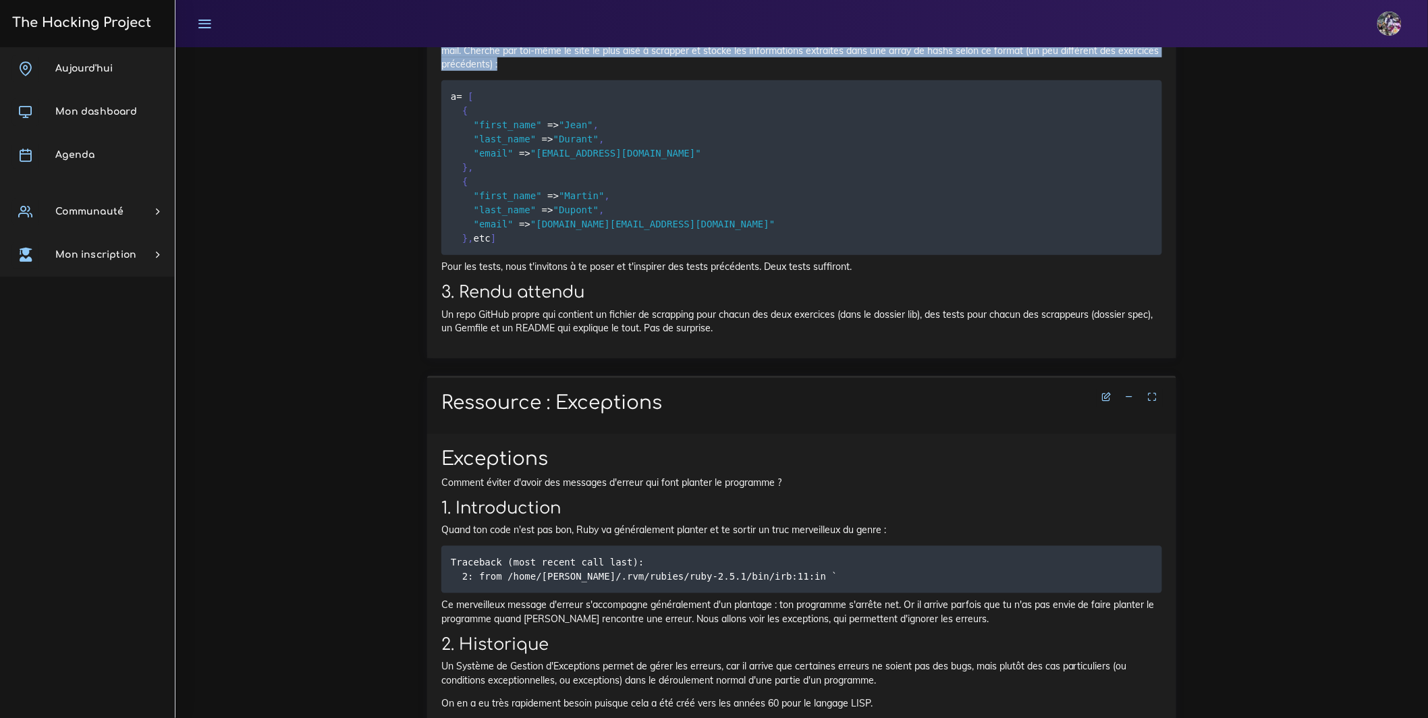
drag, startPoint x: 526, startPoint y: 275, endPoint x: 793, endPoint y: 296, distance: 268.1
click at [793, 71] on p "Maintenant, fini de se faire mâcher le travail par tes gentils formateurs de TH…" at bounding box center [801, 50] width 721 height 41
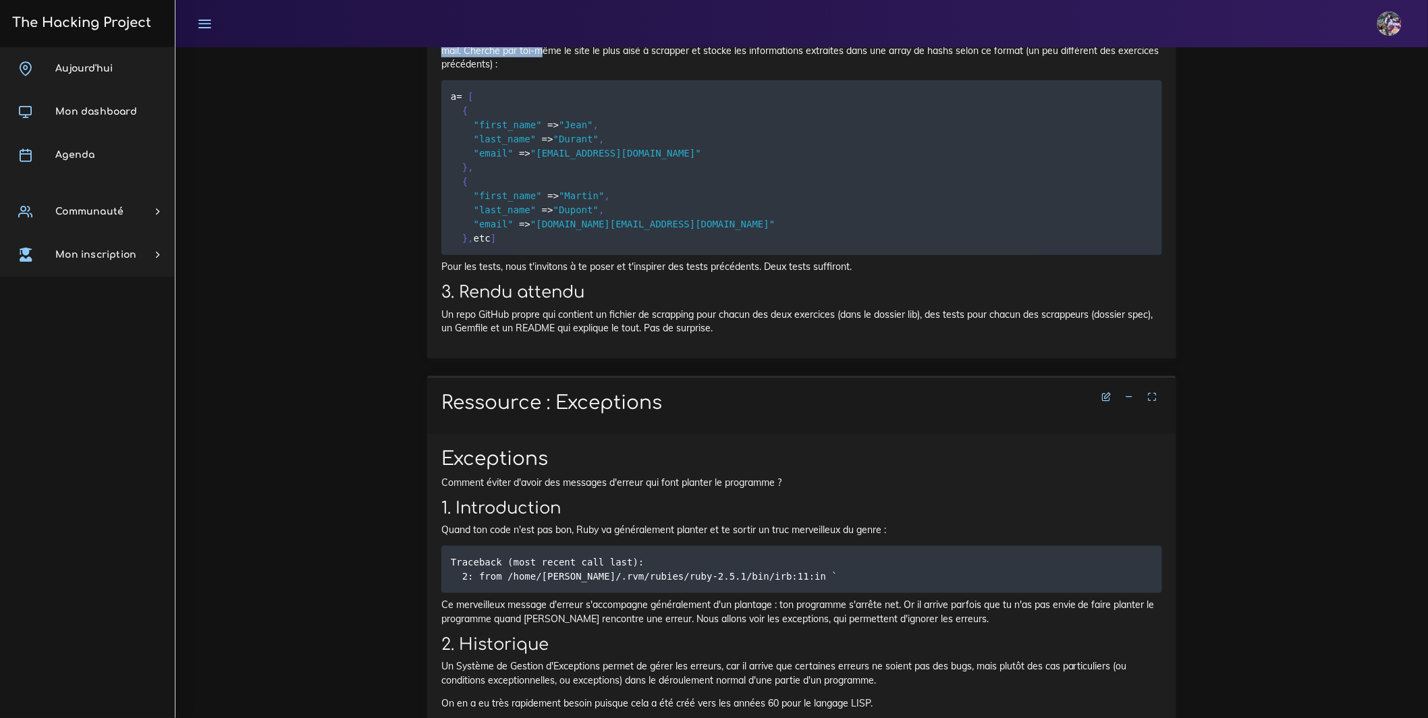
drag, startPoint x: 442, startPoint y: 265, endPoint x: 665, endPoint y: 282, distance: 224.1
click at [664, 71] on p "Maintenant, fini de se faire mâcher le travail par tes gentils formateurs de TH…" at bounding box center [801, 50] width 721 height 41
click at [666, 71] on p "Maintenant, fini de se faire mâcher le travail par tes gentils formateurs de TH…" at bounding box center [801, 50] width 721 height 41
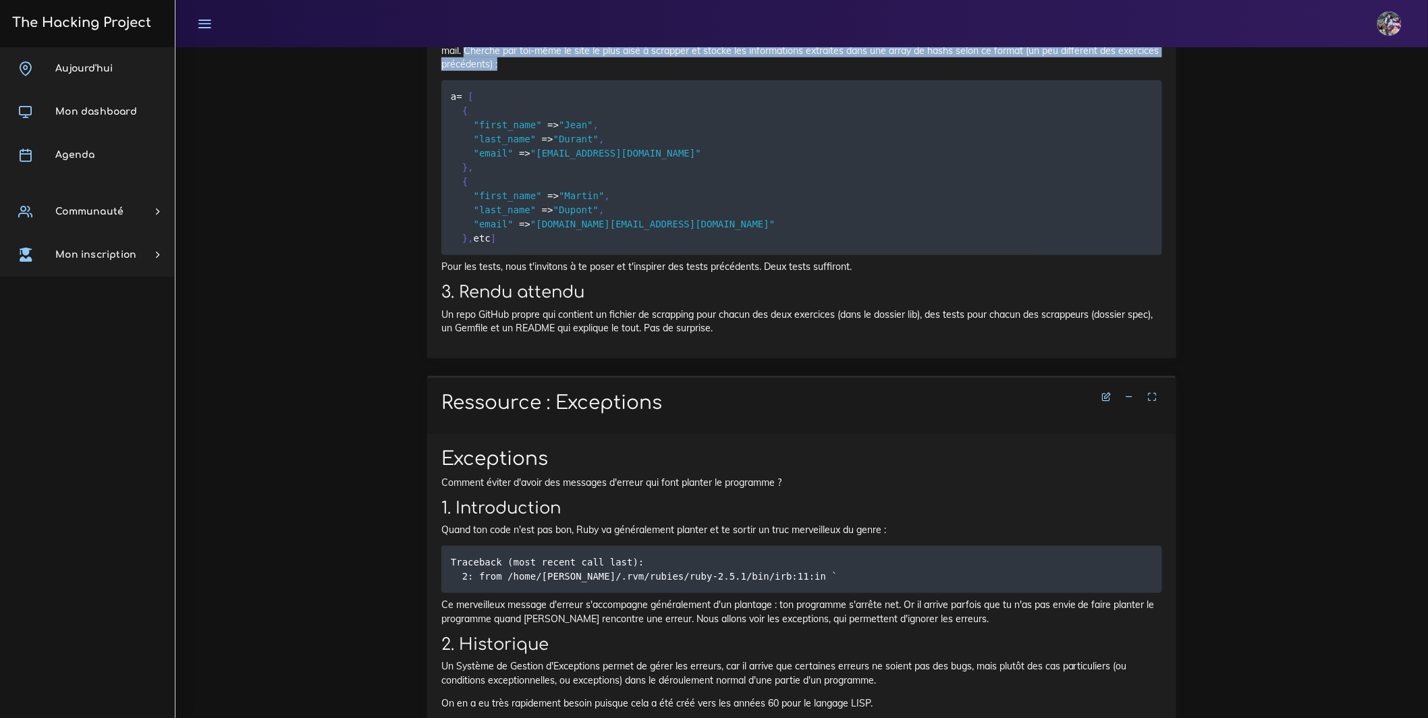
drag, startPoint x: 550, startPoint y: 276, endPoint x: 713, endPoint y: 290, distance: 163.2
click at [713, 71] on p "Maintenant, fini de se faire mâcher le travail par tes gentils formateurs de TH…" at bounding box center [801, 50] width 721 height 41
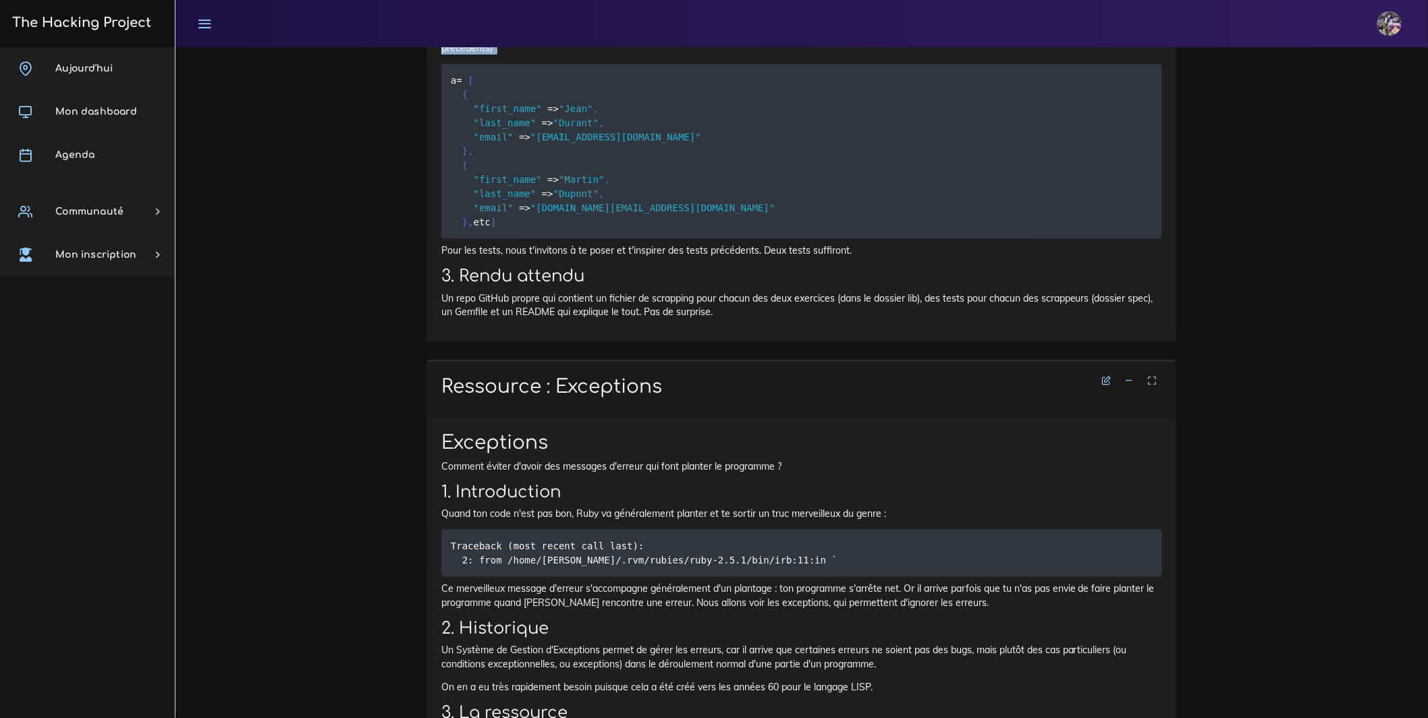
scroll to position [2501, 0]
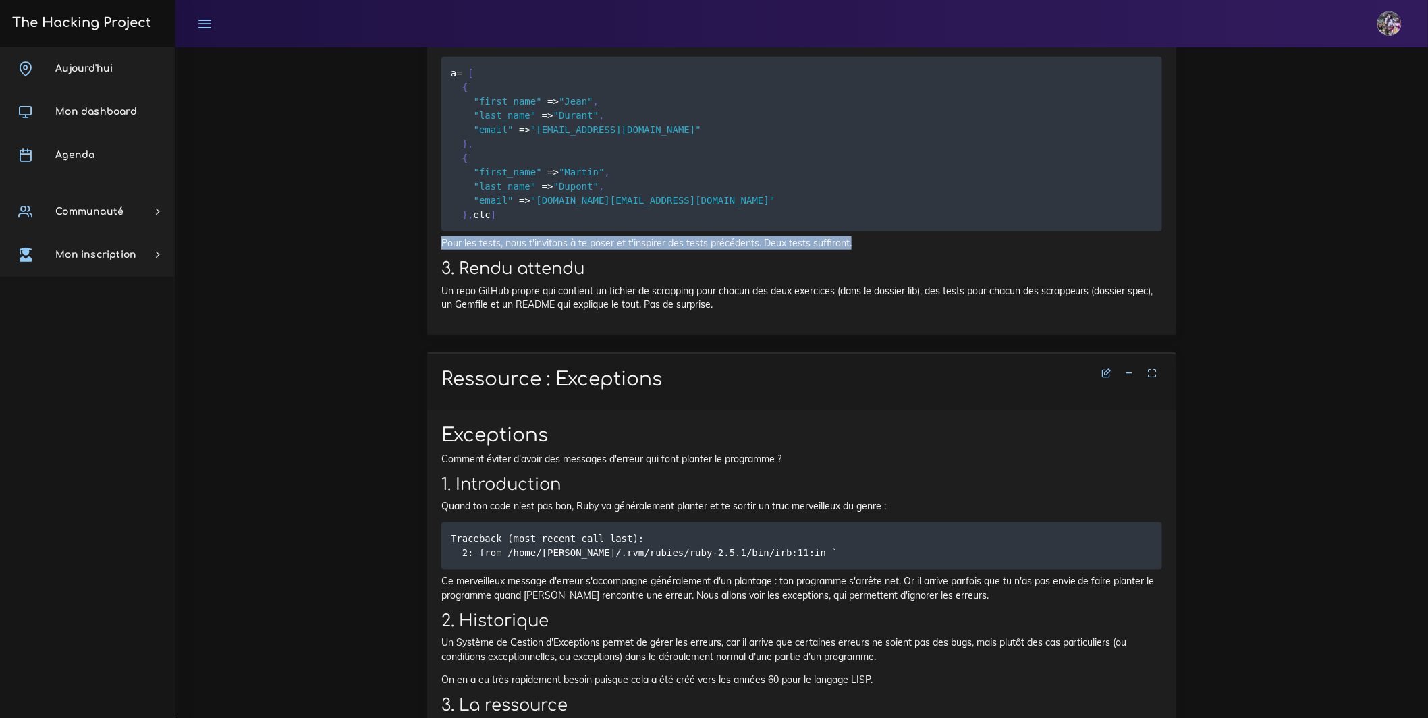
drag, startPoint x: 902, startPoint y: 504, endPoint x: 395, endPoint y: 501, distance: 506.2
click at [395, 501] on div "Dashboard Semaine d'introduction Découverte de Ruby L'art du scrapping Découver…" at bounding box center [801, 379] width 1253 height 5667
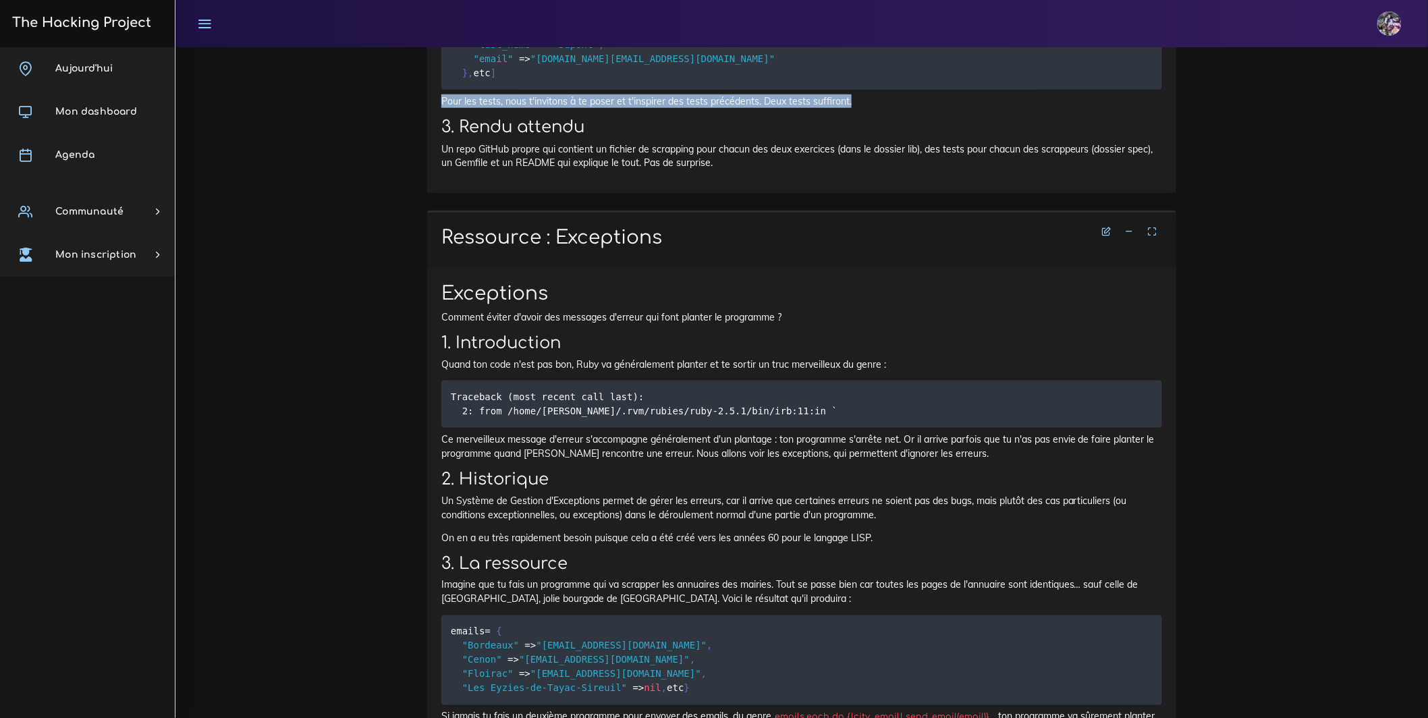
scroll to position [2644, 0]
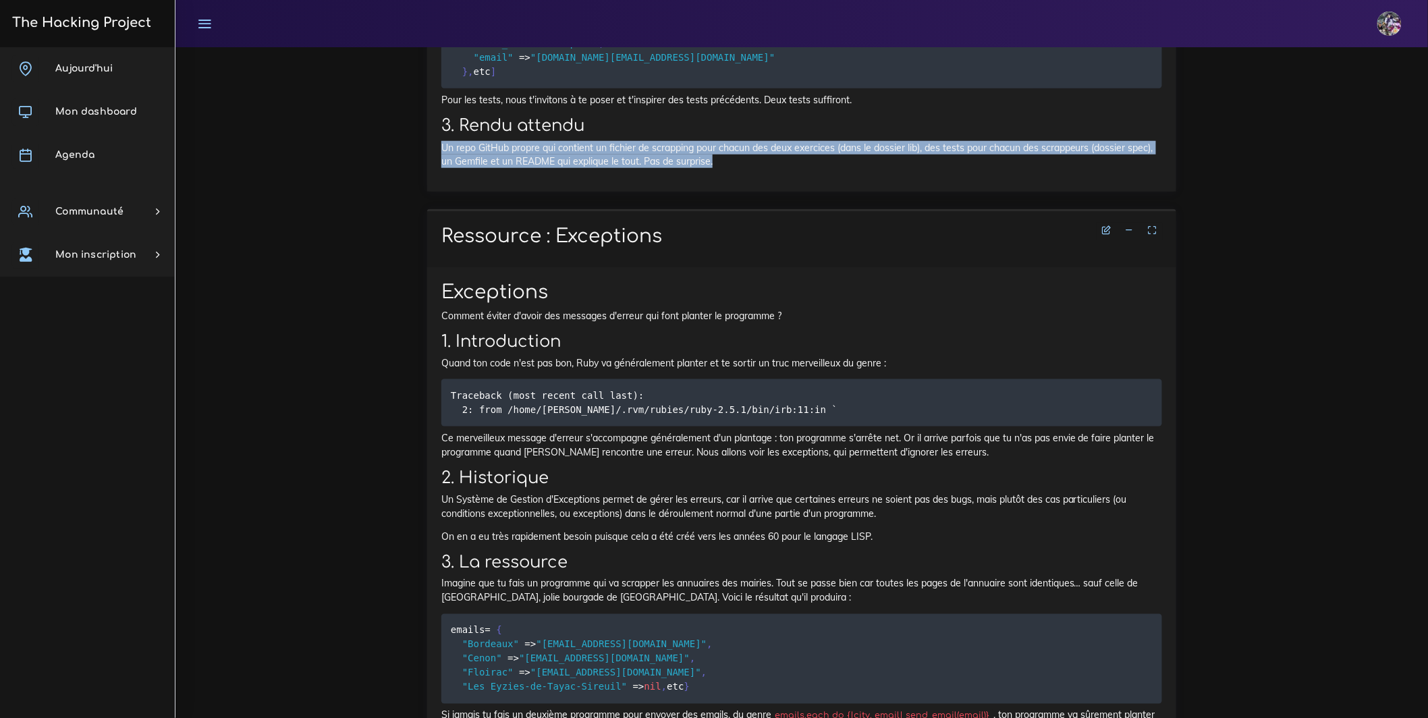
drag, startPoint x: 443, startPoint y: 416, endPoint x: 839, endPoint y: 435, distance: 396.6
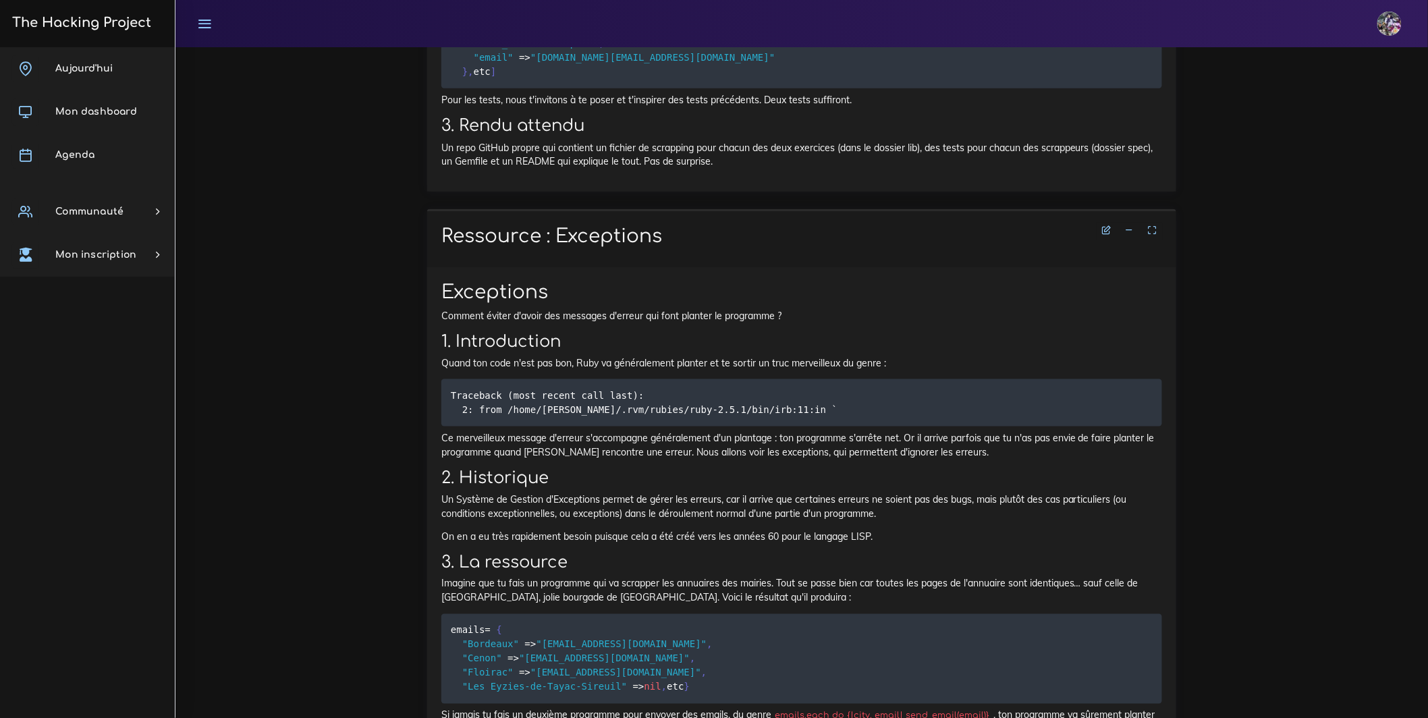
click at [837, 169] on p "Un repo GitHub propre qui contient un fichier de scrapping pour chacun des deux…" at bounding box center [801, 155] width 721 height 28
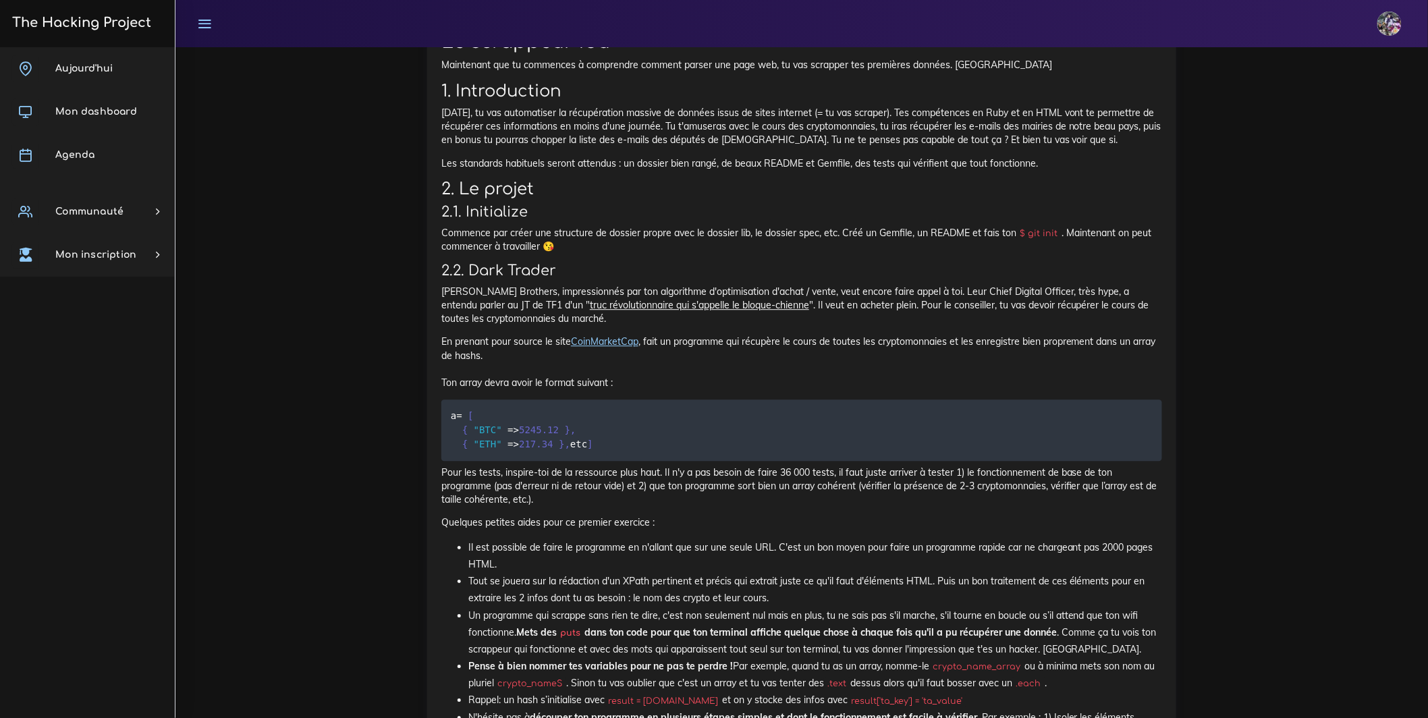
scroll to position [1373, 0]
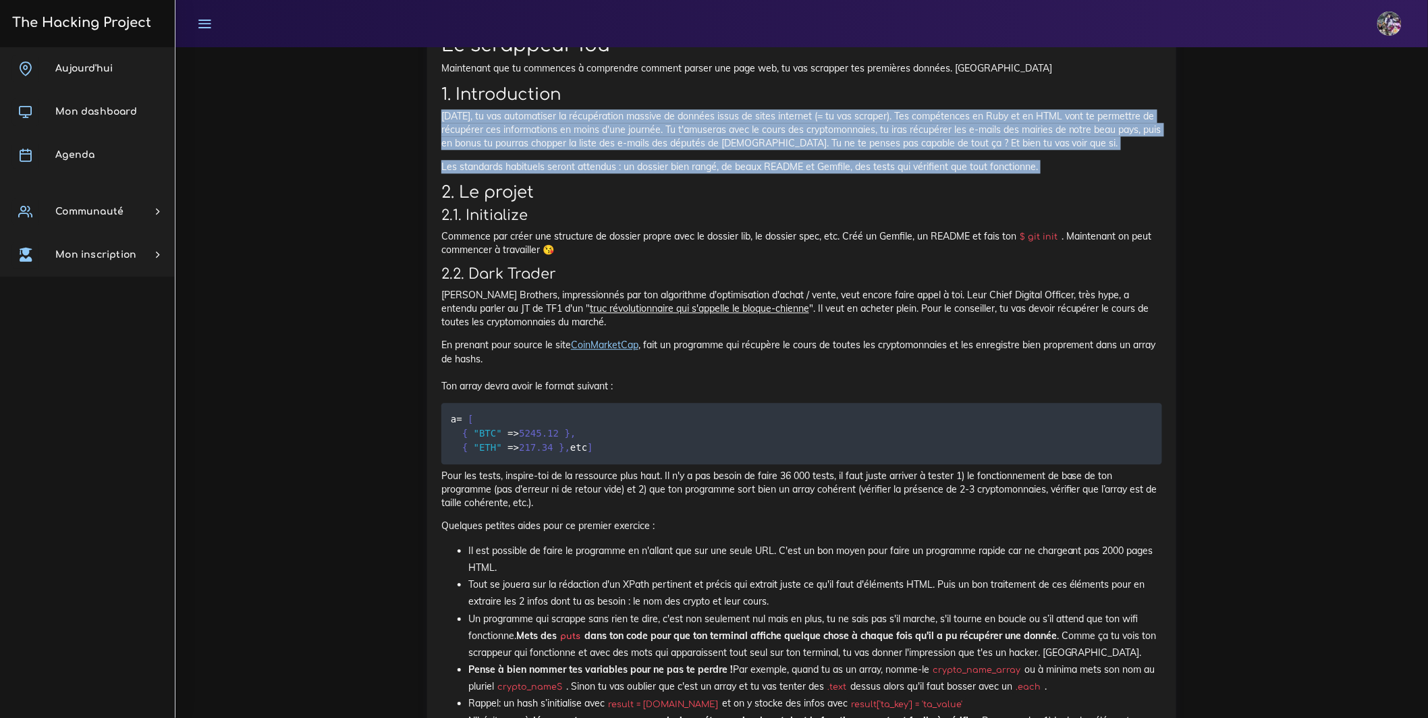
drag, startPoint x: 444, startPoint y: 200, endPoint x: 1031, endPoint y: 294, distance: 593.9
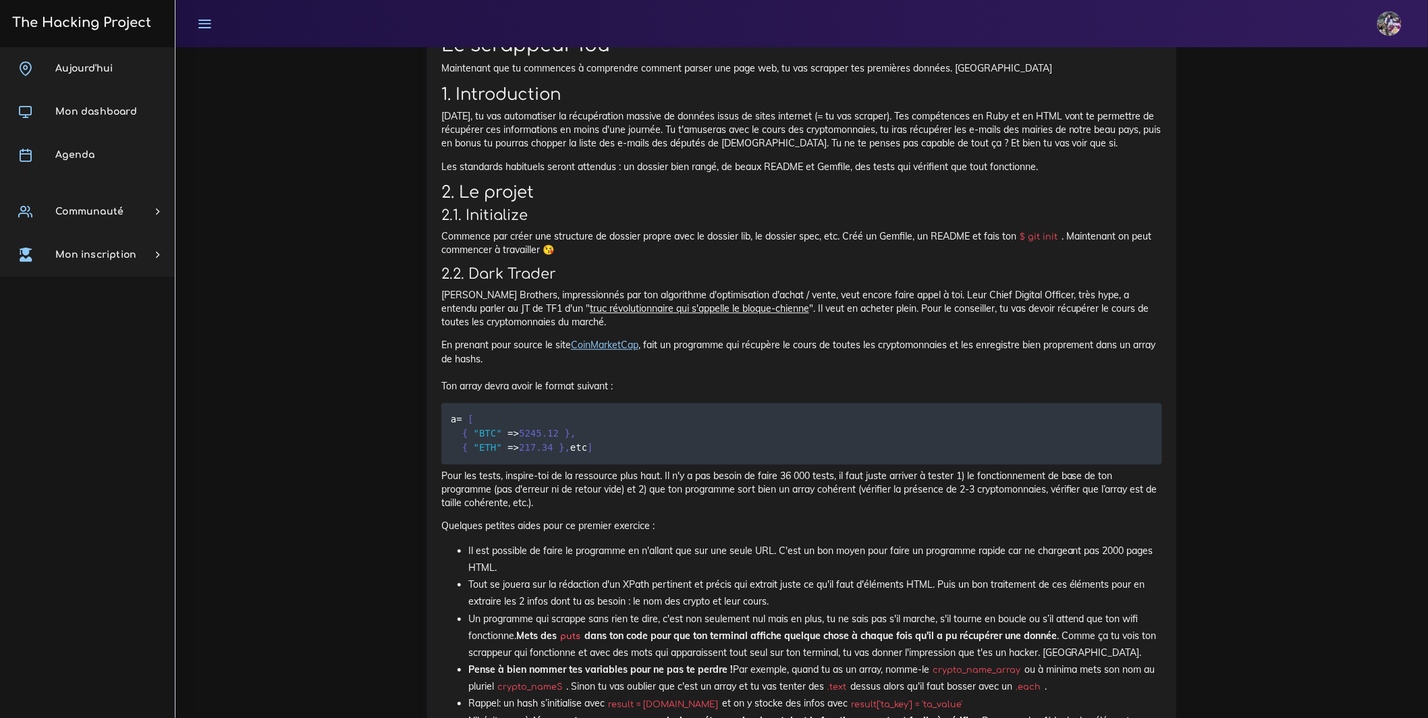
click at [702, 202] on h2 "2. Le projet" at bounding box center [801, 193] width 721 height 20
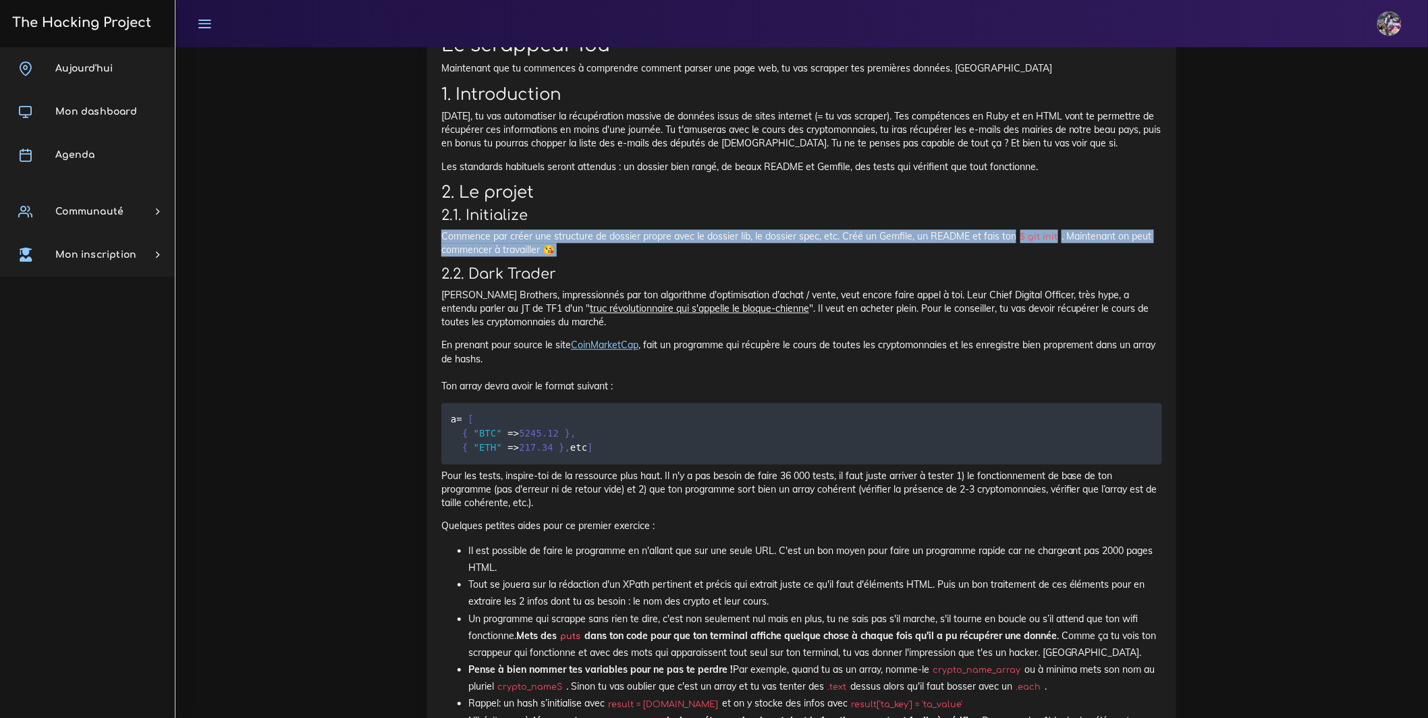
drag, startPoint x: 443, startPoint y: 345, endPoint x: 688, endPoint y: 379, distance: 247.3
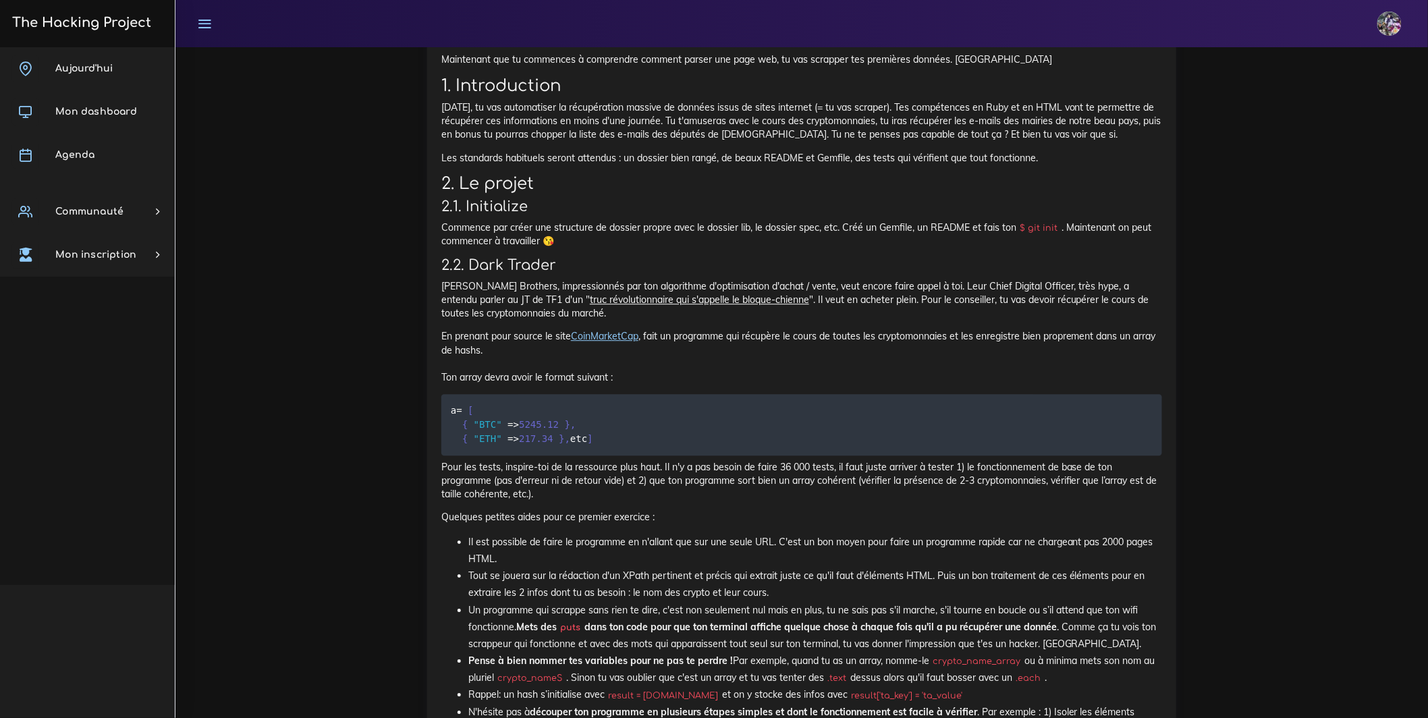
scroll to position [1383, 0]
click at [1116, 273] on h3 "2.2. Dark Trader" at bounding box center [801, 264] width 721 height 17
click at [1115, 273] on h3 "2.2. Dark Trader" at bounding box center [801, 264] width 721 height 17
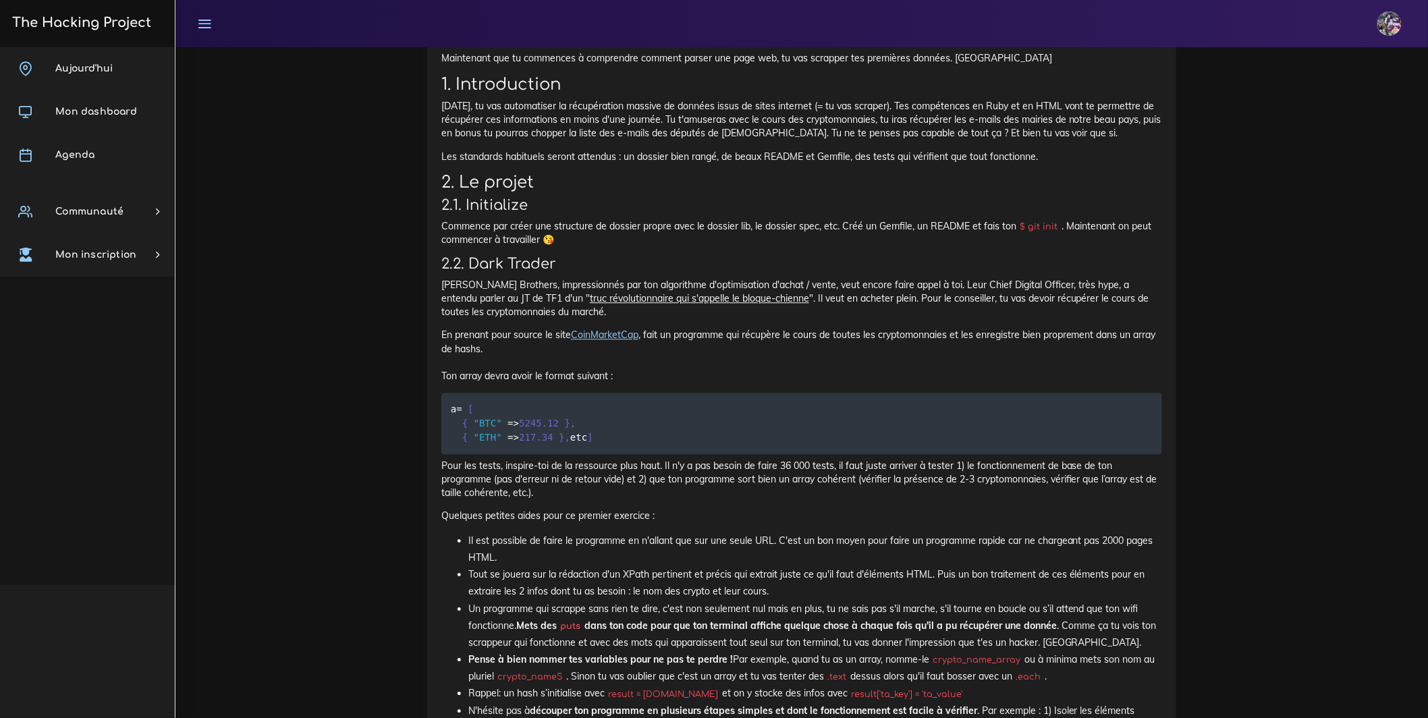
click at [1037, 319] on p "Lehman Brothers, impressionnés par ton algorithme d'optimisation d'achat / vent…" at bounding box center [801, 298] width 721 height 41
click at [983, 383] on p "En prenant pour source le site CoinMarketCap , fait un programme qui récupère l…" at bounding box center [801, 355] width 721 height 55
drag, startPoint x: 921, startPoint y: 345, endPoint x: 1029, endPoint y: 348, distance: 108.0
click at [1029, 247] on p "Commence par créer une structure de dossier propre avec le dossier lib, le doss…" at bounding box center [801, 233] width 721 height 28
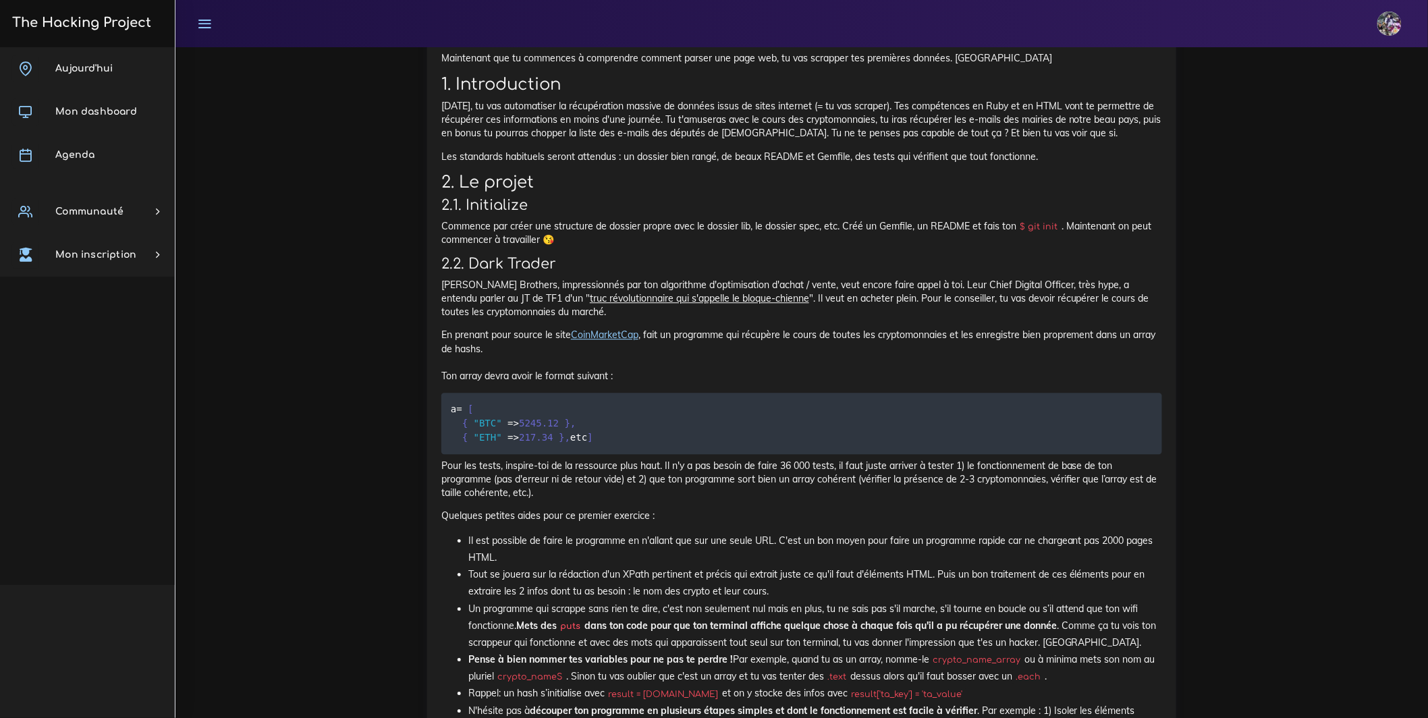
click at [774, 247] on p "Commence par créer une structure de dossier propre avec le dossier lib, le doss…" at bounding box center [801, 233] width 721 height 28
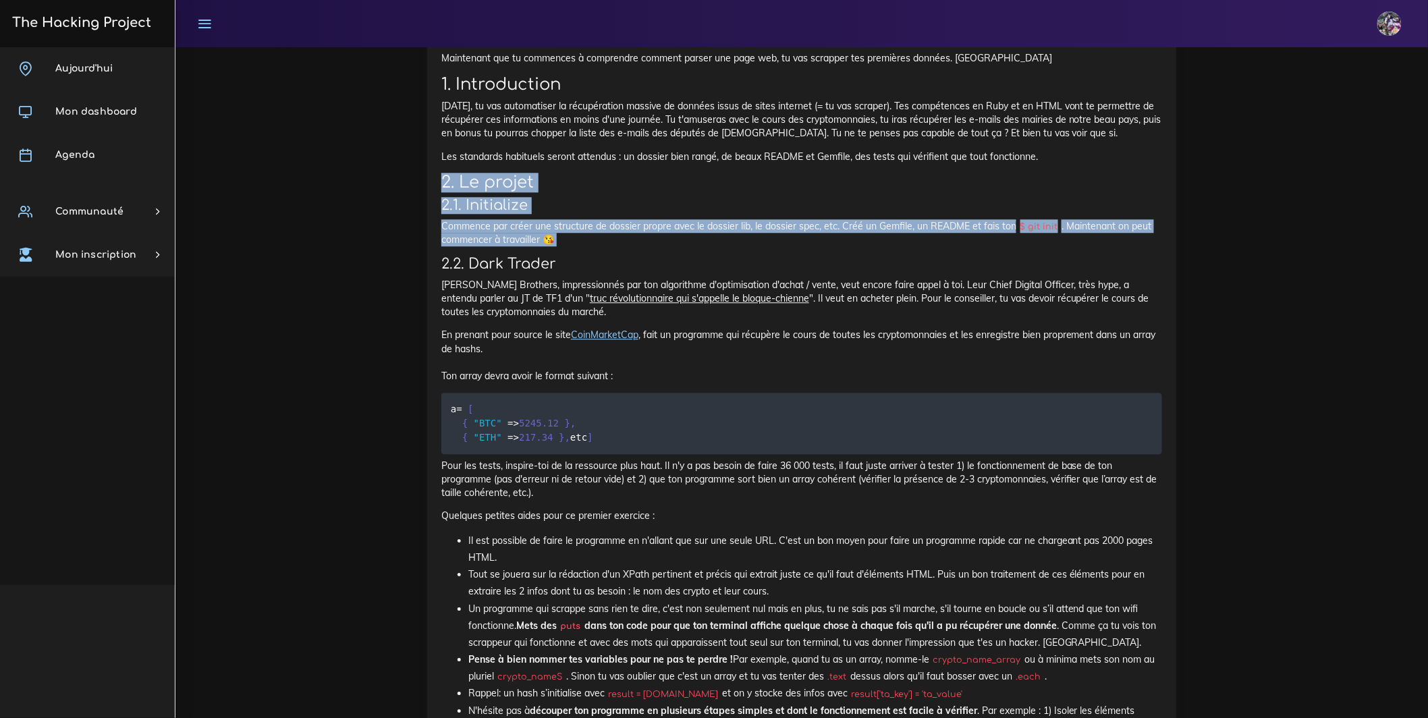
drag, startPoint x: 673, startPoint y: 367, endPoint x: 423, endPoint y: 293, distance: 260.5
click at [423, 293] on div "Projets : Le scrappeur fou Le scrappeur fou Maintenant que tu commences à compr…" at bounding box center [801, 711] width 769 height 1518
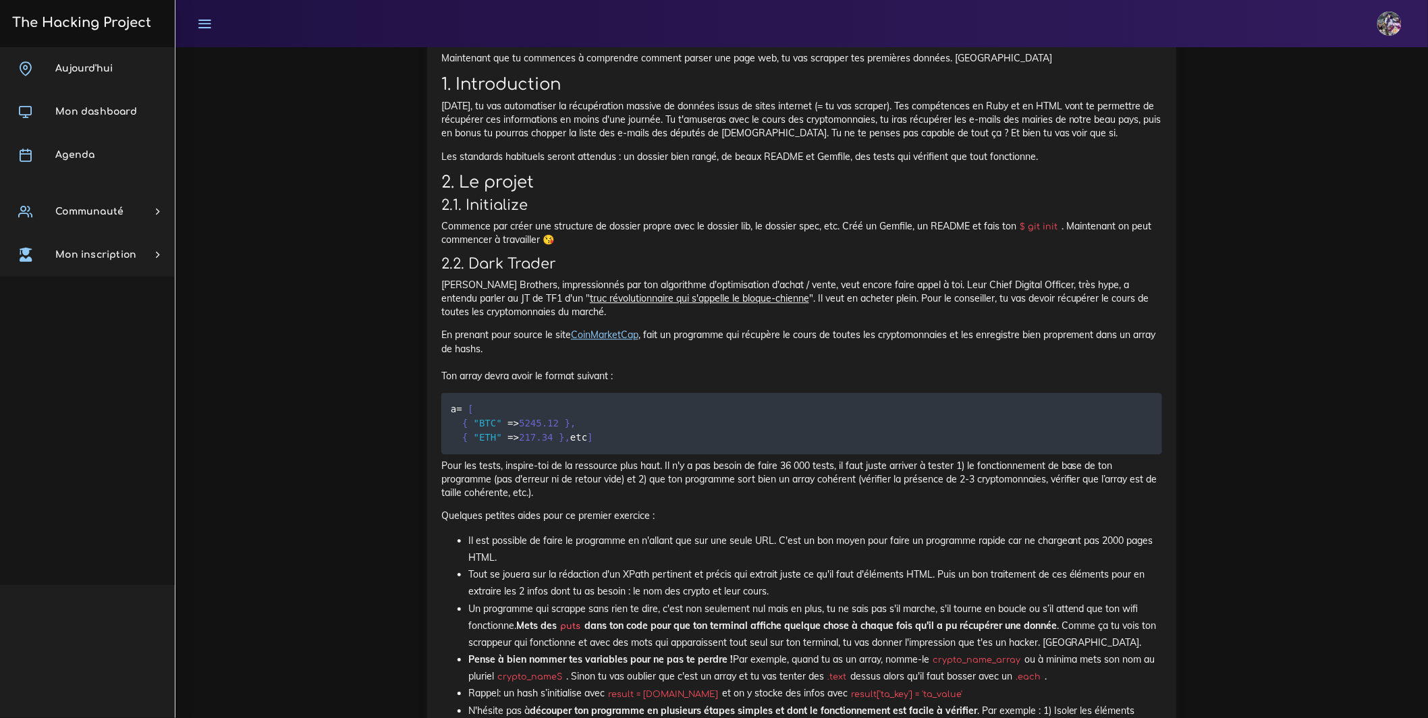
click at [424, 296] on div "Projets : Le scrappeur fou Le scrappeur fou Maintenant que tu commences à compr…" at bounding box center [801, 711] width 769 height 1518
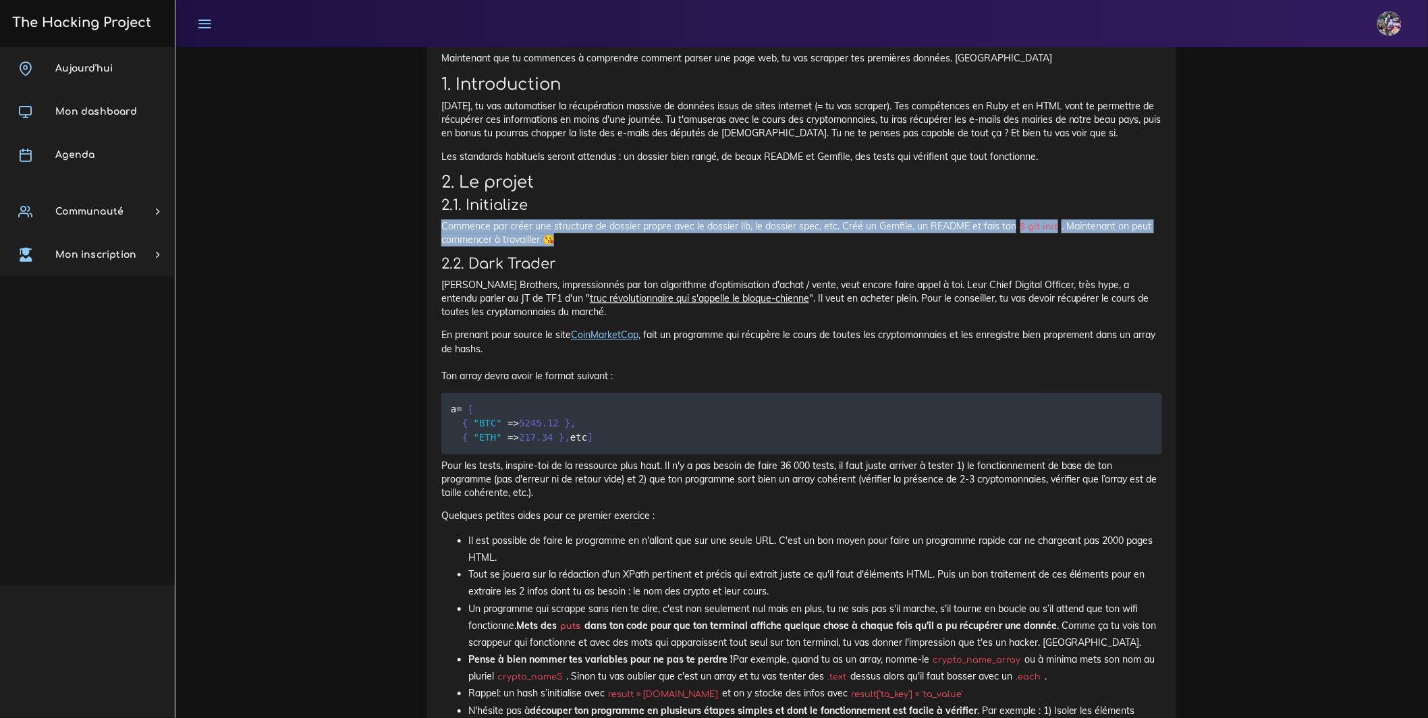
drag, startPoint x: 648, startPoint y: 352, endPoint x: 434, endPoint y: 331, distance: 215.0
click at [434, 331] on div "Le scrappeur fou Maintenant que tu commences à comprendre comment parser une pa…" at bounding box center [801, 731] width 749 height 1443
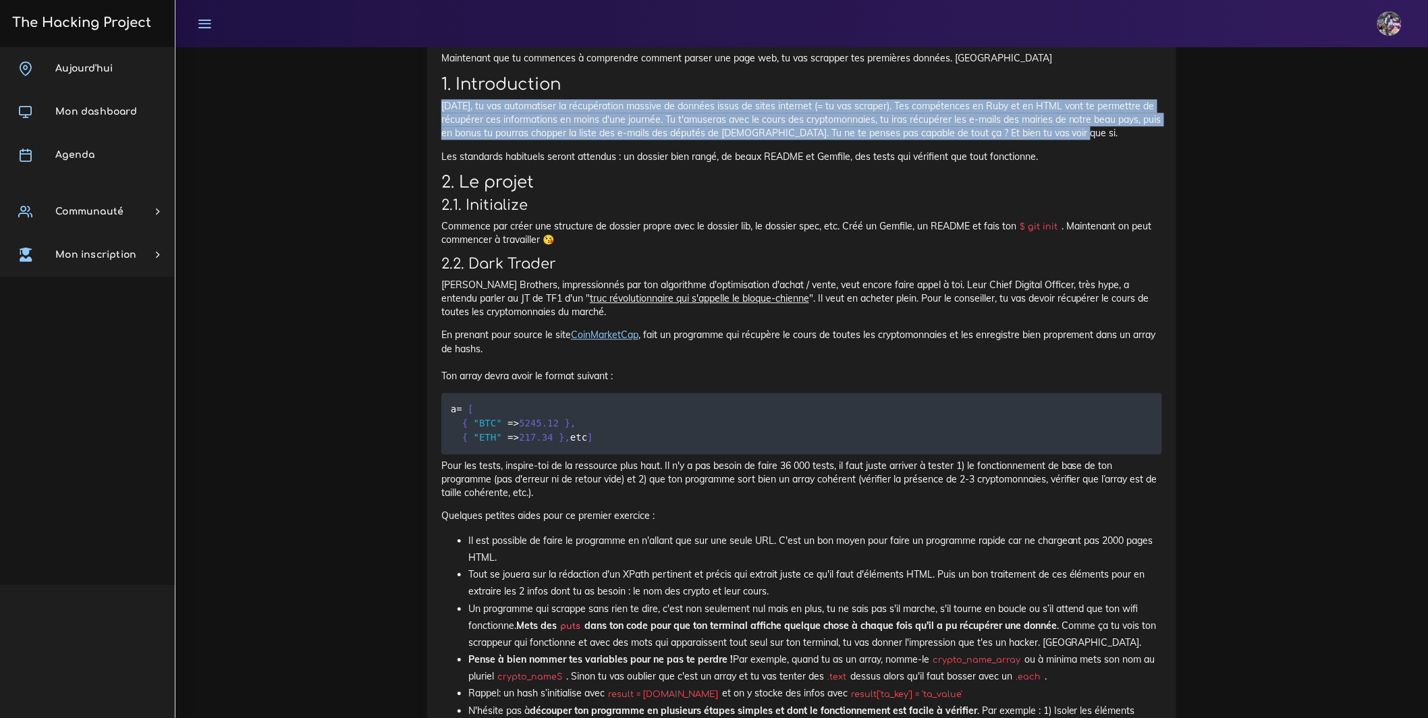
drag, startPoint x: 484, startPoint y: 184, endPoint x: 578, endPoint y: 248, distance: 114.2
click at [578, 248] on div "Le scrappeur fou Maintenant que tu commences à comprendre comment parser une pa…" at bounding box center [801, 726] width 721 height 1405
click at [578, 140] on p "[DATE], tu vas automatiser la récupération massive de données issus de sites in…" at bounding box center [801, 119] width 721 height 41
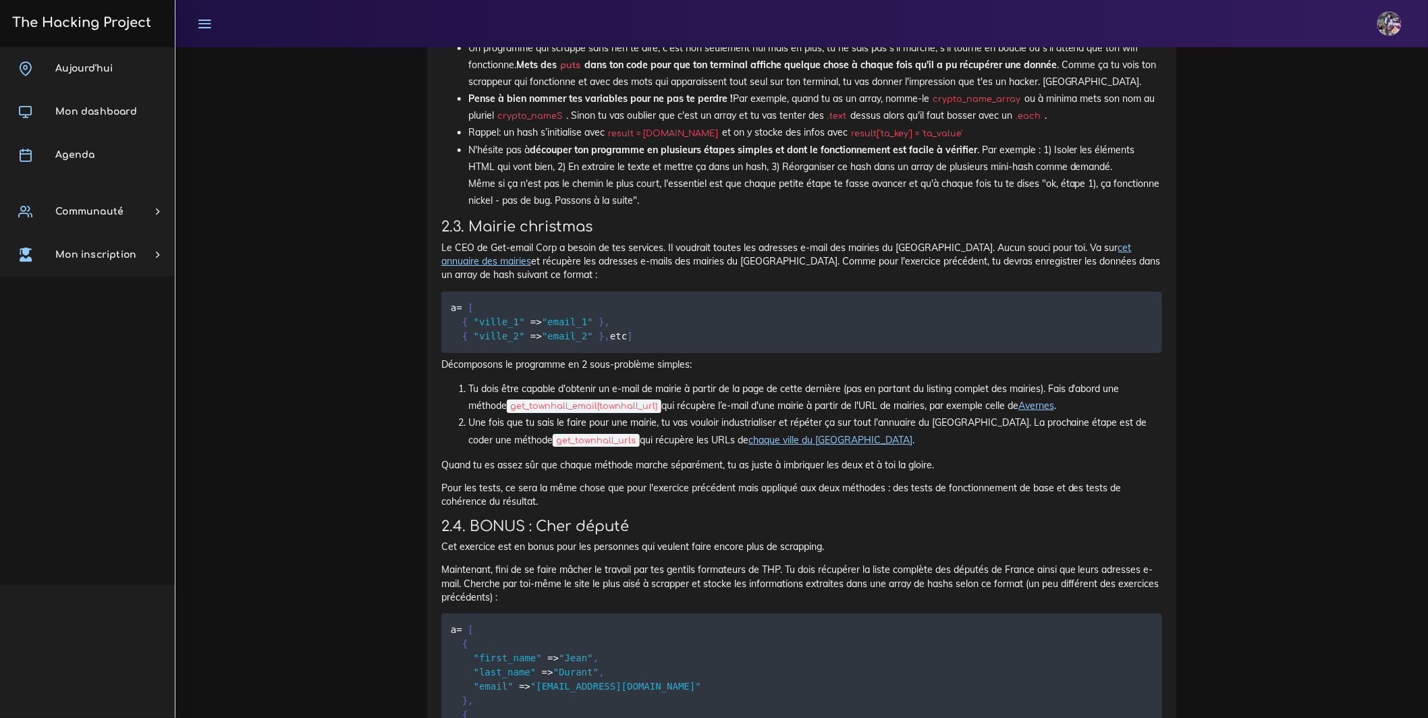
scroll to position [1859, 0]
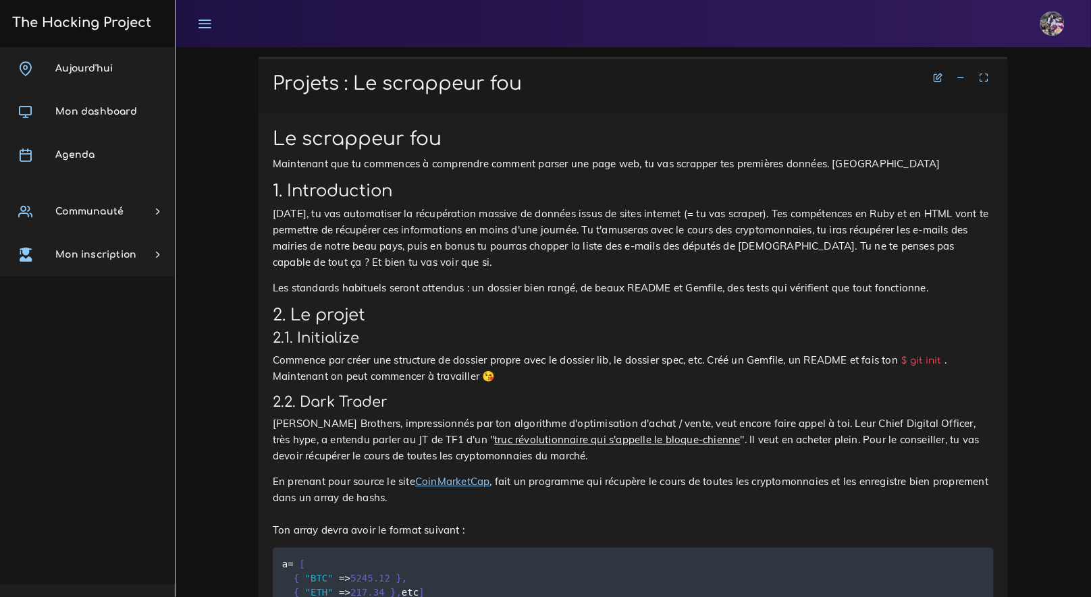
scroll to position [1365, 0]
click at [105, 107] on span "Mon dashboard" at bounding box center [96, 112] width 82 height 10
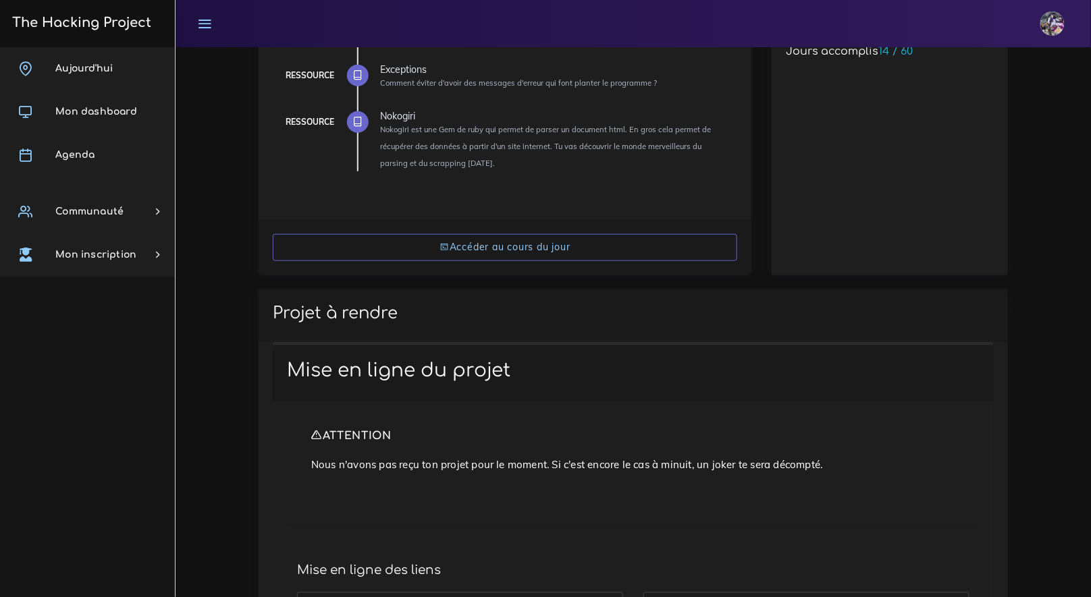
scroll to position [244, 0]
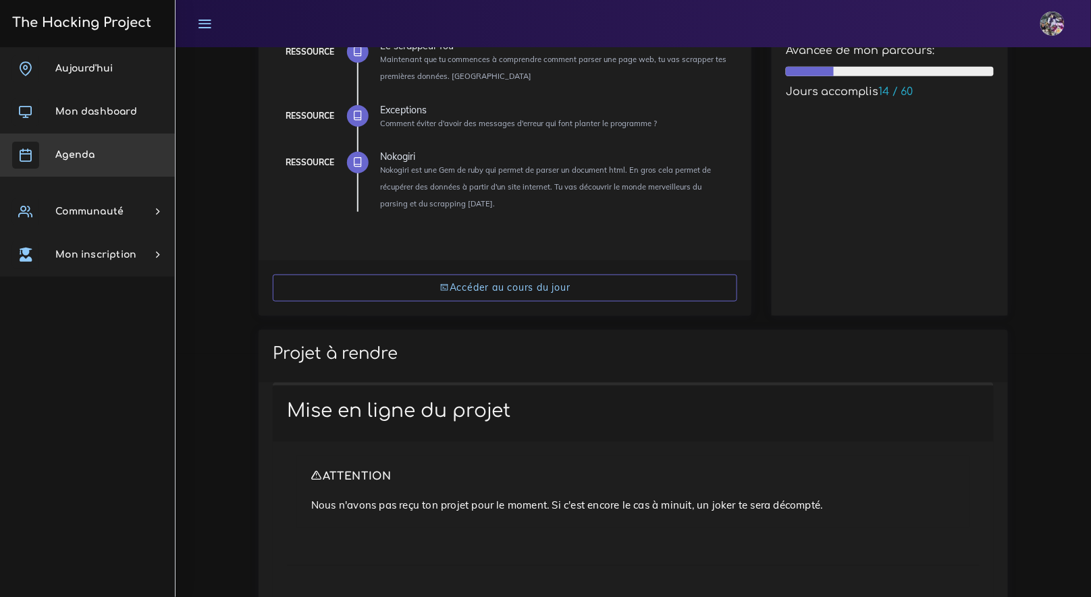
click at [138, 148] on link "Agenda" at bounding box center [87, 155] width 175 height 43
click at [102, 160] on link "Agenda" at bounding box center [87, 155] width 175 height 43
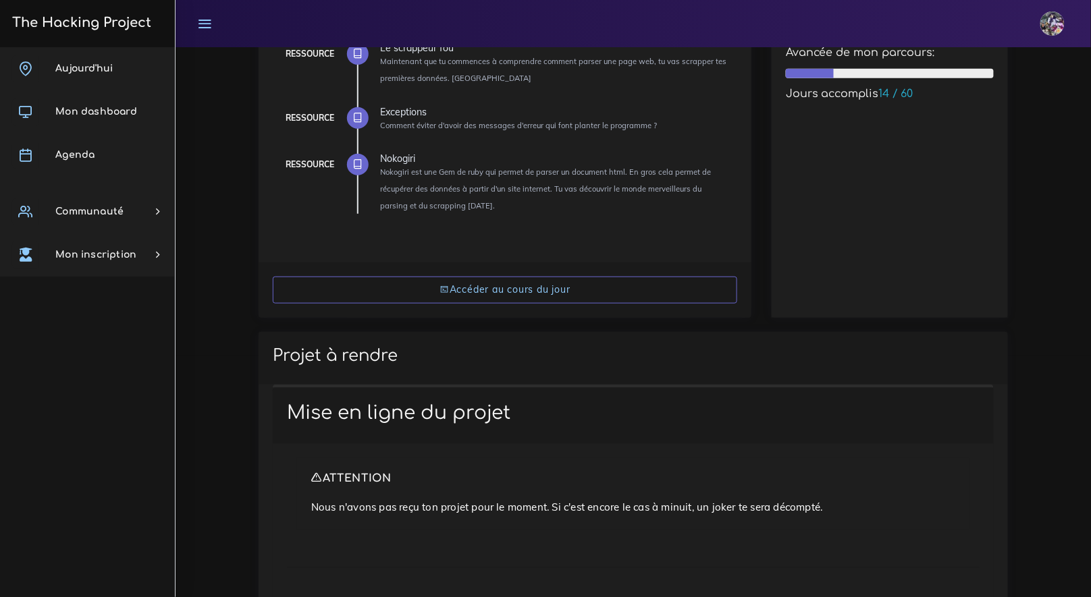
scroll to position [123, 0]
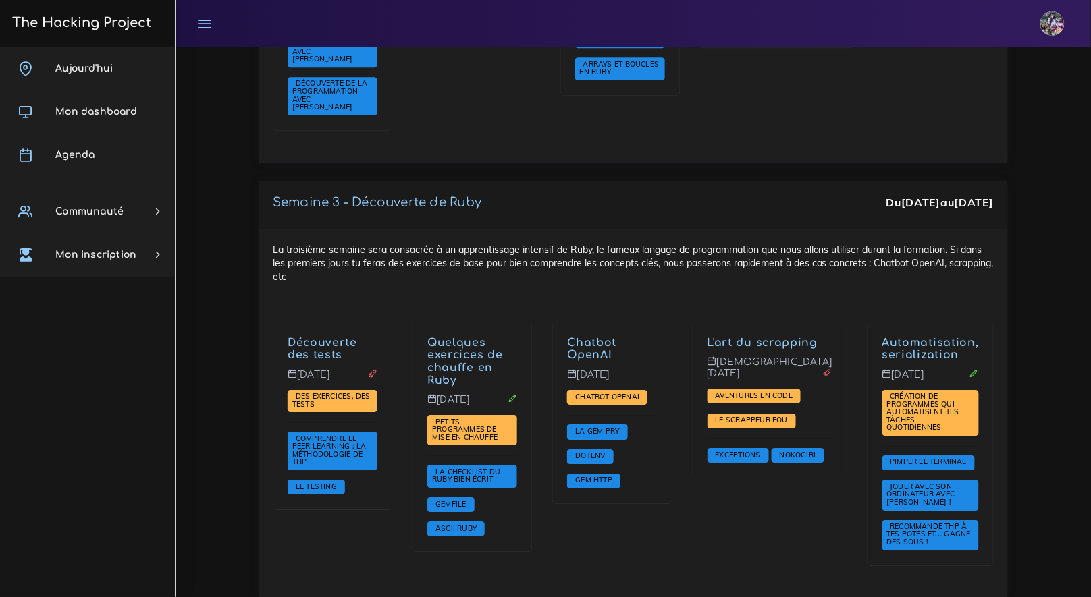
scroll to position [1269, 0]
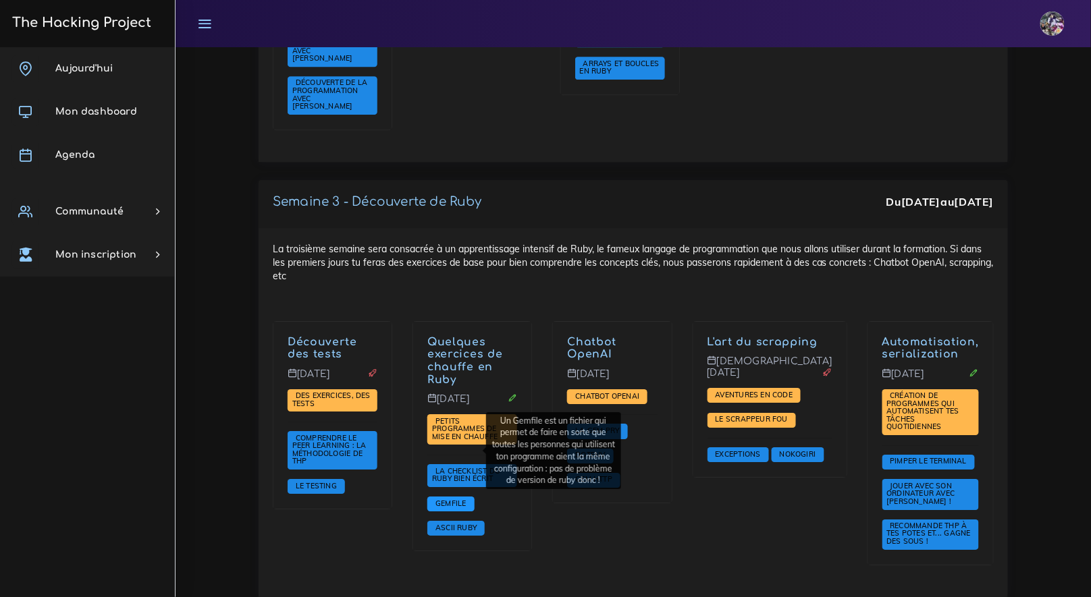
click at [463, 499] on span "Gemfile" at bounding box center [450, 503] width 37 height 9
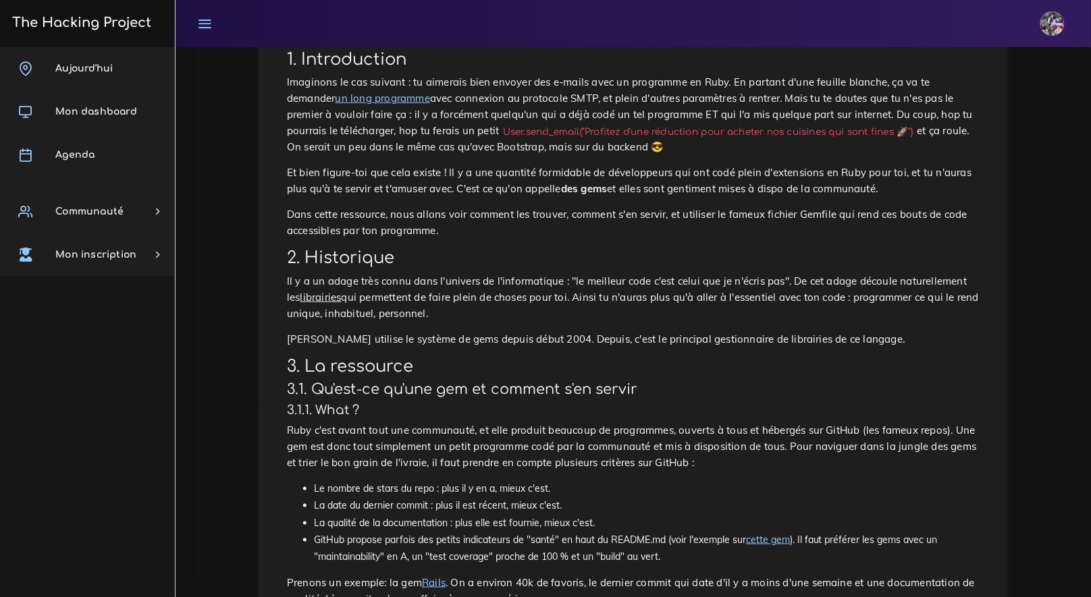
scroll to position [84, 0]
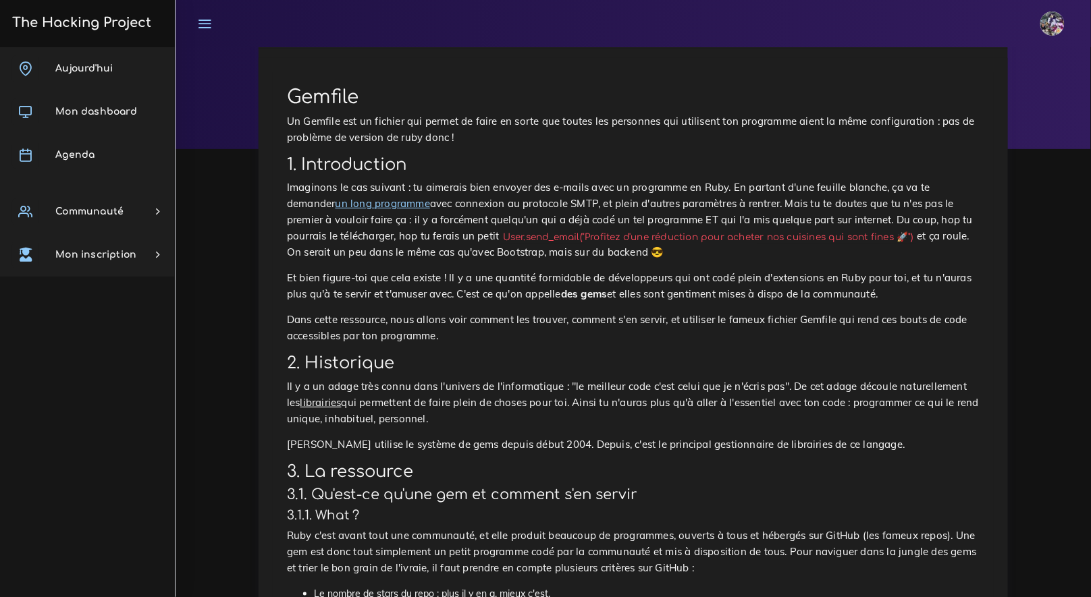
click at [416, 270] on p "Et bien figure-toi que cela existe ! Il y a une quantité formidable de développ…" at bounding box center [633, 286] width 692 height 32
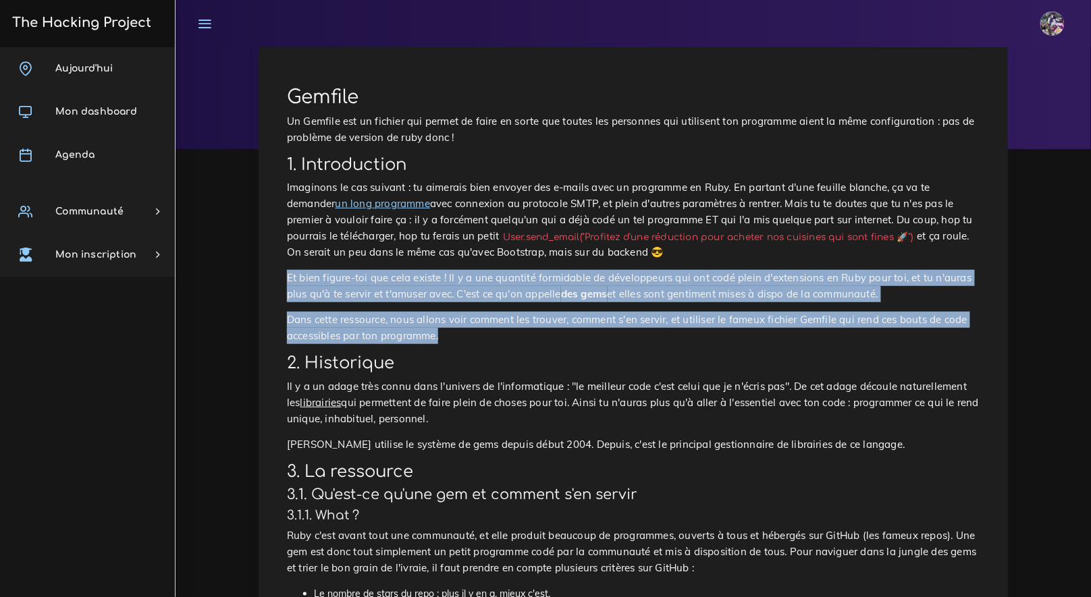
drag, startPoint x: 460, startPoint y: 341, endPoint x: 277, endPoint y: 278, distance: 193.4
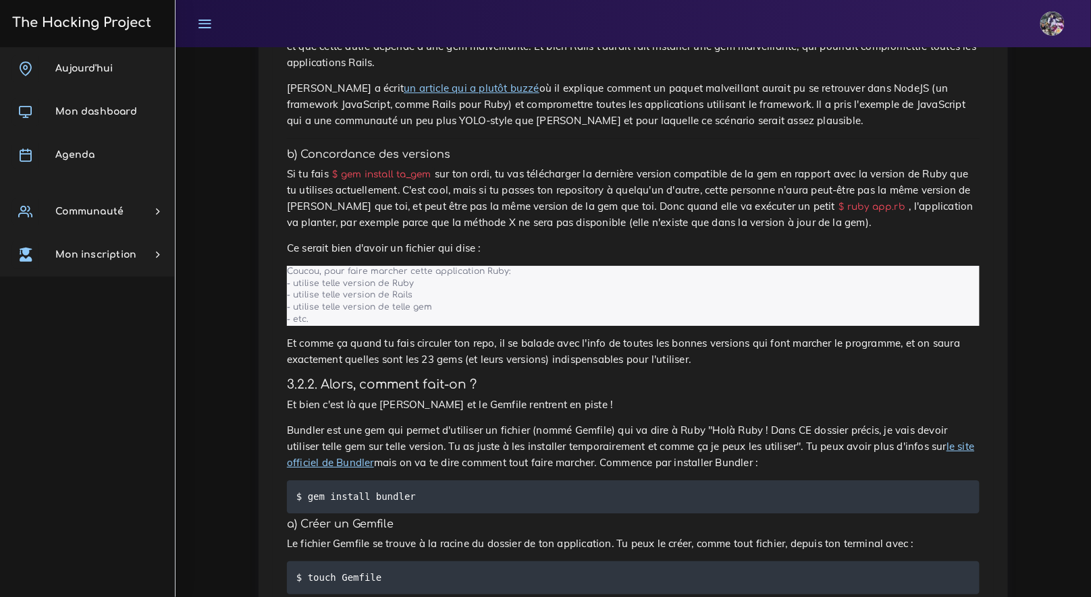
scroll to position [1373, 0]
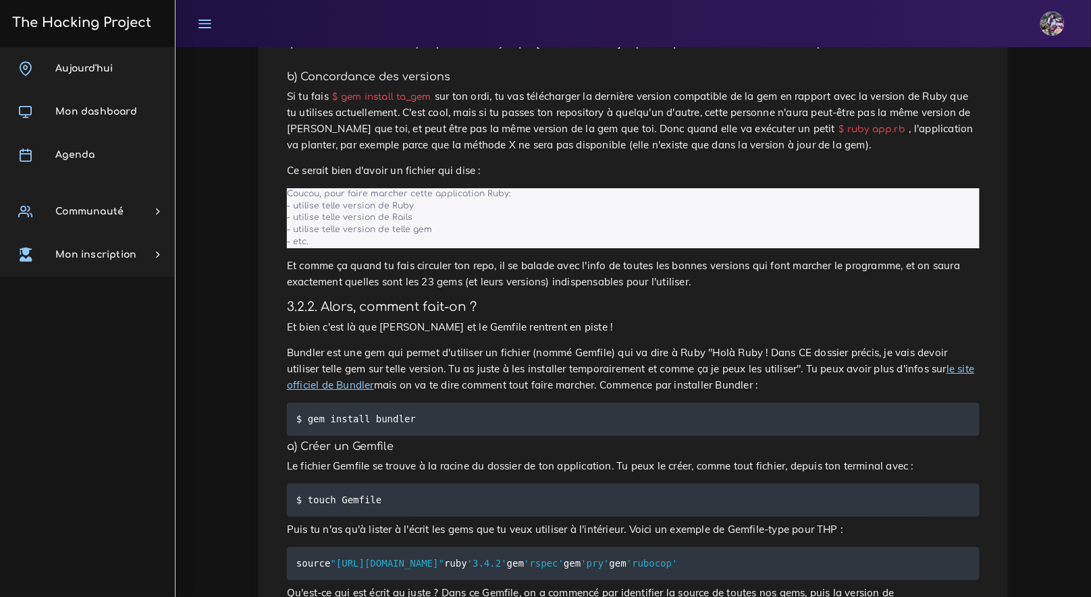
click at [451, 375] on p "Bundler est une gem qui permet d'utiliser un fichier (nommé Gemfile) qui va dir…" at bounding box center [633, 369] width 692 height 49
click at [383, 363] on p "Bundler est une gem qui permet d'utiliser un fichier (nommé Gemfile) qui va dir…" at bounding box center [633, 369] width 692 height 49
drag, startPoint x: 467, startPoint y: 364, endPoint x: 530, endPoint y: 366, distance: 62.8
click at [468, 364] on p "Bundler est une gem qui permet d'utiliser un fichier (nommé Gemfile) qui va dir…" at bounding box center [633, 369] width 692 height 49
click at [652, 373] on p "Bundler est une gem qui permet d'utiliser un fichier (nommé Gemfile) qui va dir…" at bounding box center [633, 369] width 692 height 49
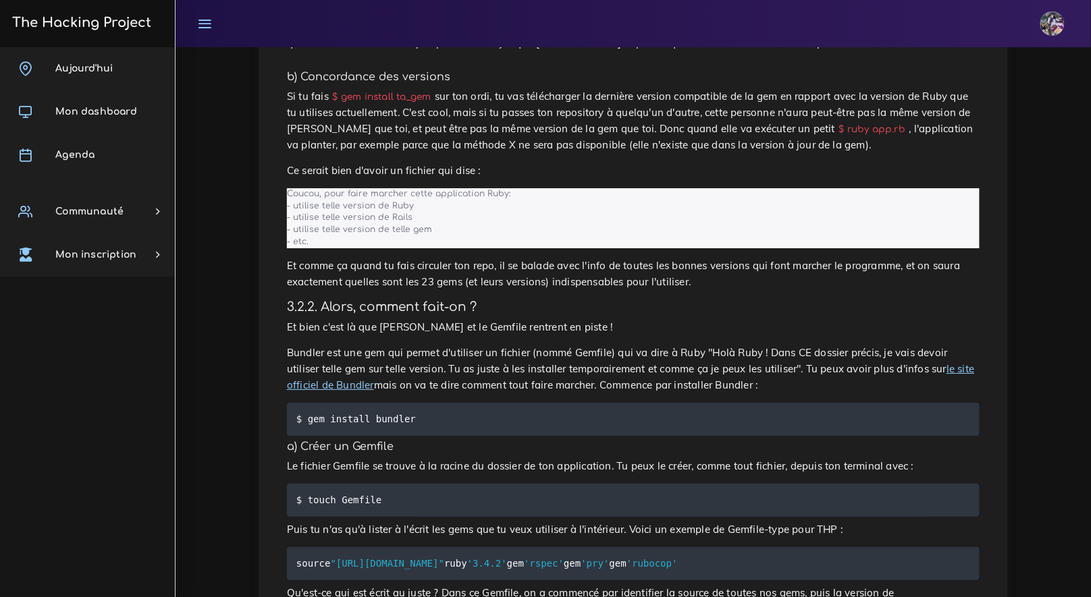
click at [773, 397] on div "Gemfile Un Gemfile est un fichier qui permet de faire en sorte que toutes les p…" at bounding box center [633, 102] width 721 height 2639
click at [652, 407] on pre "$ gem install bundler" at bounding box center [633, 419] width 692 height 33
drag, startPoint x: 601, startPoint y: 385, endPoint x: 746, endPoint y: 389, distance: 145.2
click at [734, 395] on div "Gemfile Un Gemfile est un fichier qui permet de faire en sorte que toutes les p…" at bounding box center [633, 102] width 721 height 2639
click at [764, 386] on p "Bundler est une gem qui permet d'utiliser un fichier (nommé Gemfile) qui va dir…" at bounding box center [633, 369] width 692 height 49
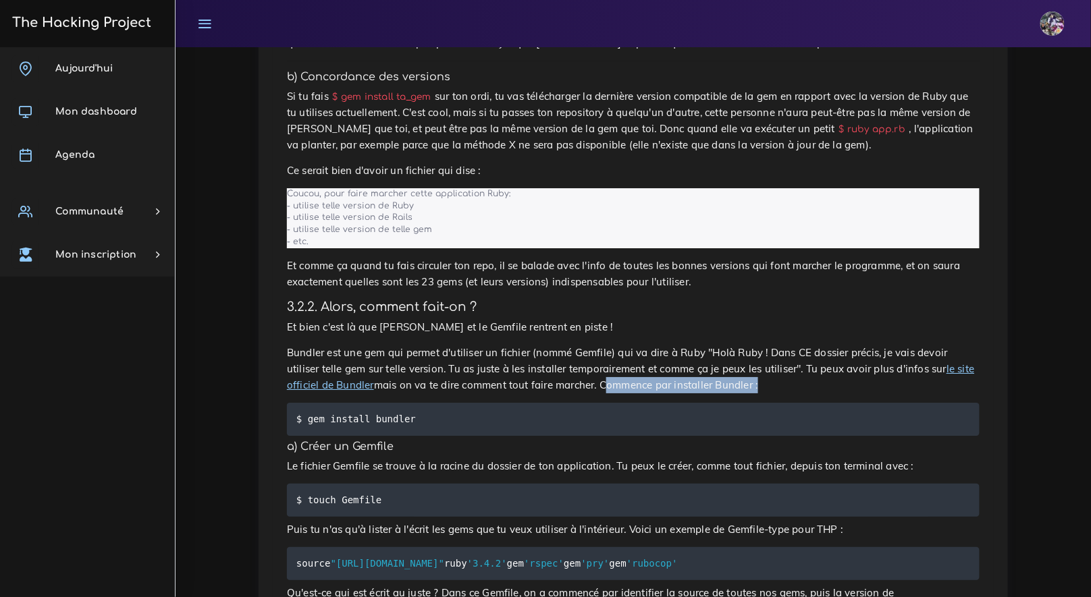
drag, startPoint x: 764, startPoint y: 386, endPoint x: 610, endPoint y: 390, distance: 153.9
click at [610, 390] on p "Bundler est une gem qui permet d'utiliser un fichier (nommé Gemfile) qui va dir…" at bounding box center [633, 369] width 692 height 49
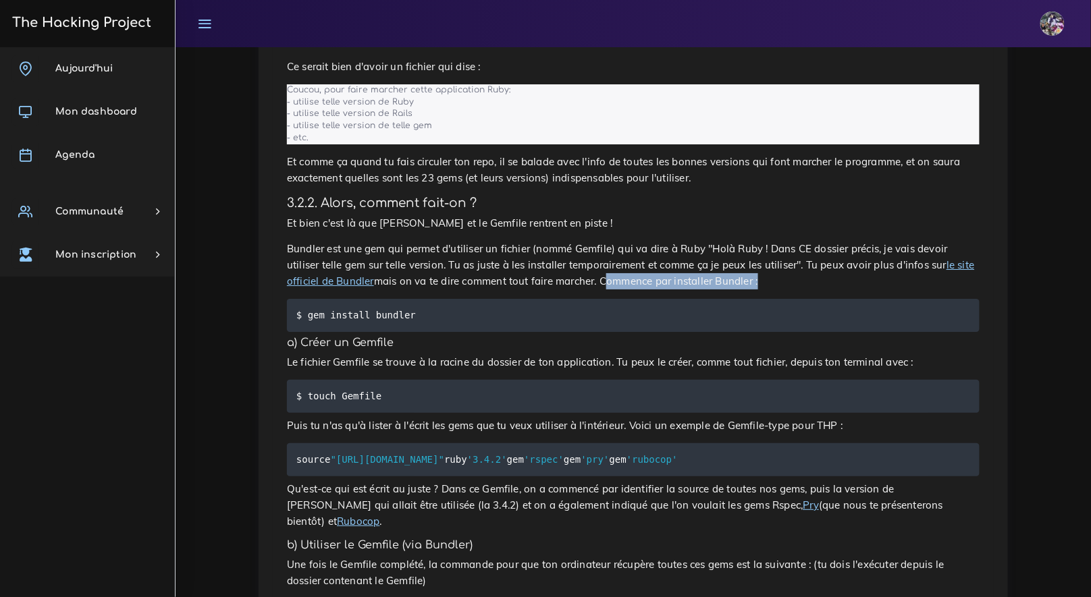
scroll to position [1480, 0]
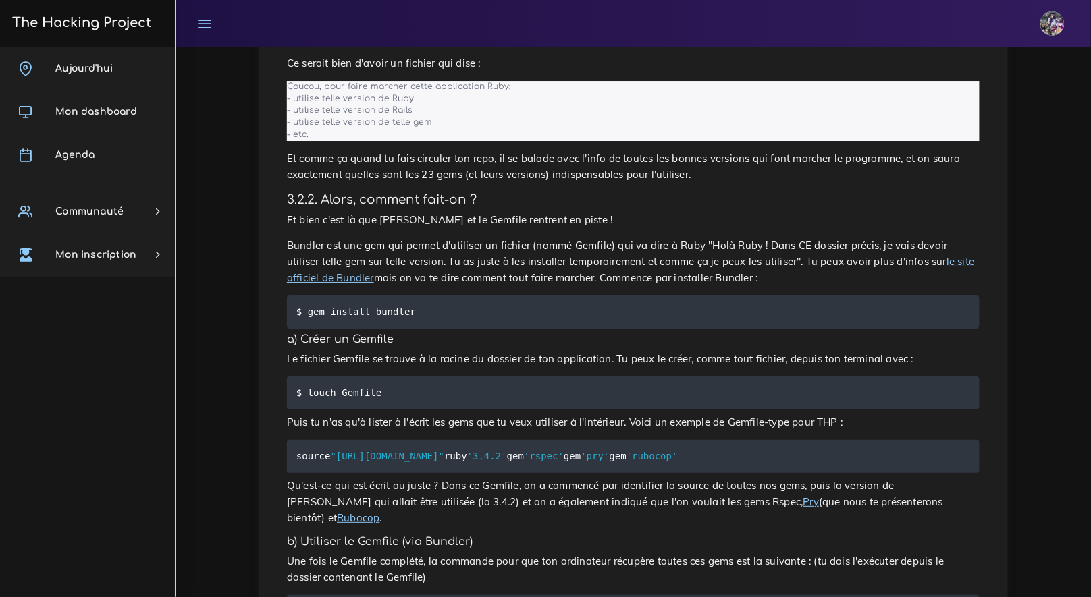
click at [437, 380] on pre "$ touch Gemfile" at bounding box center [633, 393] width 692 height 33
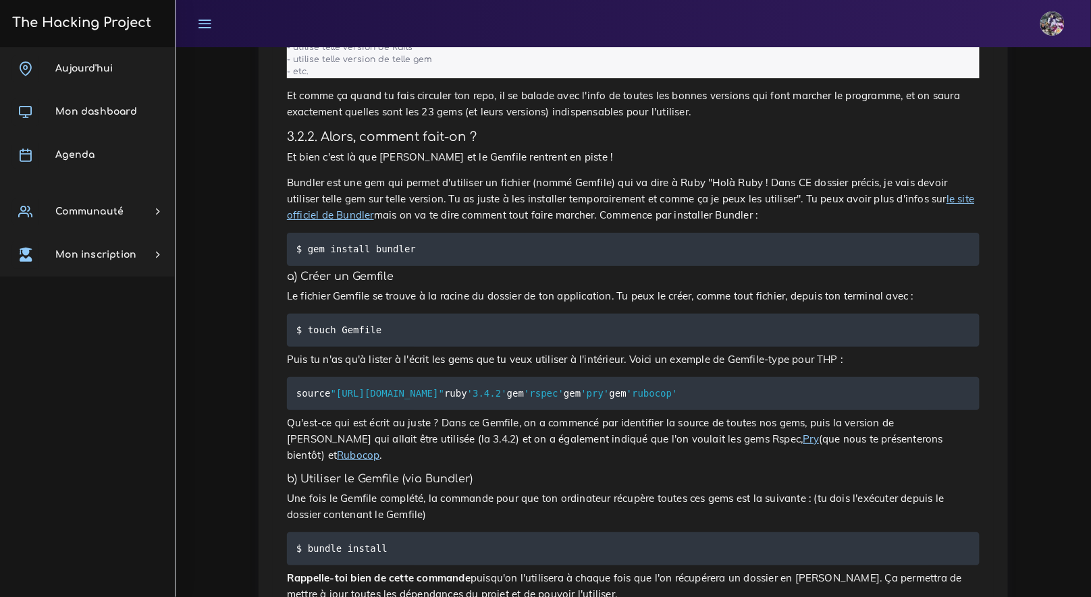
scroll to position [1544, 0]
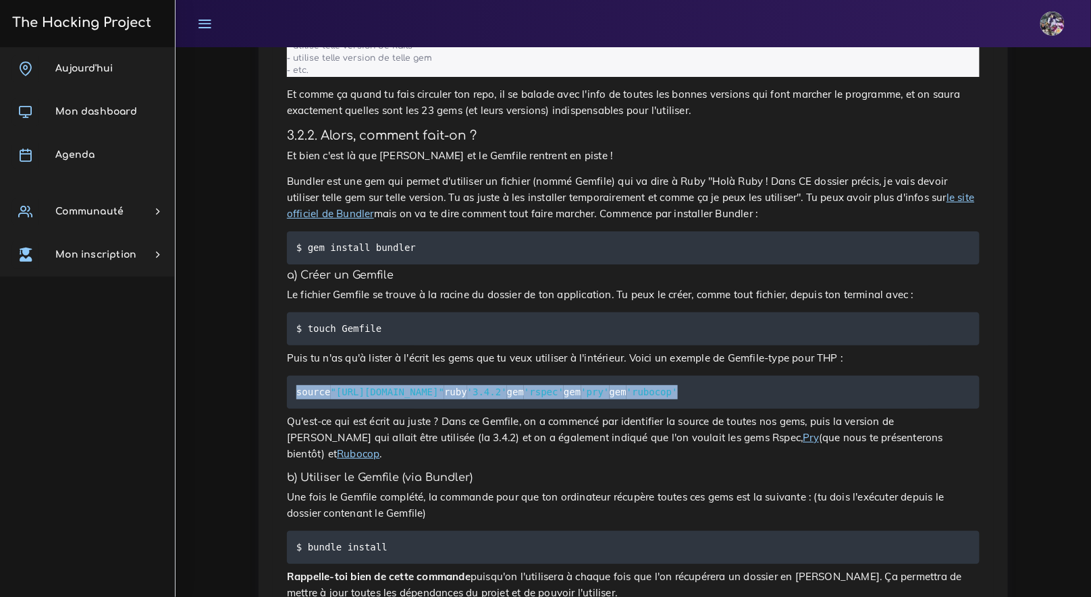
drag, startPoint x: 304, startPoint y: 392, endPoint x: 370, endPoint y: 458, distance: 93.5
click at [370, 409] on pre "source "https://rubygems.org" ruby '3.4.2' gem 'rspec' gem 'pry' gem 'rubocop'" at bounding box center [633, 392] width 692 height 33
copy code "source "https://rubygems.org" ruby '3.4.2' gem 'rspec' gem 'pry' gem 'rubocop'"
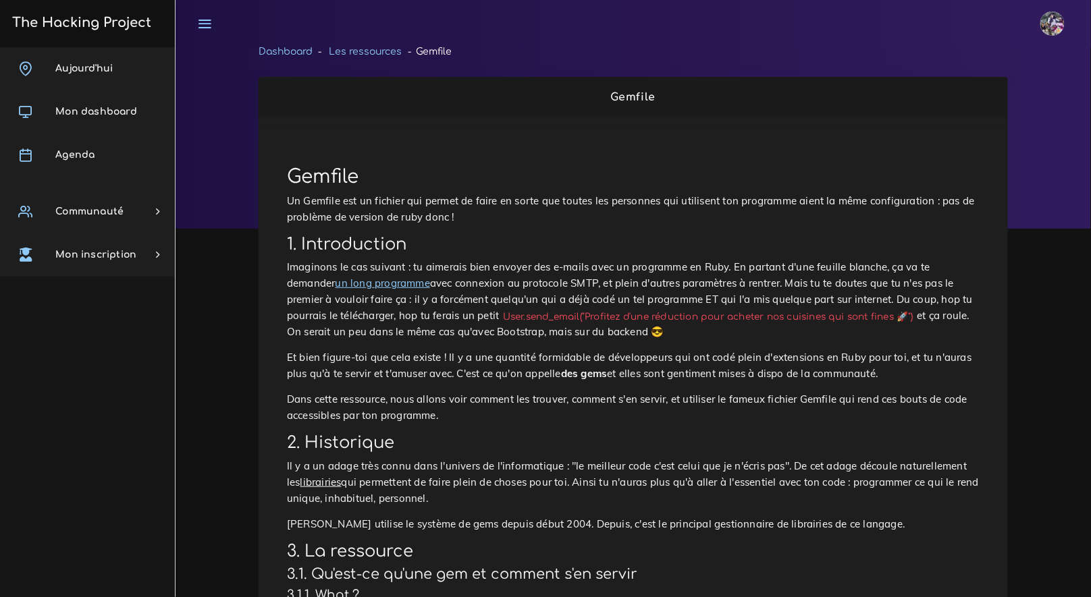
scroll to position [0, 0]
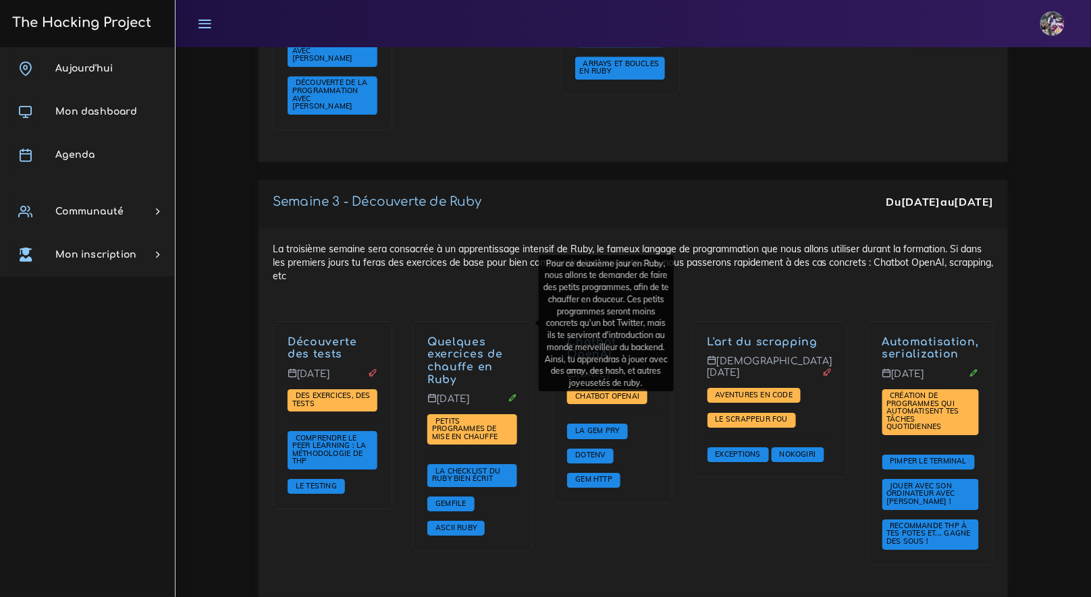
click at [476, 336] on link "Quelques exercices de chauffe en Ruby" at bounding box center [464, 361] width 75 height 50
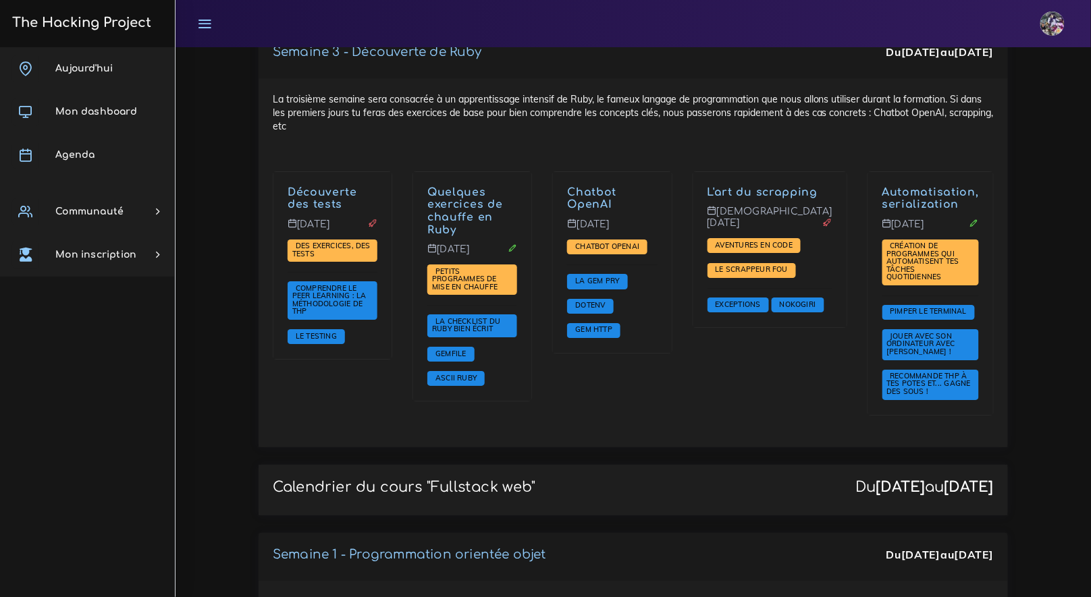
scroll to position [1432, 0]
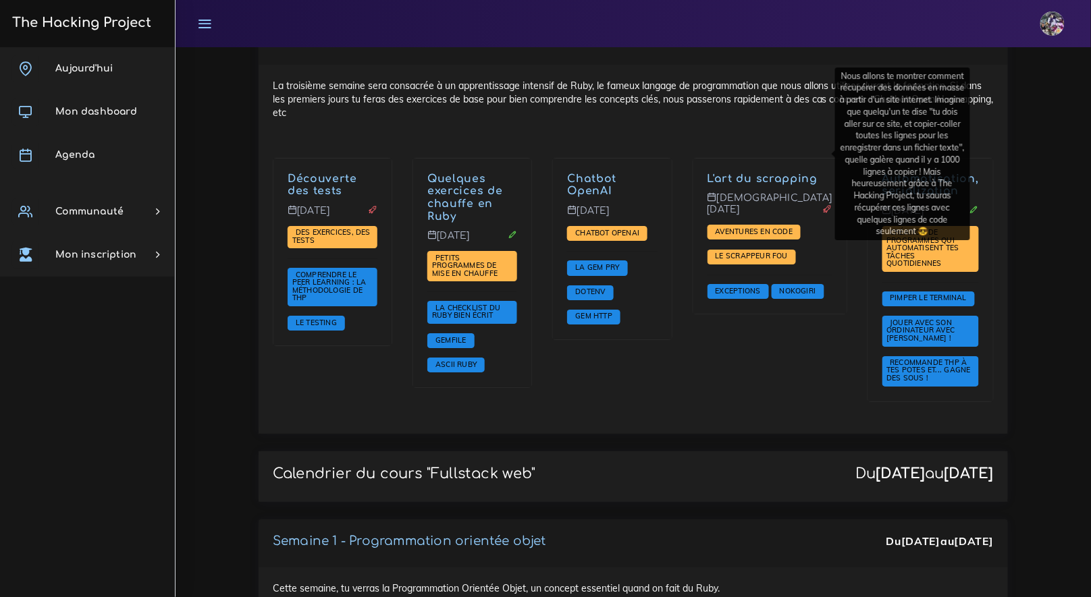
click at [737, 173] on link "L'art du scrapping" at bounding box center [762, 179] width 111 height 12
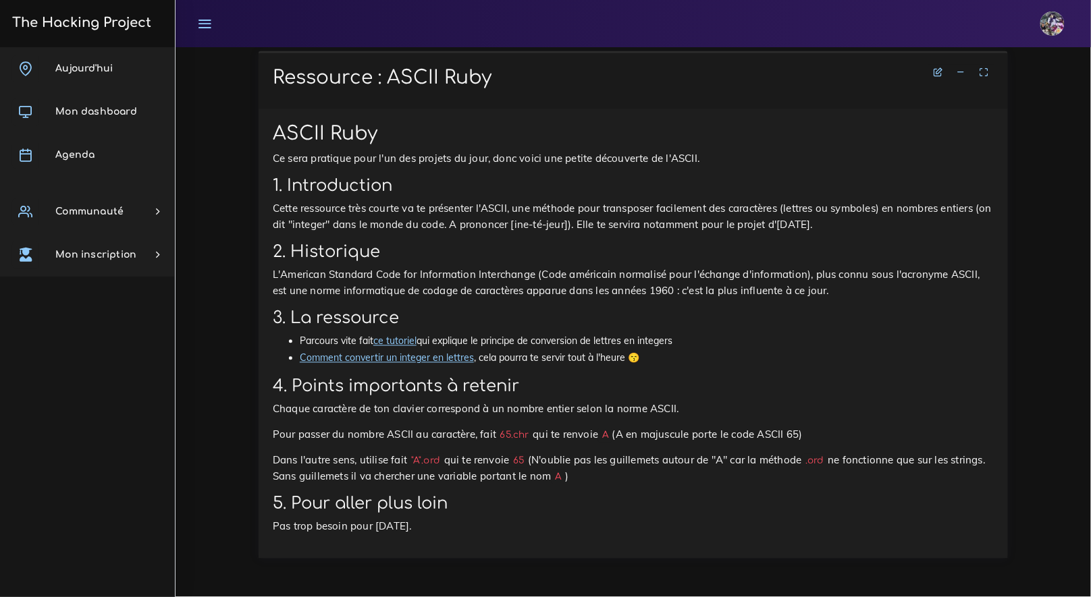
scroll to position [9431, 0]
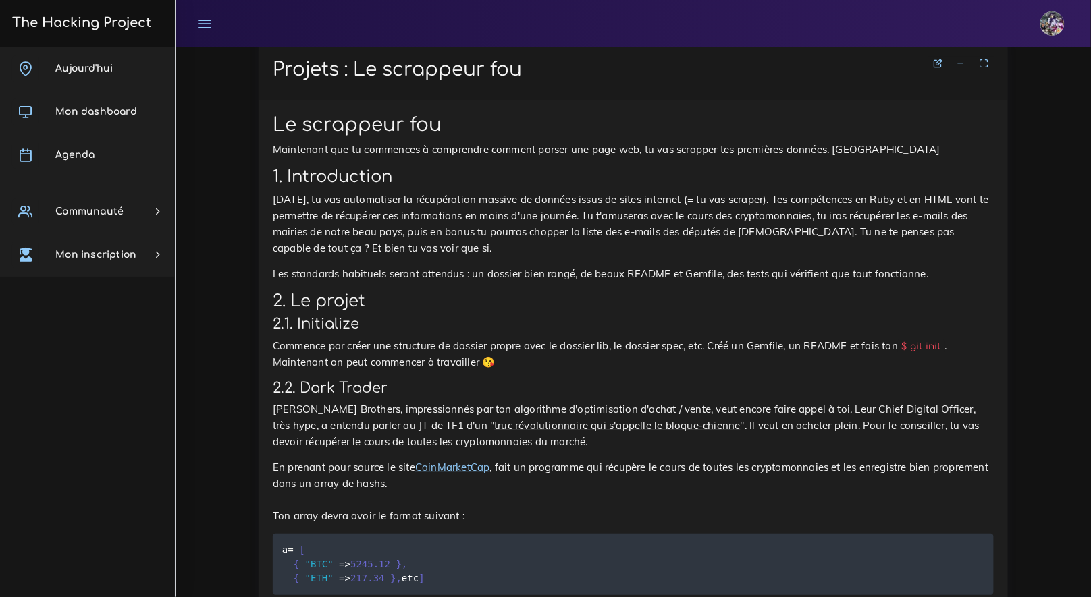
scroll to position [1399, 0]
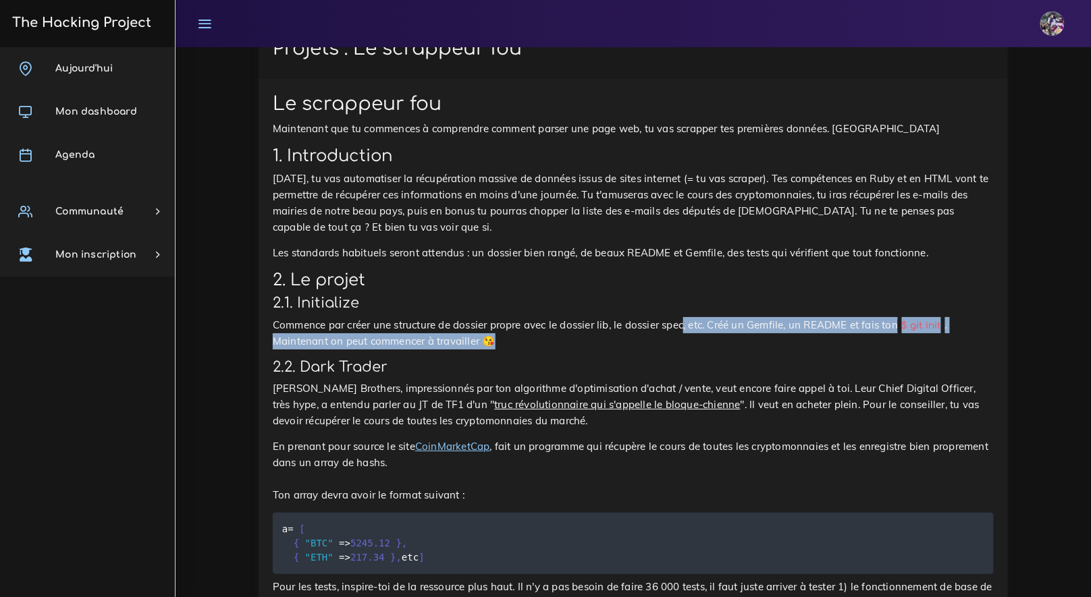
click at [689, 335] on p "Commence par créer une structure de dossier propre avec le dossier lib, le doss…" at bounding box center [633, 333] width 721 height 32
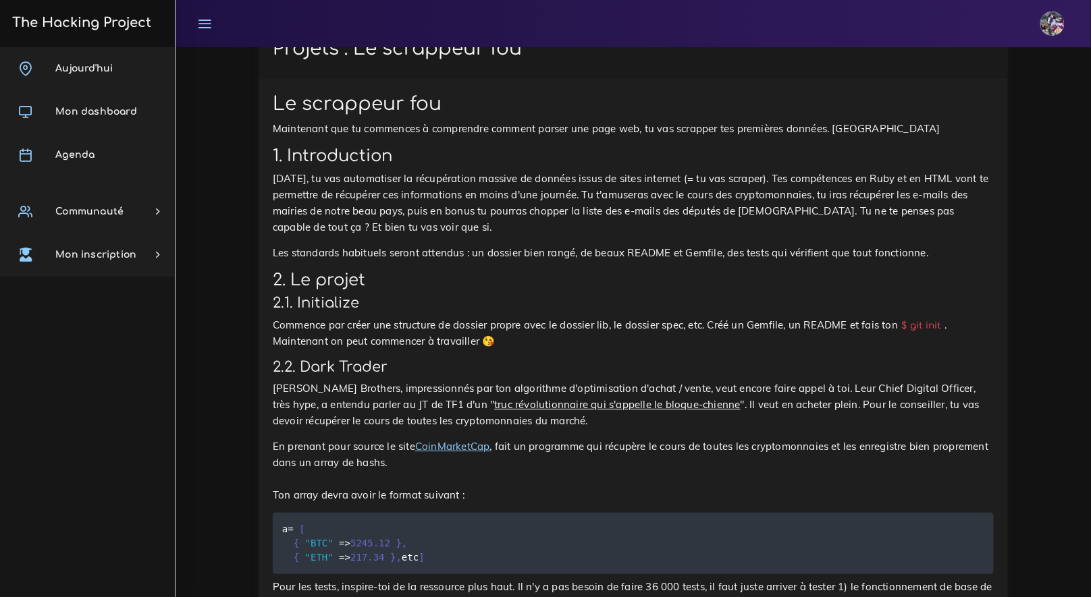
click at [690, 336] on p "Commence par créer une structure de dossier propre avec le dossier lib, le doss…" at bounding box center [633, 333] width 721 height 32
click at [530, 331] on p "Commence par créer une structure de dossier propre avec le dossier lib, le doss…" at bounding box center [633, 333] width 721 height 32
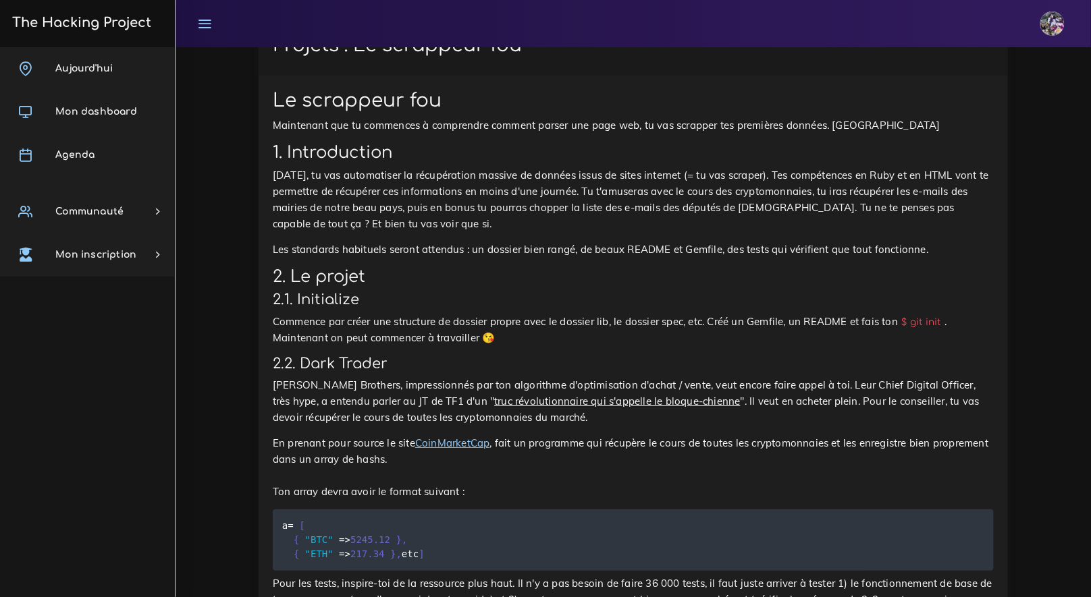
scroll to position [1533, 0]
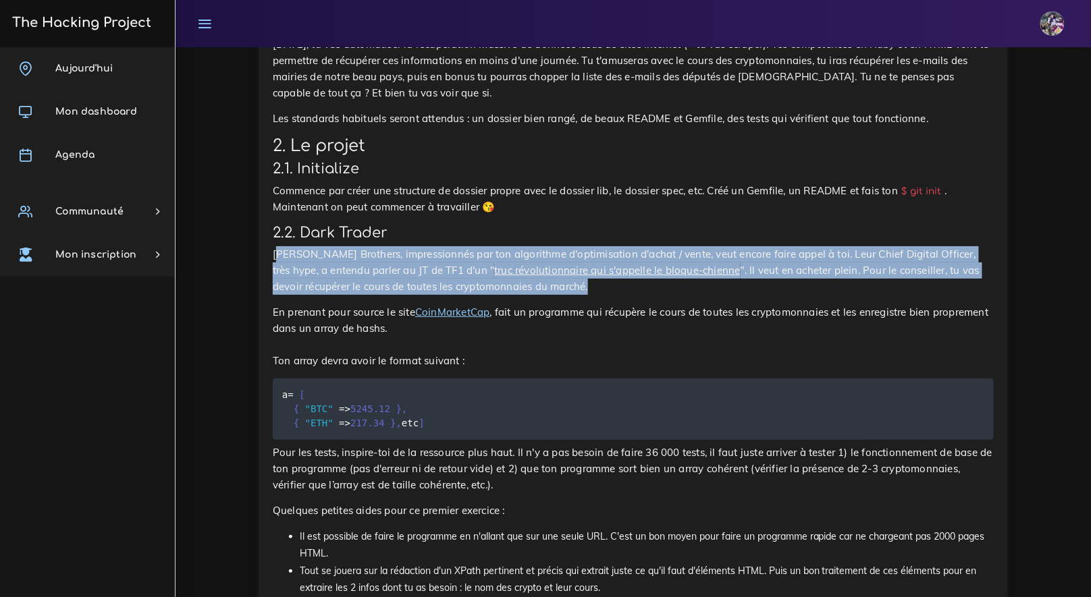
drag, startPoint x: 278, startPoint y: 252, endPoint x: 754, endPoint y: 285, distance: 477.6
click at [754, 285] on p "[PERSON_NAME] Brothers, impressionnés par ton algorithme d'optimisation d'achat…" at bounding box center [633, 270] width 721 height 49
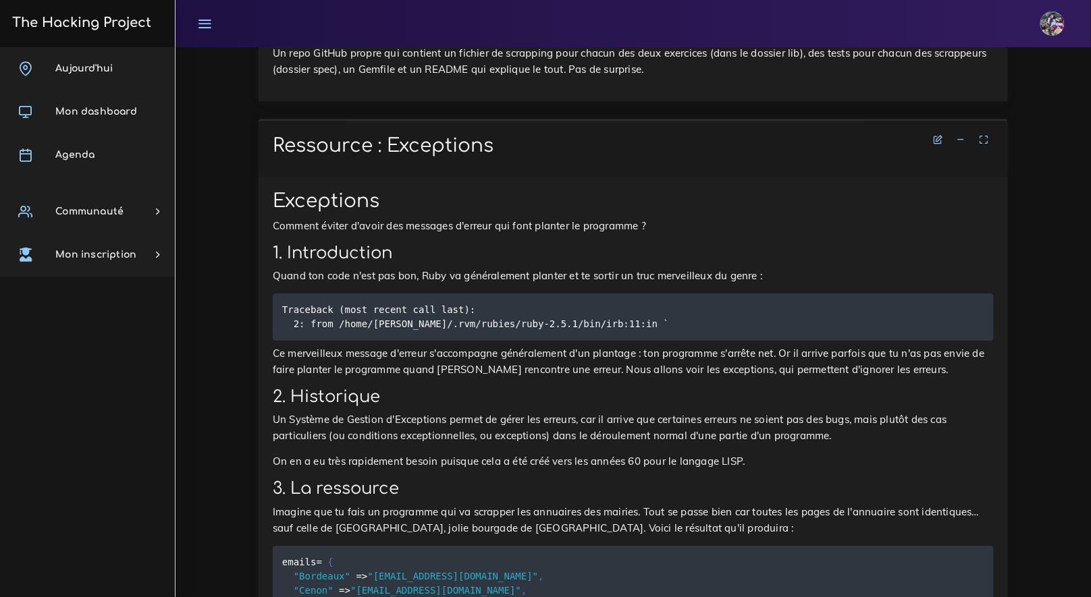
scroll to position [3014, 0]
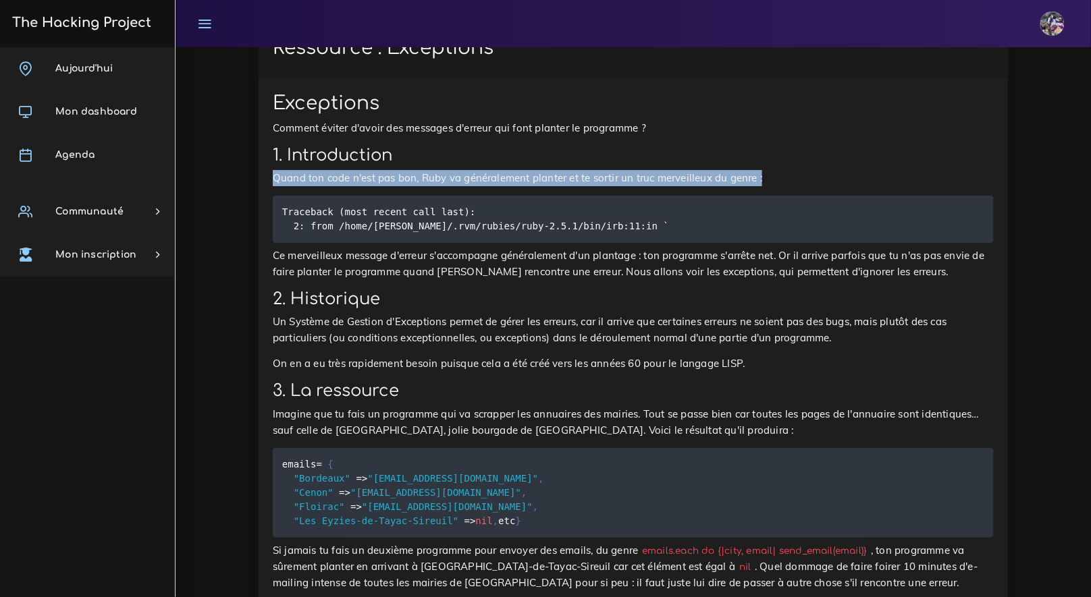
drag, startPoint x: 275, startPoint y: 267, endPoint x: 775, endPoint y: 273, distance: 500.8
click at [775, 273] on div "Exceptions Comment éviter d'avoir des messages d'erreur qui font planter le pro…" at bounding box center [633, 481] width 721 height 779
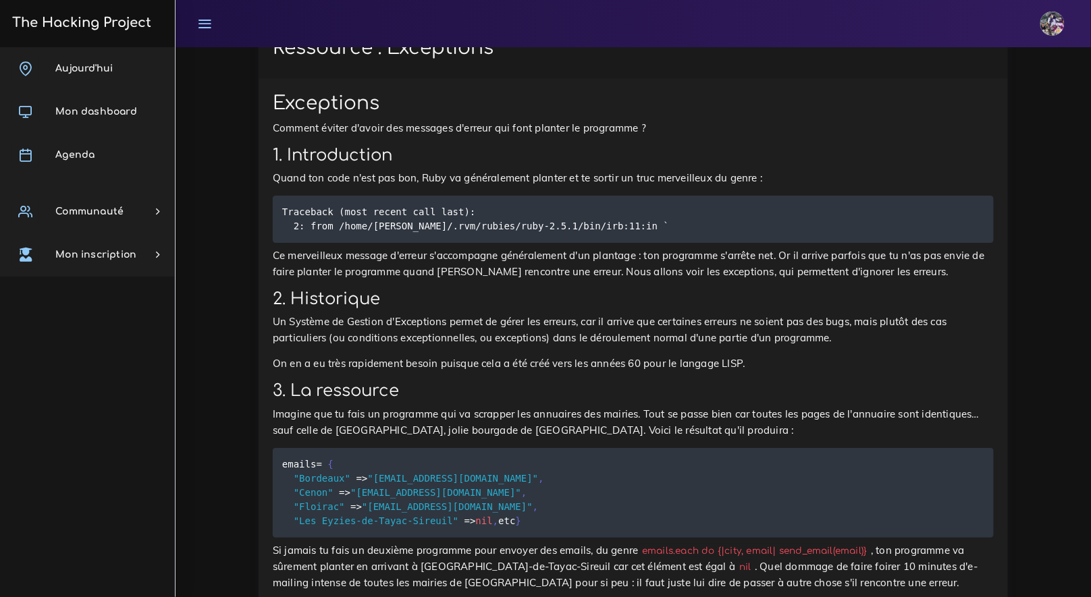
click at [746, 243] on pre "Traceback (most recent call last): 2: from /home/[PERSON_NAME]/.rvm/rubies/ruby…" at bounding box center [633, 219] width 721 height 47
drag, startPoint x: 283, startPoint y: 348, endPoint x: 305, endPoint y: 351, distance: 21.9
click at [305, 280] on p "Ce merveilleux message d'erreur s'accompagne généralement d'un plantage : ton p…" at bounding box center [633, 264] width 721 height 32
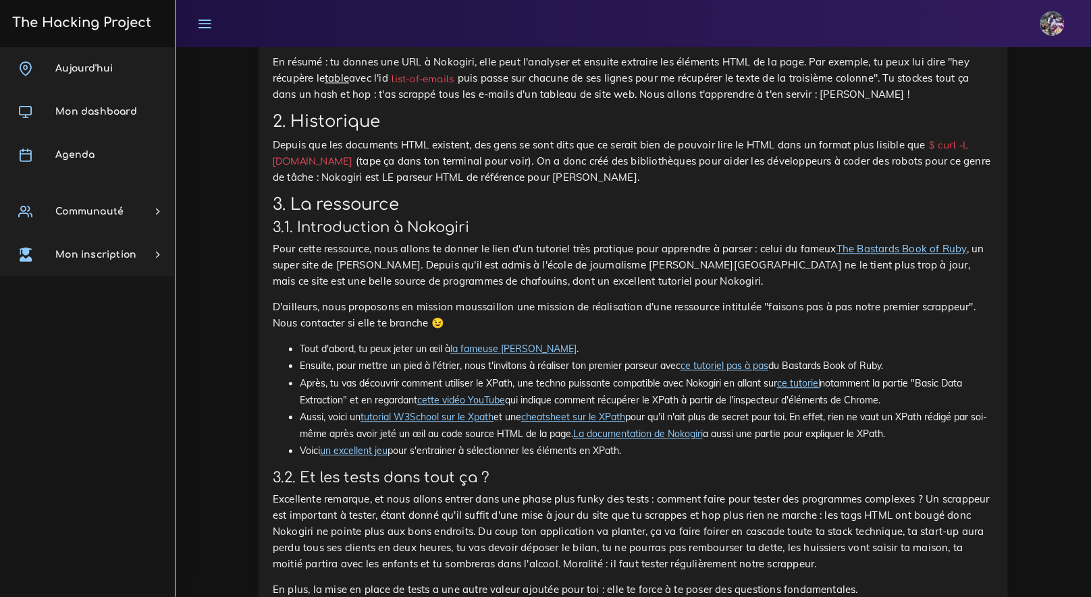
scroll to position [4081, 0]
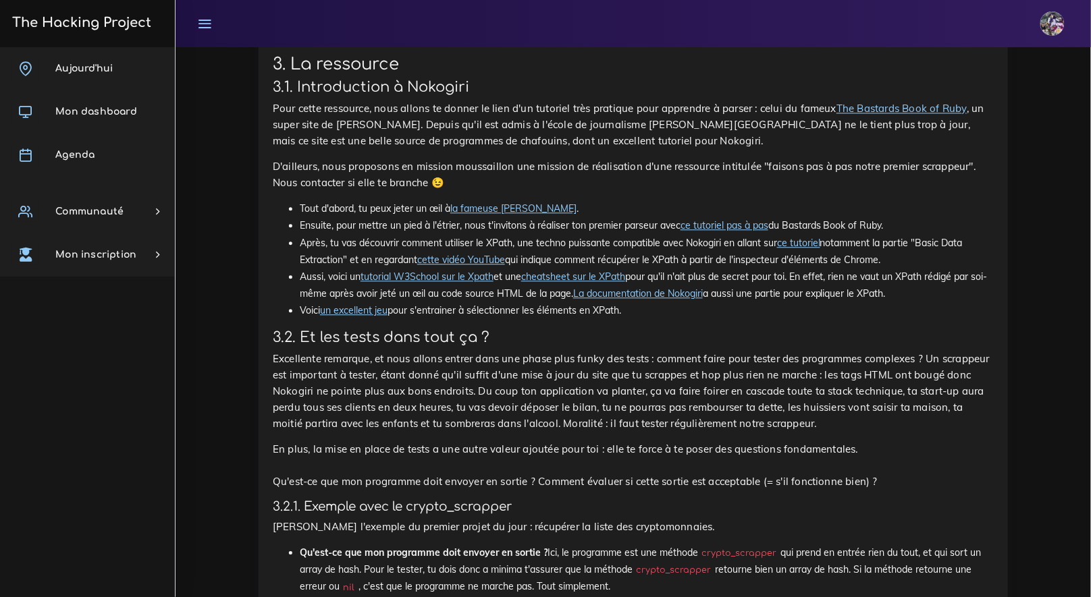
scroll to position [4237, 0]
drag, startPoint x: 889, startPoint y: 416, endPoint x: 289, endPoint y: 398, distance: 600.9
click at [287, 319] on ul "Tout d'abord, tu peux jeter un œil à la fameuse Gem Nokogiri . Ensuite, pour me…" at bounding box center [633, 259] width 721 height 119
click at [300, 268] on li "Après, tu vas découvrir comment utiliser le XPath, une techno puissante compati…" at bounding box center [647, 251] width 694 height 34
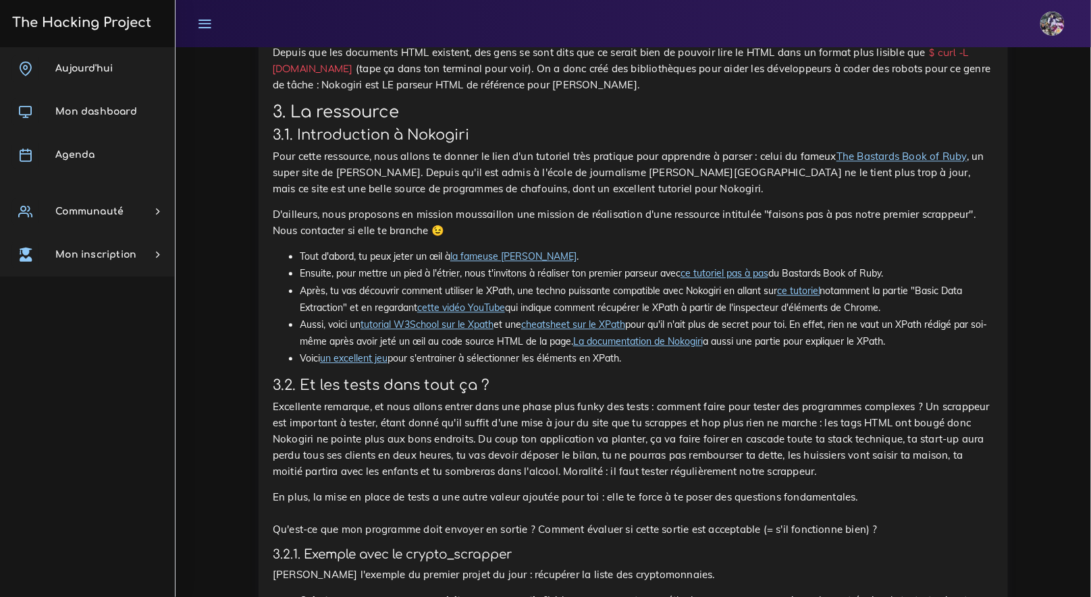
scroll to position [4190, 0]
click at [820, 296] on link "ce tutoriel" at bounding box center [798, 289] width 43 height 12
click at [495, 312] on link "cette vidéo YouTube" at bounding box center [461, 306] width 88 height 12
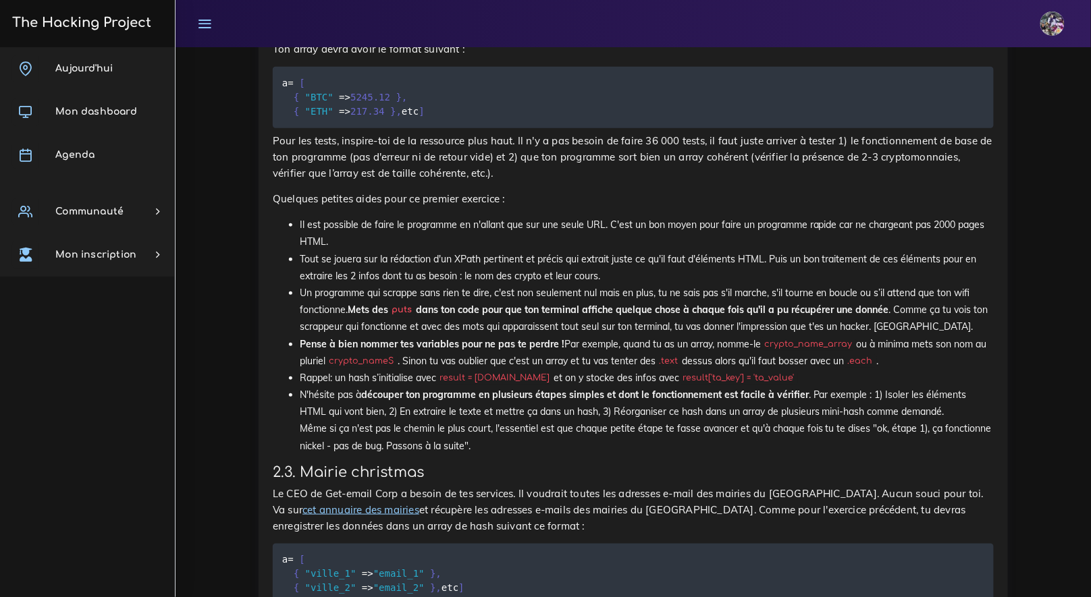
scroll to position [1763, 0]
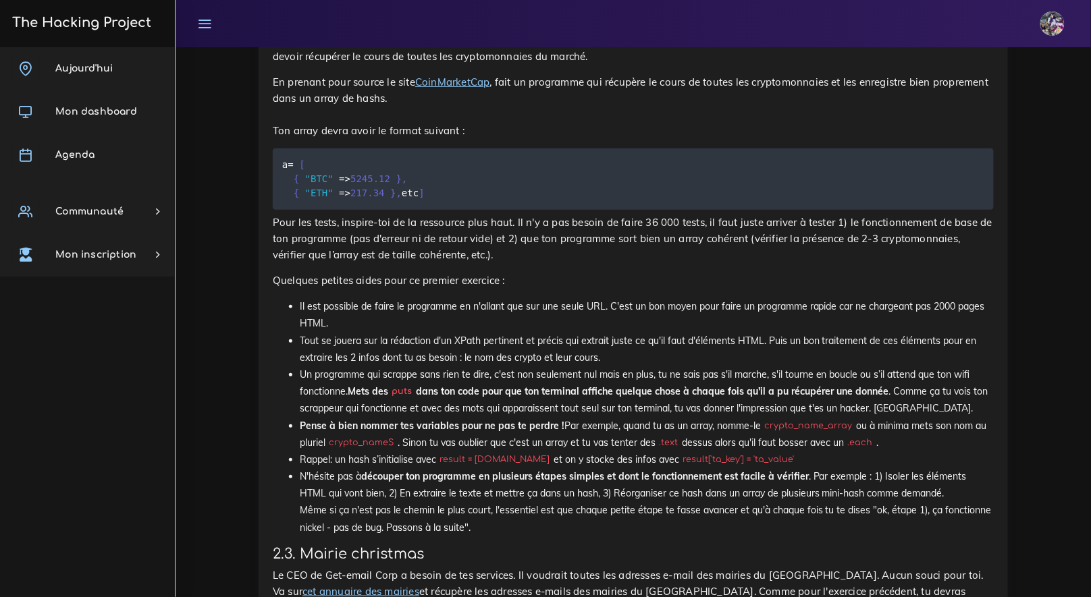
click at [696, 411] on li "Un programme qui scrappe sans rien te dire, c'est non seulement nul mais en plu…" at bounding box center [647, 391] width 694 height 51
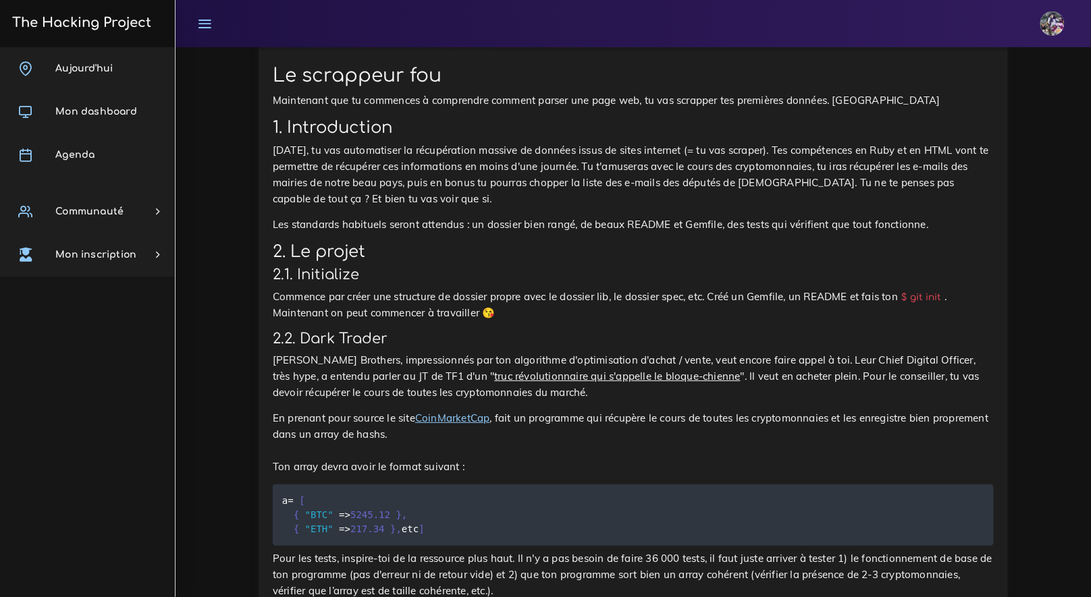
scroll to position [1605, 0]
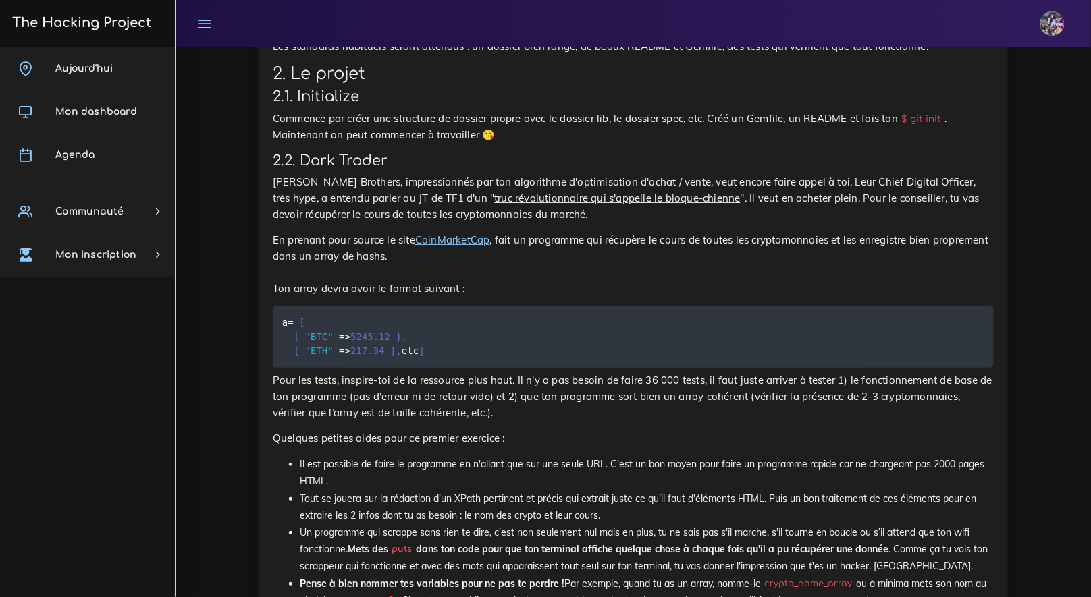
click at [468, 241] on link "CoinMarketCap" at bounding box center [452, 240] width 75 height 13
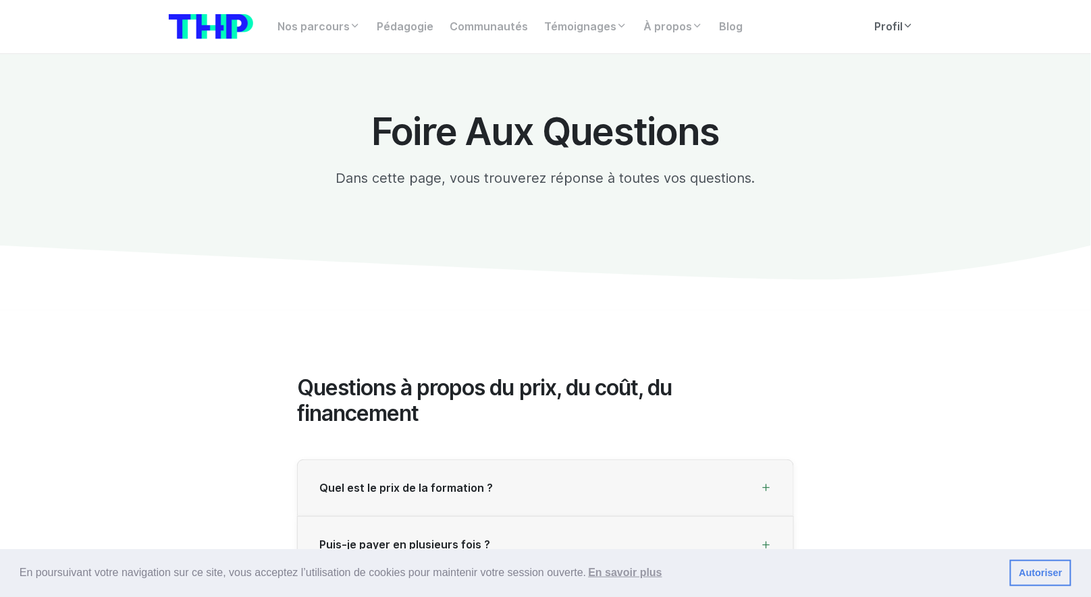
click at [895, 23] on link "Profil" at bounding box center [894, 26] width 55 height 27
click at [898, 34] on link "Profil" at bounding box center [894, 26] width 55 height 27
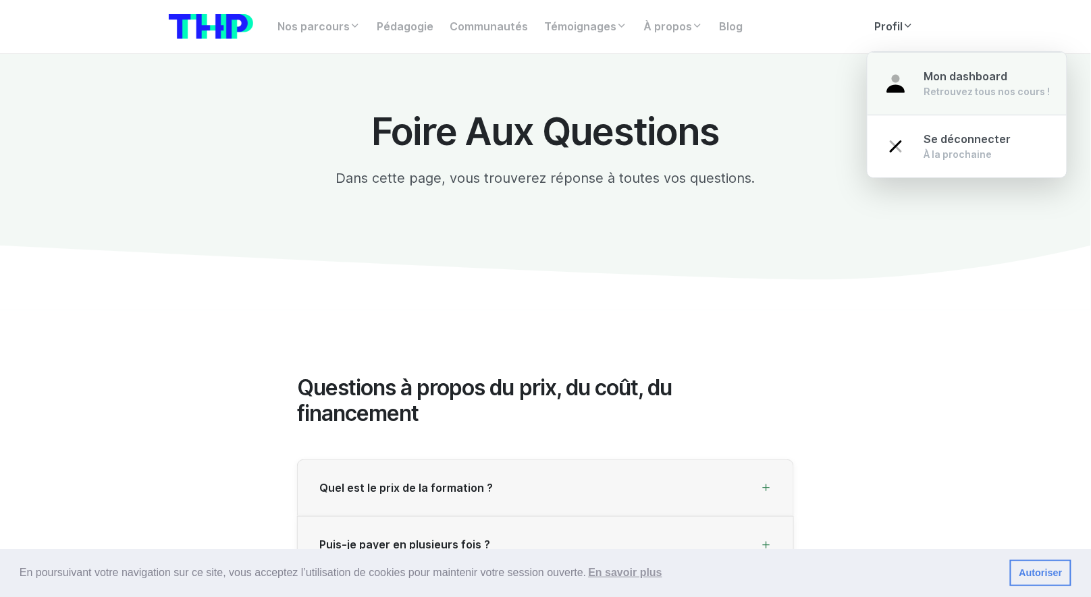
click at [909, 70] on link "Mon dashboard Retrouvez tous nos cours !" at bounding box center [966, 83] width 199 height 63
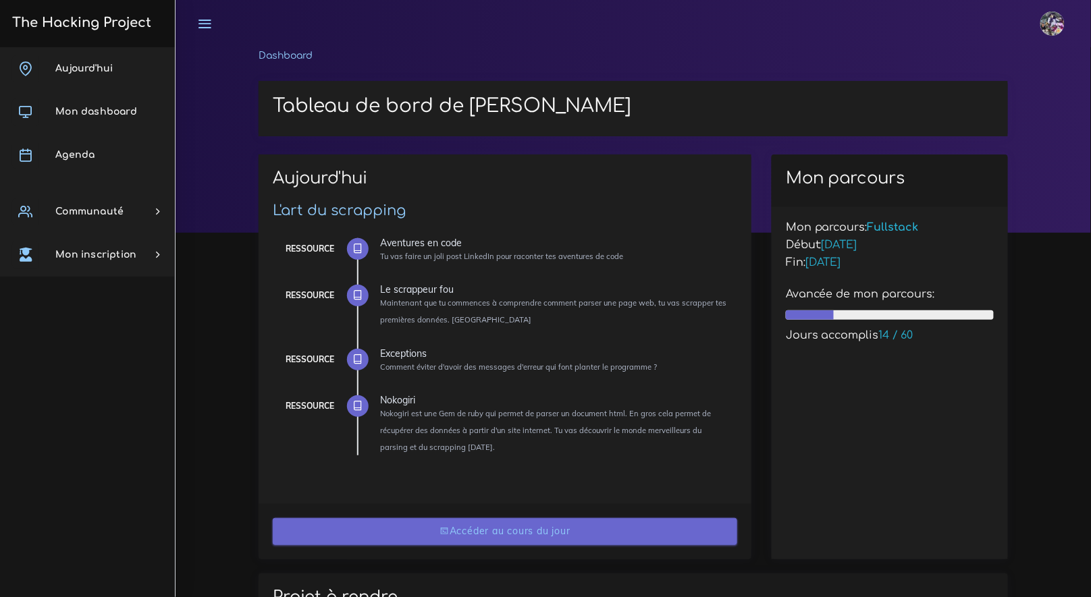
click at [510, 523] on link "Accéder au cours du jour" at bounding box center [505, 532] width 464 height 28
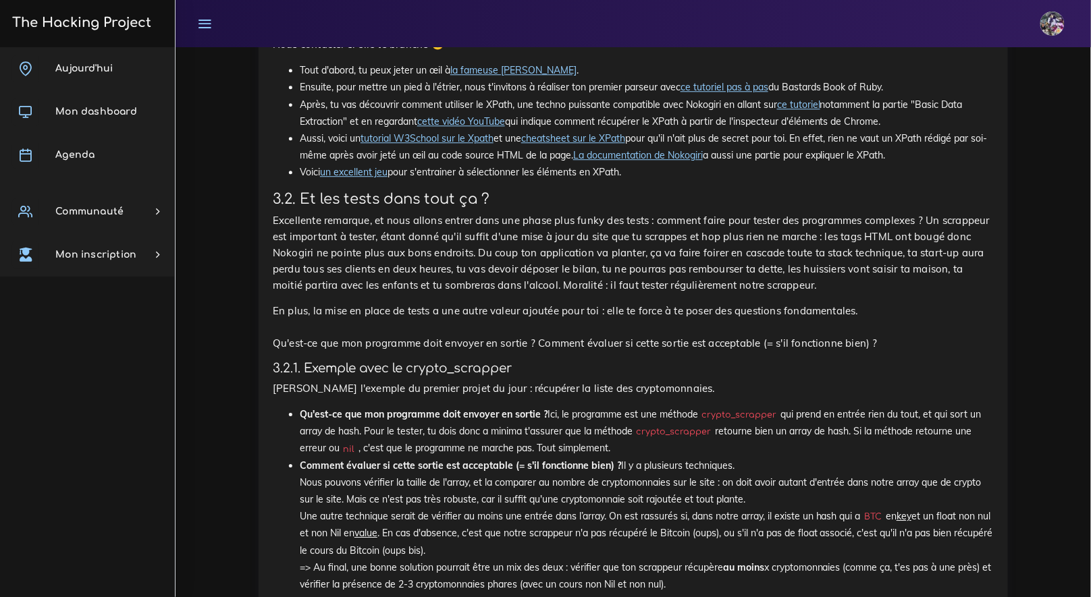
scroll to position [4293, 0]
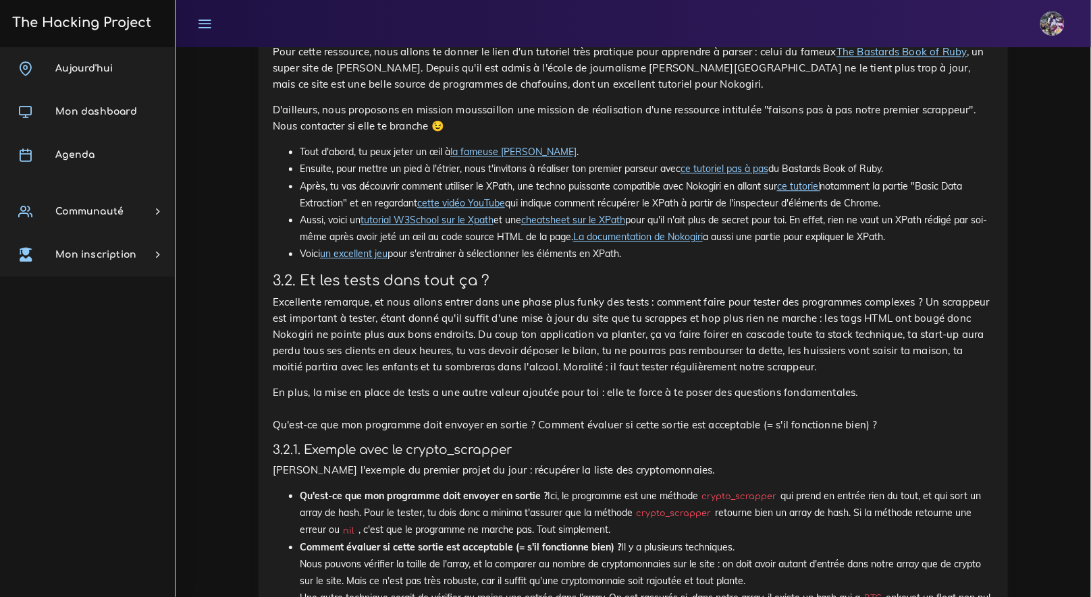
click at [734, 175] on link "ce tutoriel pas à pas" at bounding box center [724, 169] width 88 height 12
click at [406, 212] on li "Après, tu vas découvrir comment utiliser le XPath, une techno puissante compati…" at bounding box center [647, 195] width 694 height 34
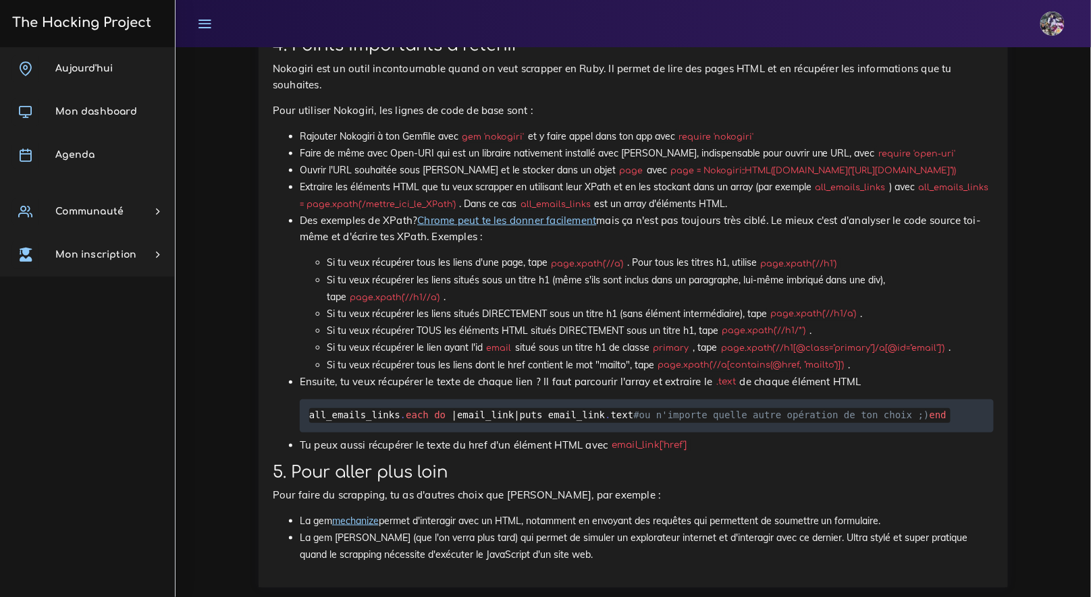
scroll to position [5097, 0]
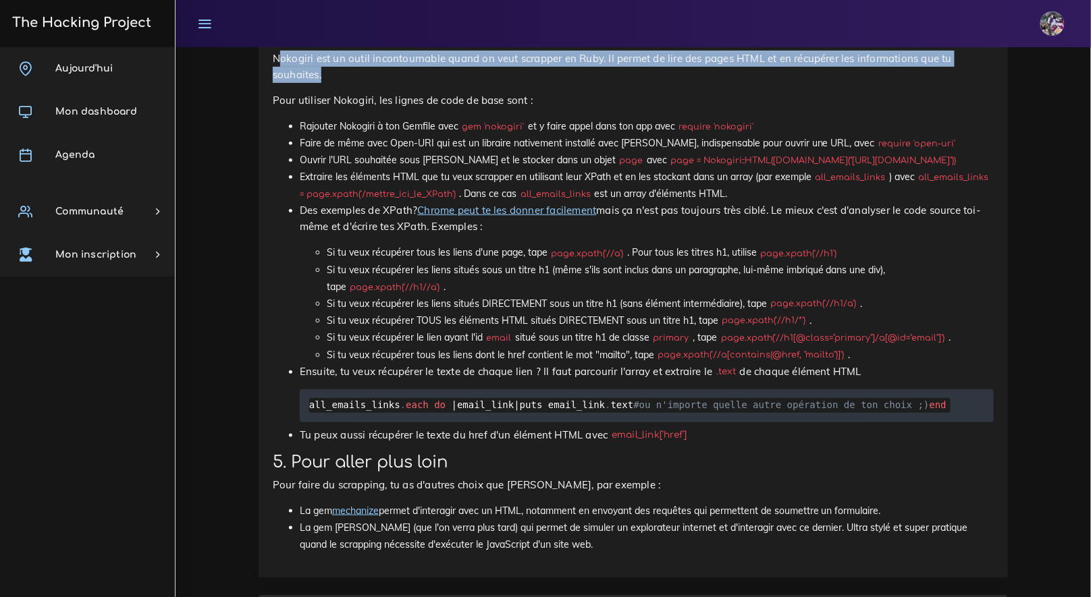
drag, startPoint x: 278, startPoint y: 216, endPoint x: 389, endPoint y: 270, distance: 123.1
click at [377, 83] on p "Nokogiri est un outil incontournable quand on veut scrapper en Ruby. Il permet …" at bounding box center [633, 67] width 721 height 32
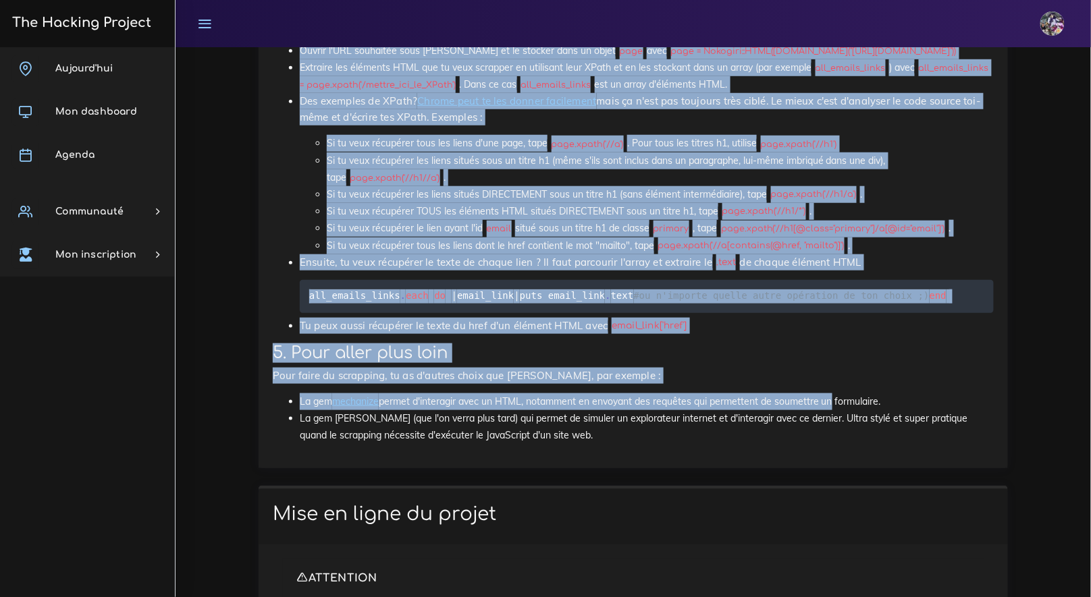
scroll to position [5239, 0]
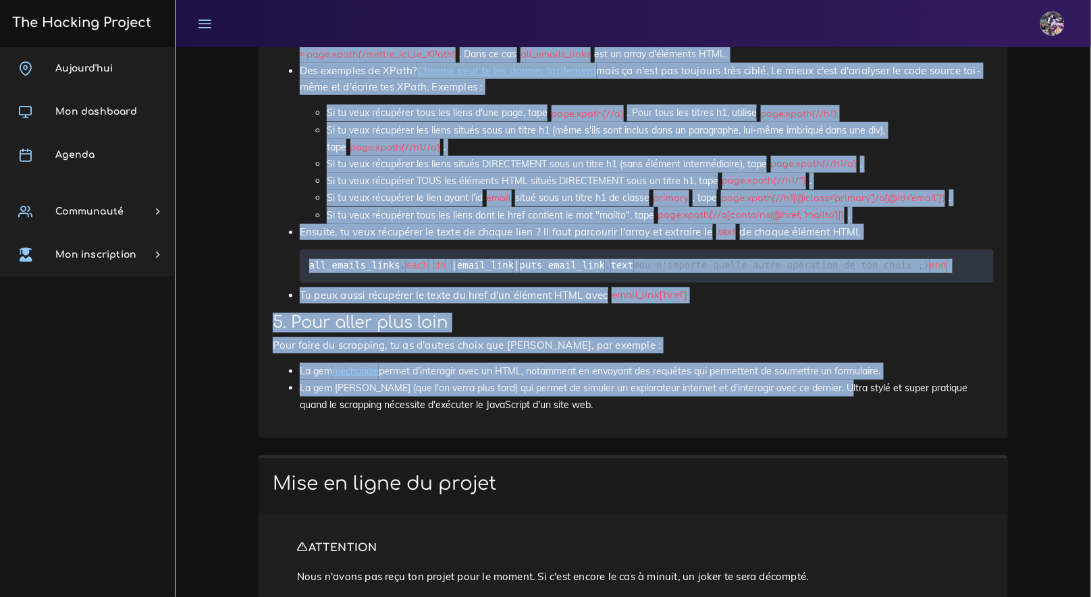
drag, startPoint x: 261, startPoint y: 253, endPoint x: 830, endPoint y: 553, distance: 643.3
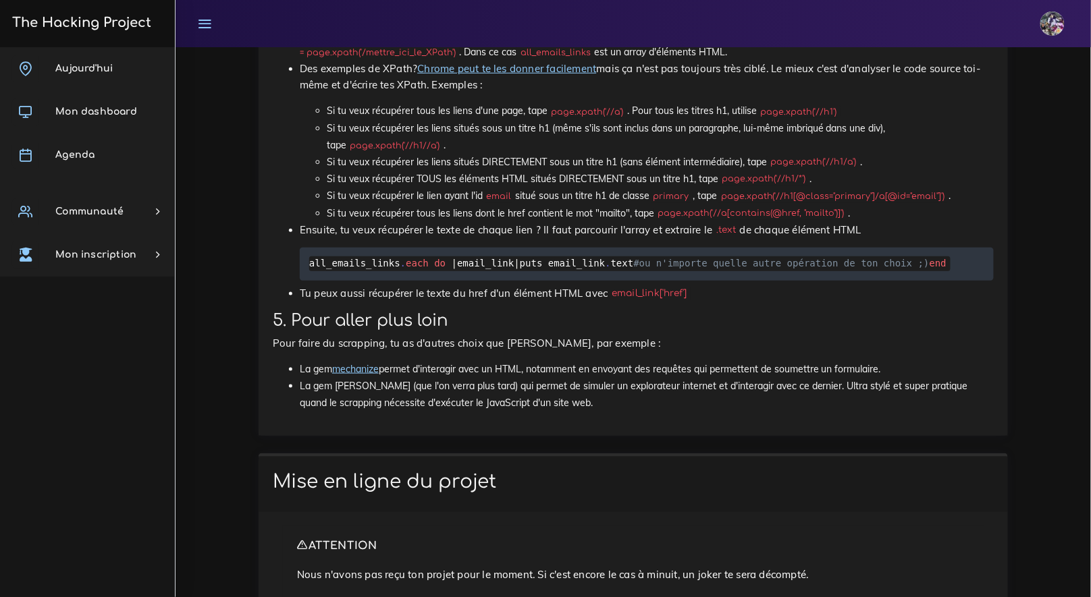
drag, startPoint x: 830, startPoint y: 542, endPoint x: 831, endPoint y: 535, distance: 6.8
click at [831, 352] on p "Pour faire du scrapping, tu as d'autres choix que [PERSON_NAME], par exemple :" at bounding box center [633, 343] width 721 height 16
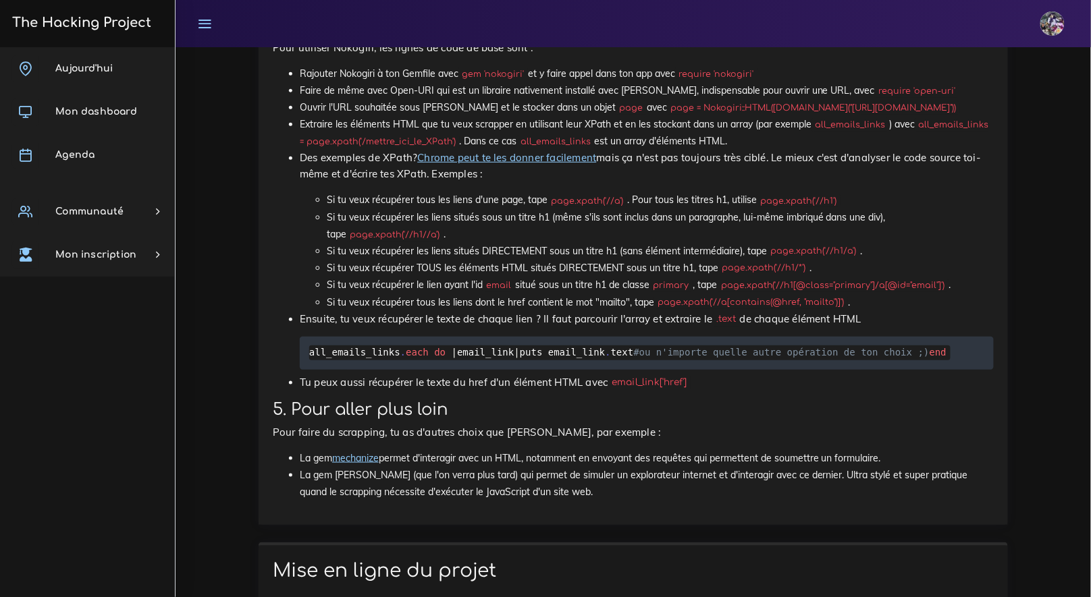
scroll to position [5150, 0]
drag, startPoint x: 264, startPoint y: 202, endPoint x: 545, endPoint y: 215, distance: 281.0
drag, startPoint x: 543, startPoint y: 215, endPoint x: 431, endPoint y: 200, distance: 112.9
click at [543, 56] on p "Pour utiliser Nokogiri, les lignes de code de base sont :" at bounding box center [633, 48] width 721 height 16
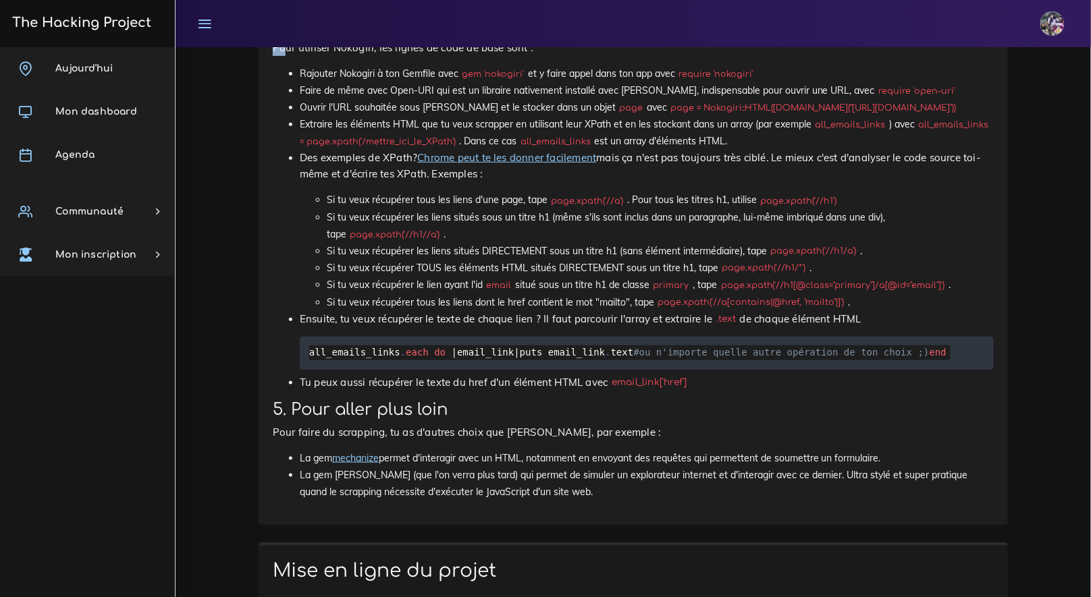
drag, startPoint x: 275, startPoint y: 203, endPoint x: 286, endPoint y: 204, distance: 10.8
click at [286, 56] on p "Pour utiliser Nokogiri, les lignes de code de base sont :" at bounding box center [633, 48] width 721 height 16
click at [281, 230] on ul "Rajouter Nokogiri à ton Gemfile avec gem 'nokogiri' et y faire appel dans ton a…" at bounding box center [633, 227] width 721 height 325
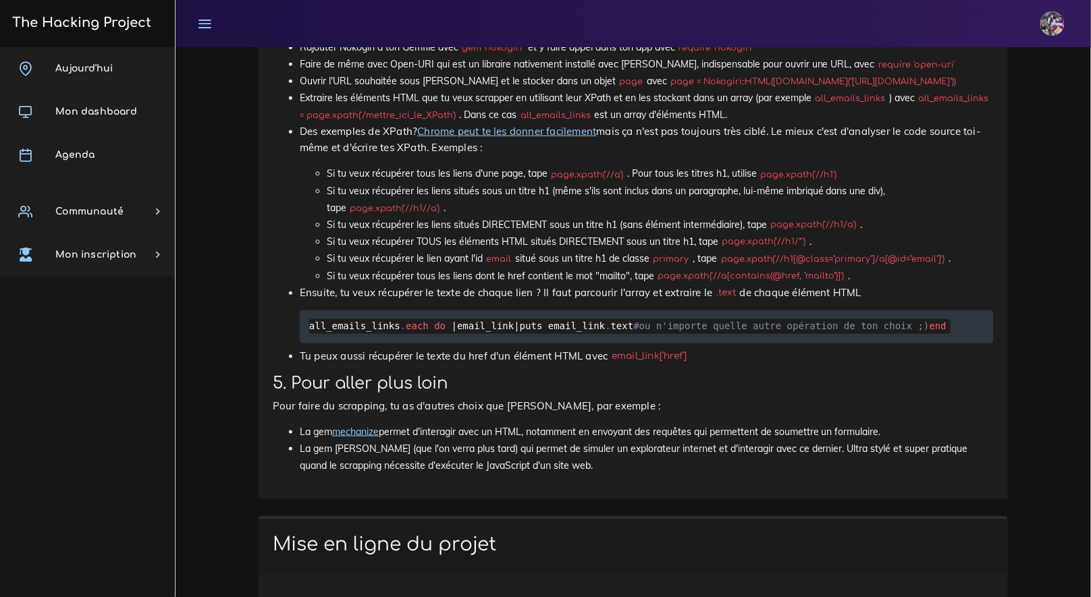
scroll to position [5188, 0]
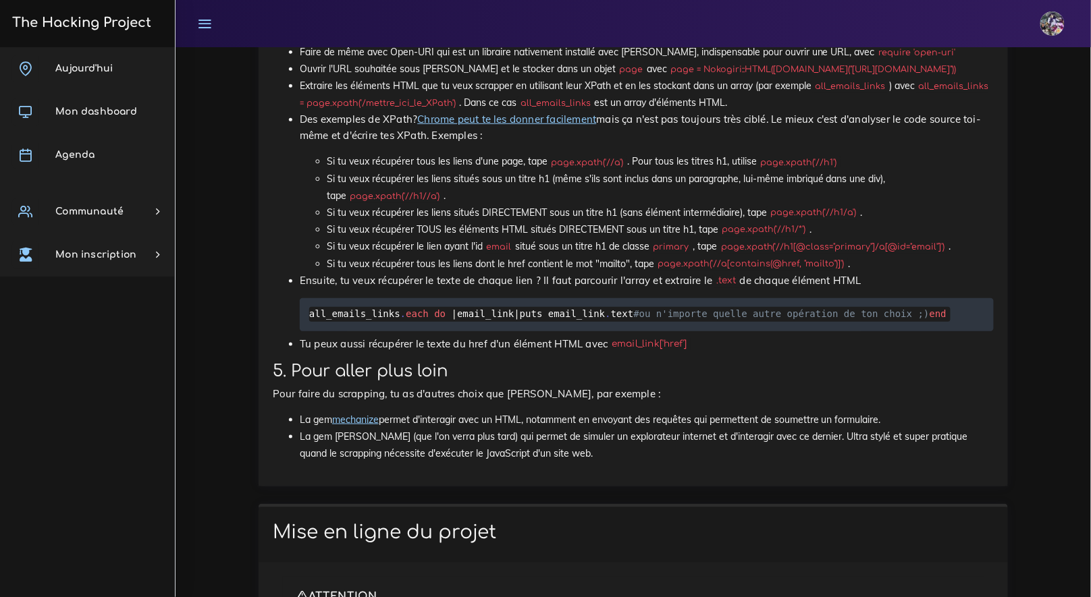
click at [294, 230] on ul "Rajouter Nokogiri à ton Gemfile avec gem 'nokogiri' et y faire appel dans ton a…" at bounding box center [633, 189] width 721 height 325
click at [300, 78] on li "Ouvrir l'URL souhaitée sous Nokogiri et le stocker dans un objet page avec page…" at bounding box center [647, 69] width 694 height 17
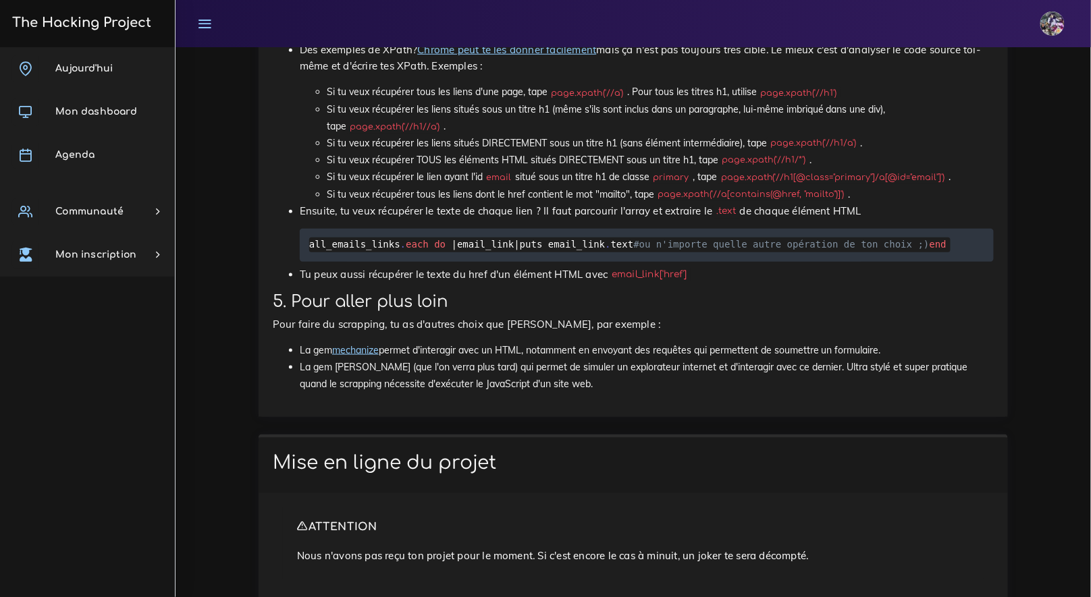
scroll to position [5195, 0]
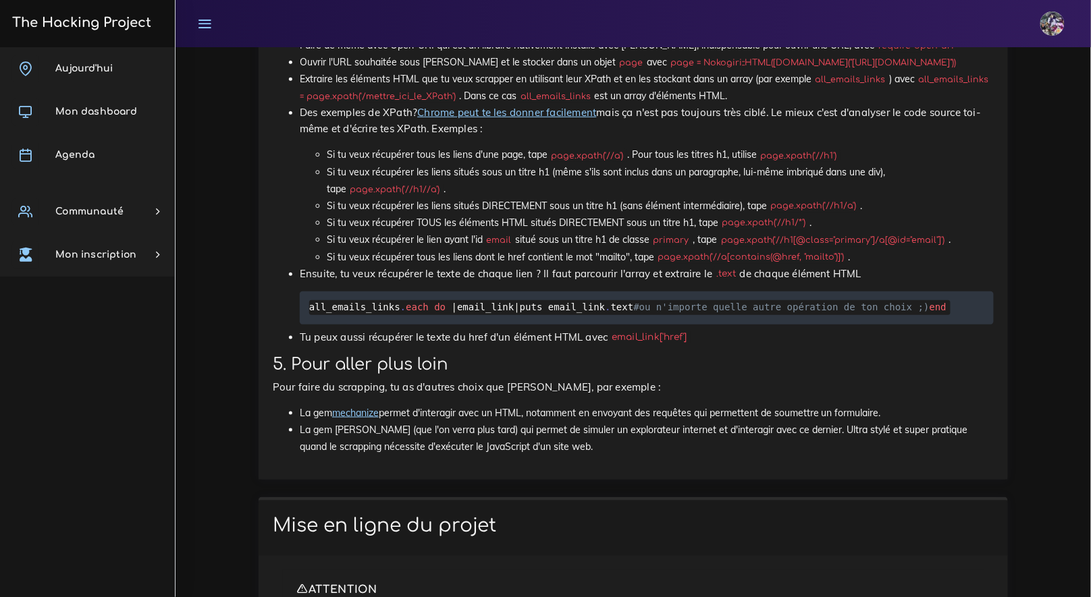
click at [303, 105] on li "Extraire les éléments HTML que tu veux scrapper en utilisant leur XPath et en l…" at bounding box center [647, 88] width 694 height 34
drag, startPoint x: 303, startPoint y: 239, endPoint x: 421, endPoint y: 240, distance: 118.1
click at [421, 105] on li "Extraire les éléments HTML que tu veux scrapper en utilisant leur XPath et en l…" at bounding box center [647, 88] width 694 height 34
click at [422, 105] on li "Extraire les éléments HTML que tu veux scrapper en utilisant leur XPath et en l…" at bounding box center [647, 88] width 694 height 34
drag, startPoint x: 819, startPoint y: 239, endPoint x: 868, endPoint y: 244, distance: 48.8
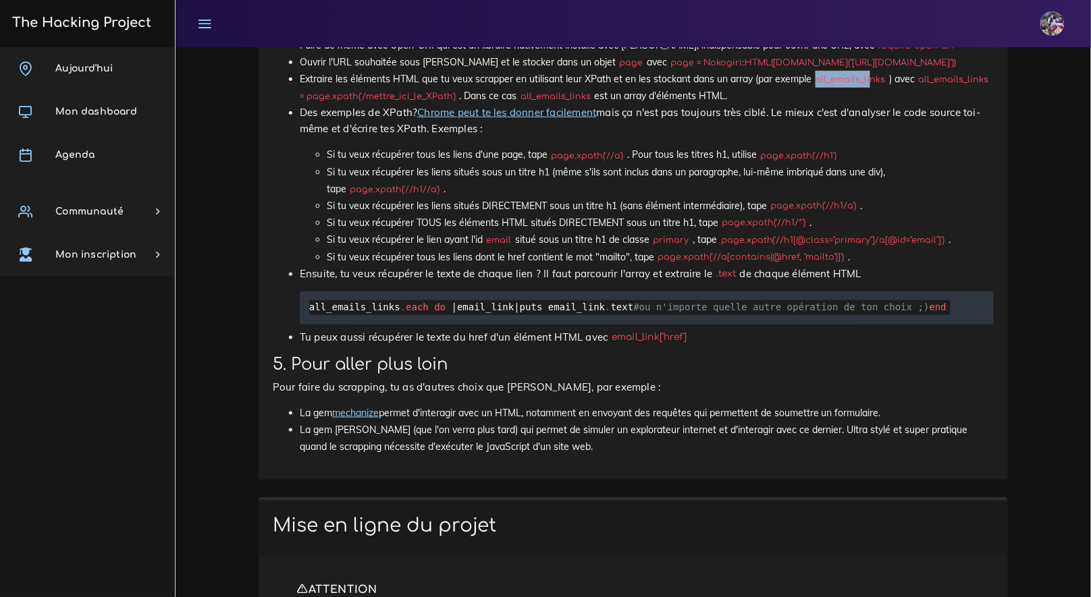
click at [868, 86] on code "all_emails_links" at bounding box center [850, 79] width 78 height 13
click at [870, 86] on code "all_emails_links" at bounding box center [850, 79] width 78 height 13
drag, startPoint x: 755, startPoint y: 242, endPoint x: 869, endPoint y: 249, distance: 114.3
click at [869, 105] on li "Extraire les éléments HTML que tu veux scrapper en utilisant leur XPath et en l…" at bounding box center [647, 88] width 694 height 34
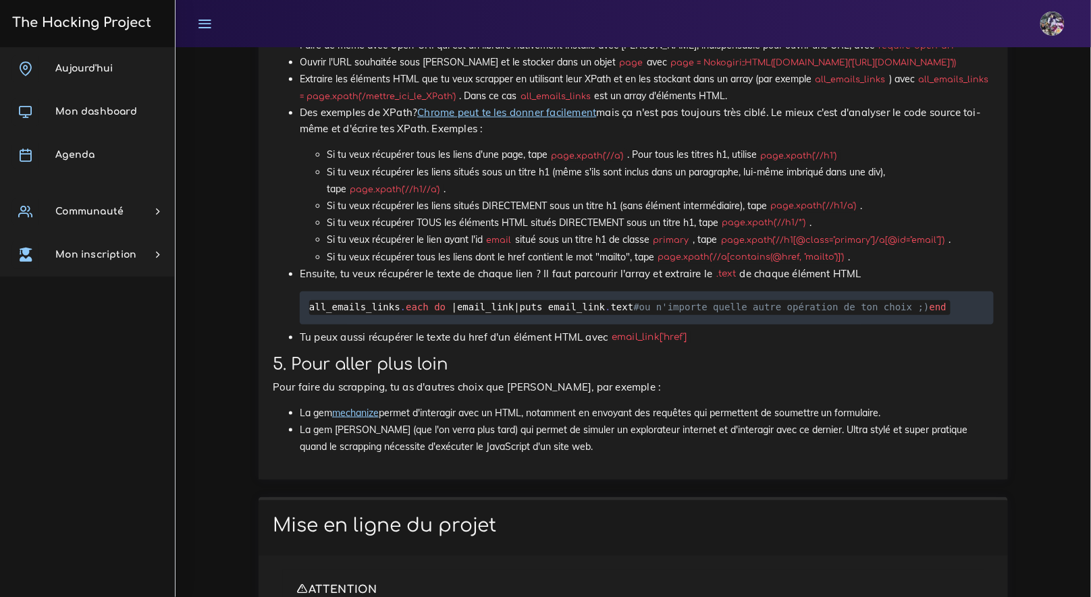
click at [299, 238] on ul "Rajouter Nokogiri à ton Gemfile avec gem 'nokogiri' et y faire appel dans ton a…" at bounding box center [633, 182] width 721 height 325
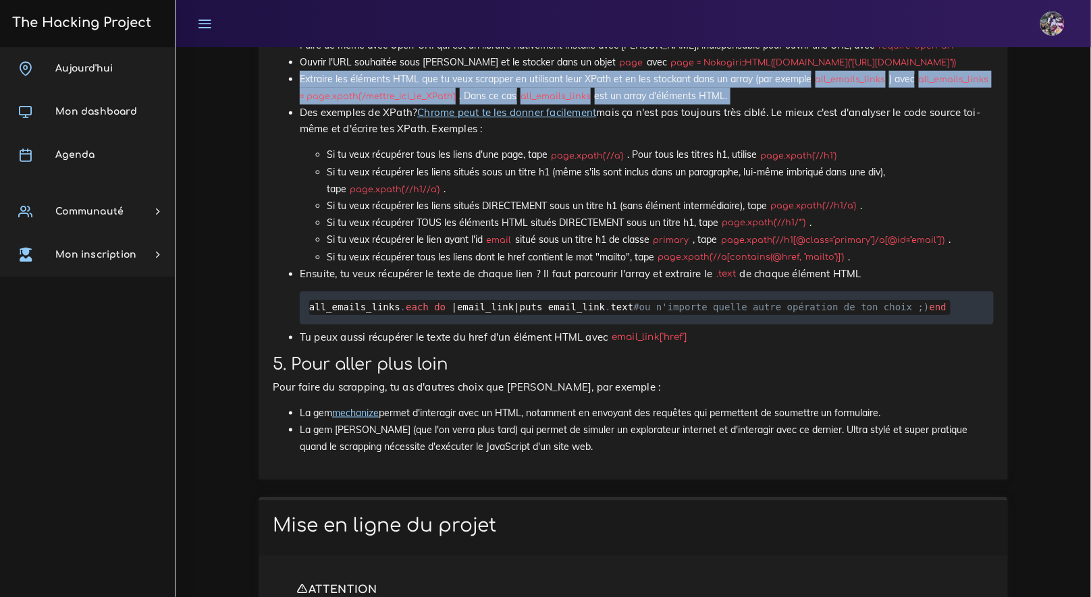
drag, startPoint x: 299, startPoint y: 238, endPoint x: 728, endPoint y: 251, distance: 428.7
click at [728, 251] on ul "Rajouter Nokogiri à ton Gemfile avec gem 'nokogiri' et y faire appel dans ton a…" at bounding box center [633, 182] width 721 height 325
copy ul "Extraire les éléments HTML que tu veux scrapper en utilisant leur XPath et en l…"
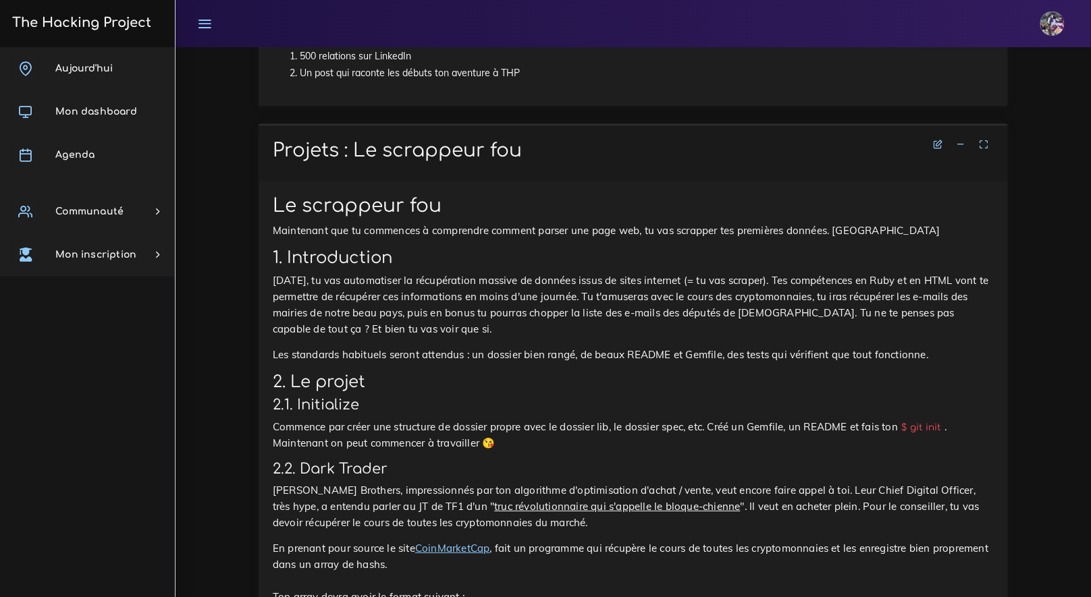
scroll to position [1307, 0]
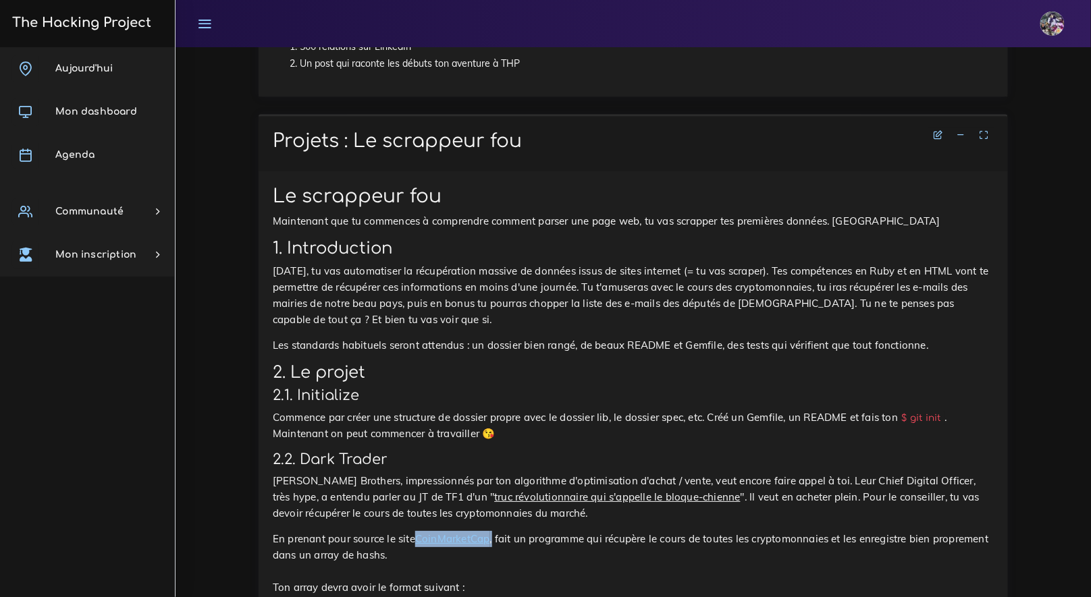
drag, startPoint x: 493, startPoint y: 541, endPoint x: 420, endPoint y: 540, distance: 73.6
click at [420, 540] on p "En prenant pour source le site CoinMarketCap , fait un programme qui récupère l…" at bounding box center [633, 563] width 721 height 65
click at [512, 492] on u "truc révolutionnaire qui s'appelle le bloque-chienne" at bounding box center [617, 497] width 246 height 13
click at [468, 537] on link "CoinMarketCap" at bounding box center [452, 538] width 75 height 13
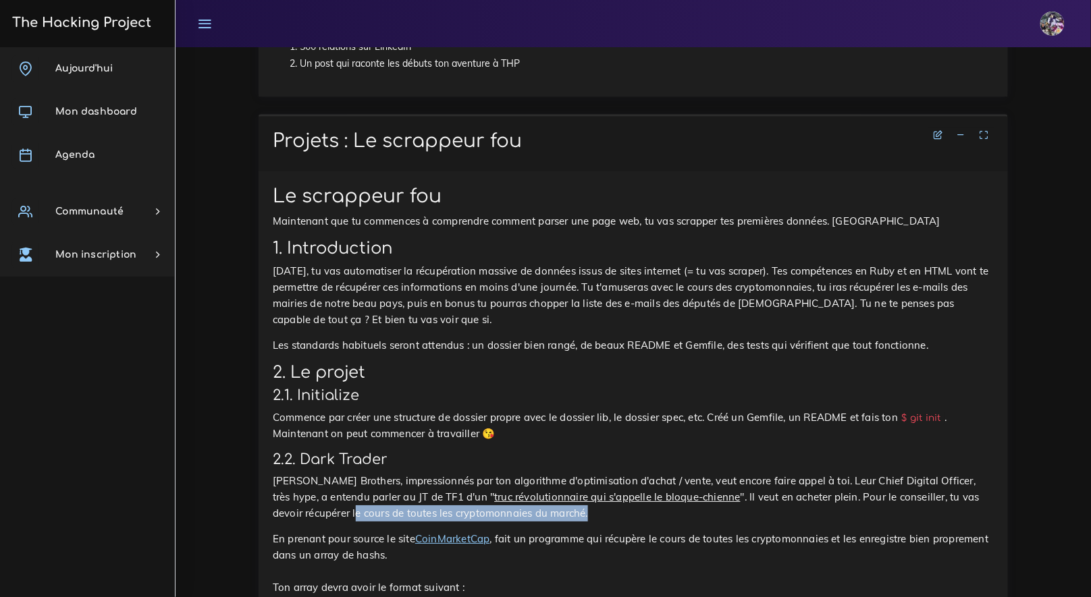
drag, startPoint x: 323, startPoint y: 512, endPoint x: 557, endPoint y: 519, distance: 235.0
click at [557, 519] on p "[PERSON_NAME] Brothers, impressionnés par ton algorithme d'optimisation d'achat…" at bounding box center [633, 497] width 721 height 49
copy p "e cours de toutes les cryptomonnaies du marché."
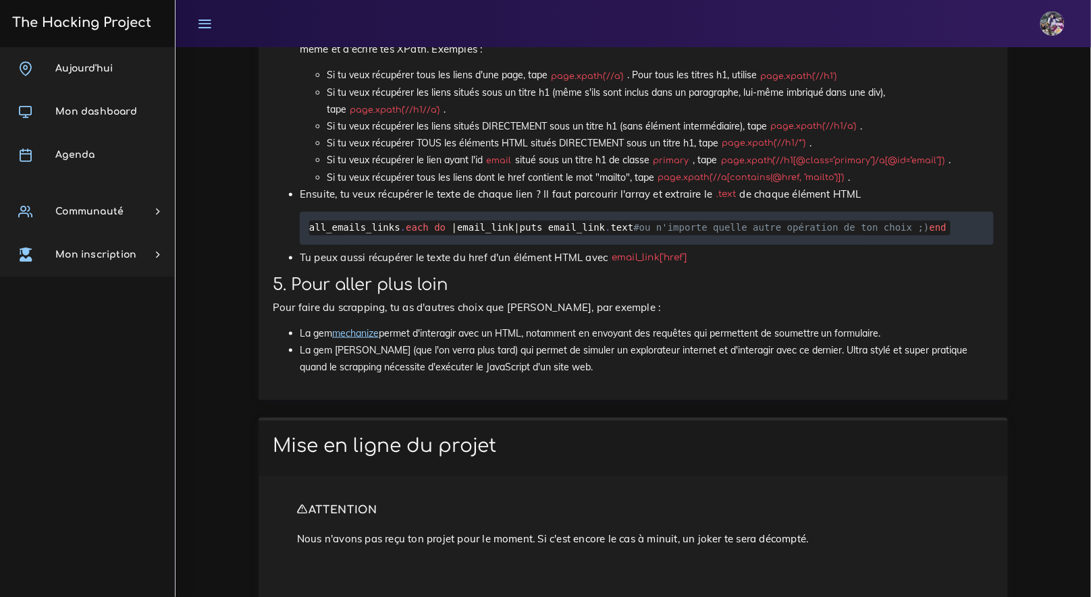
scroll to position [5274, 0]
drag, startPoint x: 924, startPoint y: 161, endPoint x: 449, endPoint y: 184, distance: 475.7
click at [449, 24] on code "all_emails_links = page.xpath('/mettre_ici_le_XPath')" at bounding box center [644, 9] width 689 height 30
click at [451, 24] on code "all_emails_links = page.xpath('/mettre_ici_le_XPath')" at bounding box center [644, 9] width 689 height 30
drag, startPoint x: 451, startPoint y: 179, endPoint x: 923, endPoint y: 167, distance: 472.5
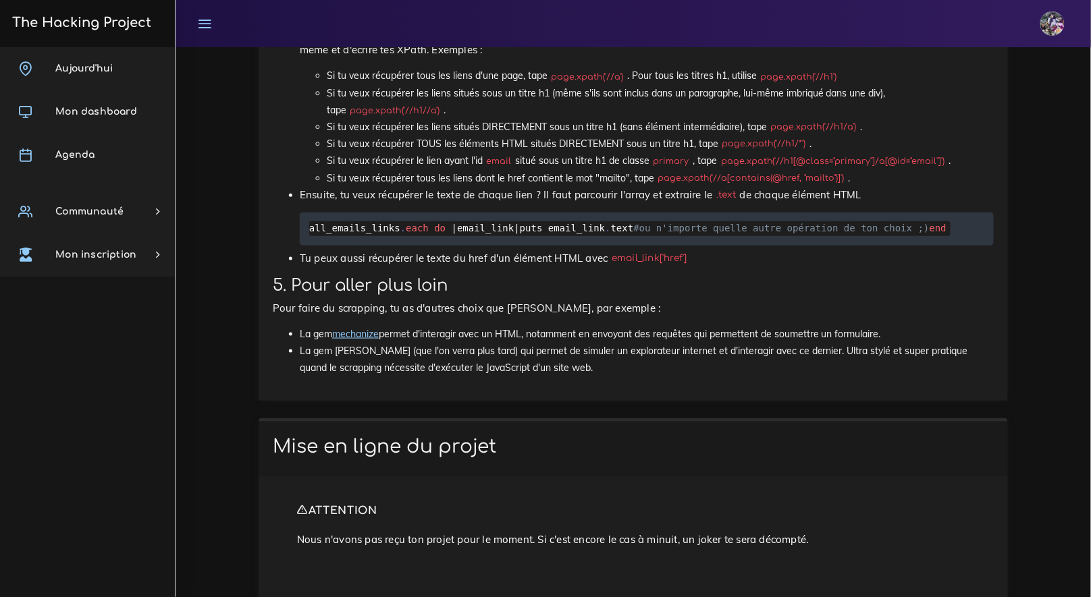
click at [923, 24] on code "all_emails_links = page.xpath('/mettre_ici_le_XPath')" at bounding box center [644, 9] width 689 height 30
copy li "all_emails_links = page.xpath('/mettre_ici_le_XPath') ."
click at [137, 181] on ul "Aujourd'hui Mon dashboard Agenda Communauté Ambassade Certifications Marketplac…" at bounding box center [87, 161] width 175 height 229
click at [137, 169] on link "Agenda" at bounding box center [87, 155] width 175 height 43
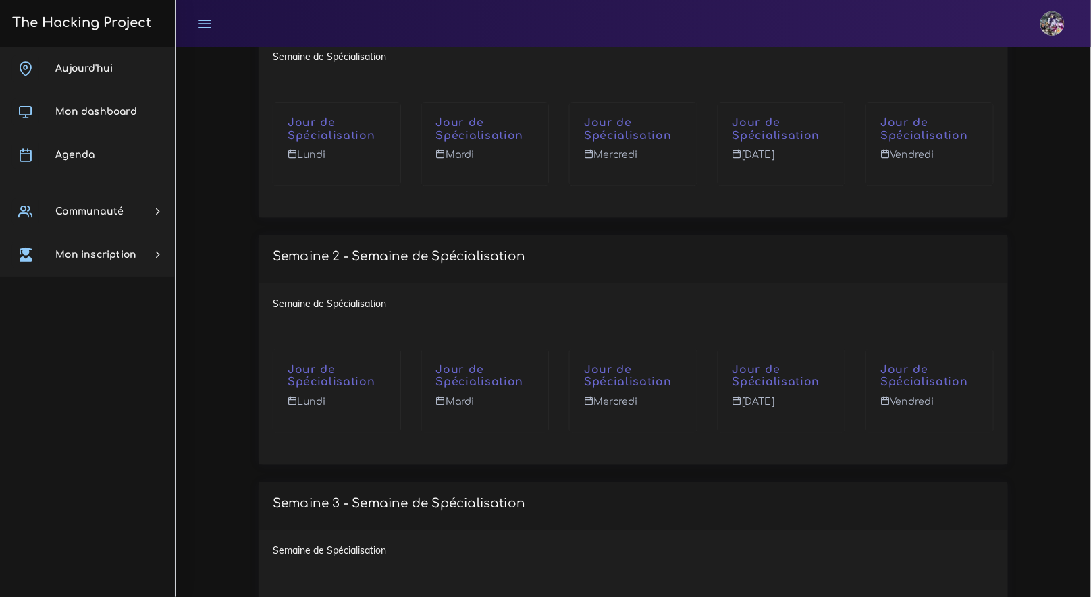
scroll to position [5900, 0]
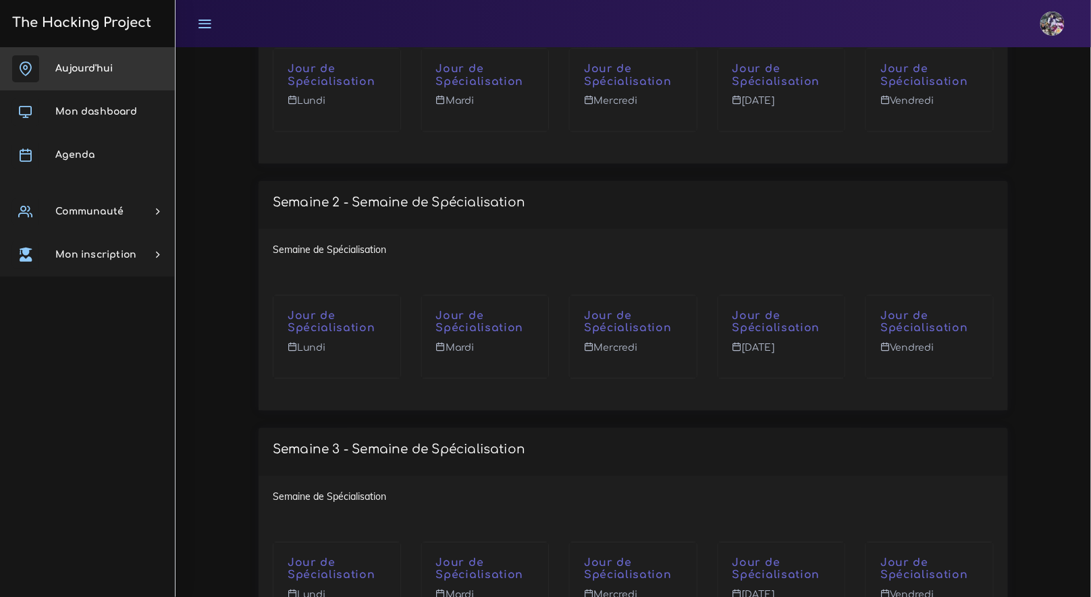
click at [94, 74] on link "Aujourd'hui" at bounding box center [87, 68] width 175 height 43
